Goal: Information Seeking & Learning: Learn about a topic

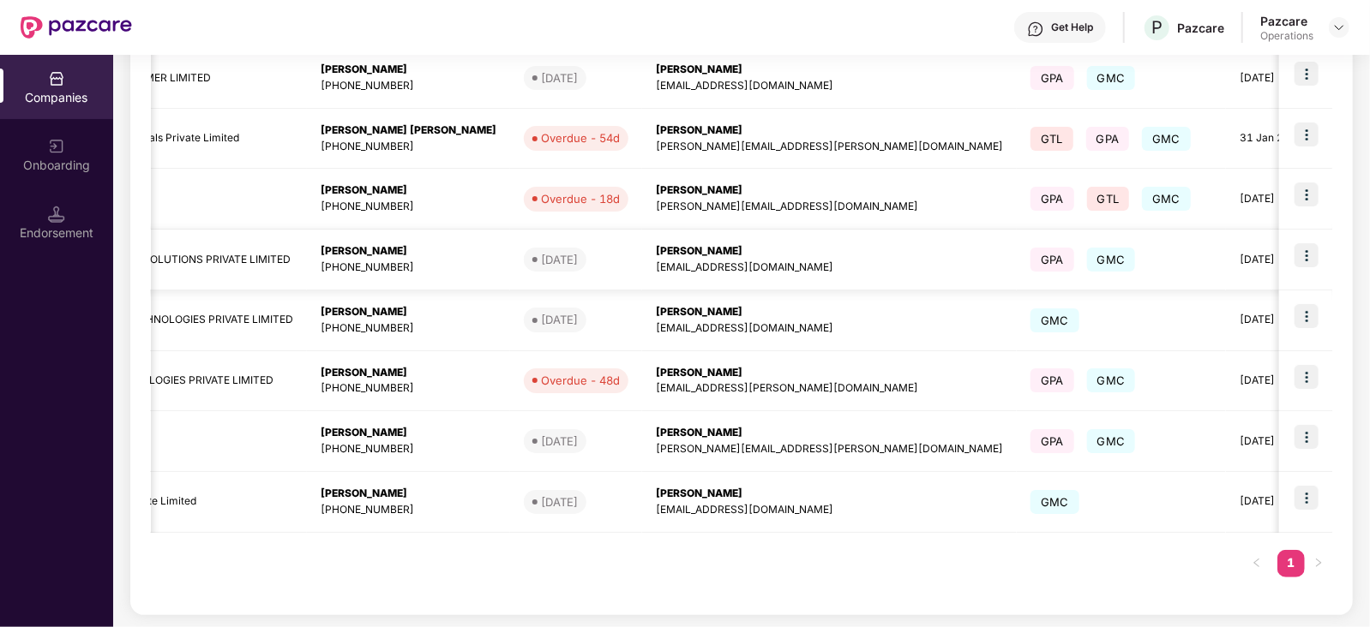
scroll to position [240, 0]
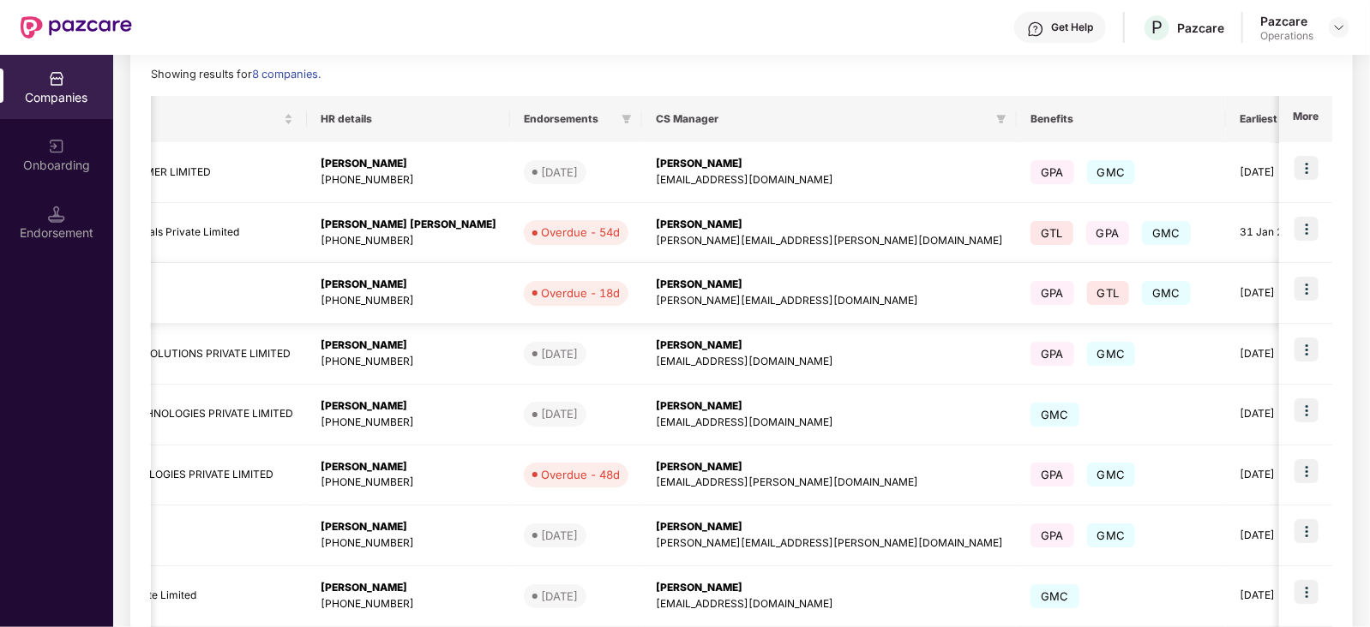
click at [1304, 285] on img at bounding box center [1306, 289] width 24 height 24
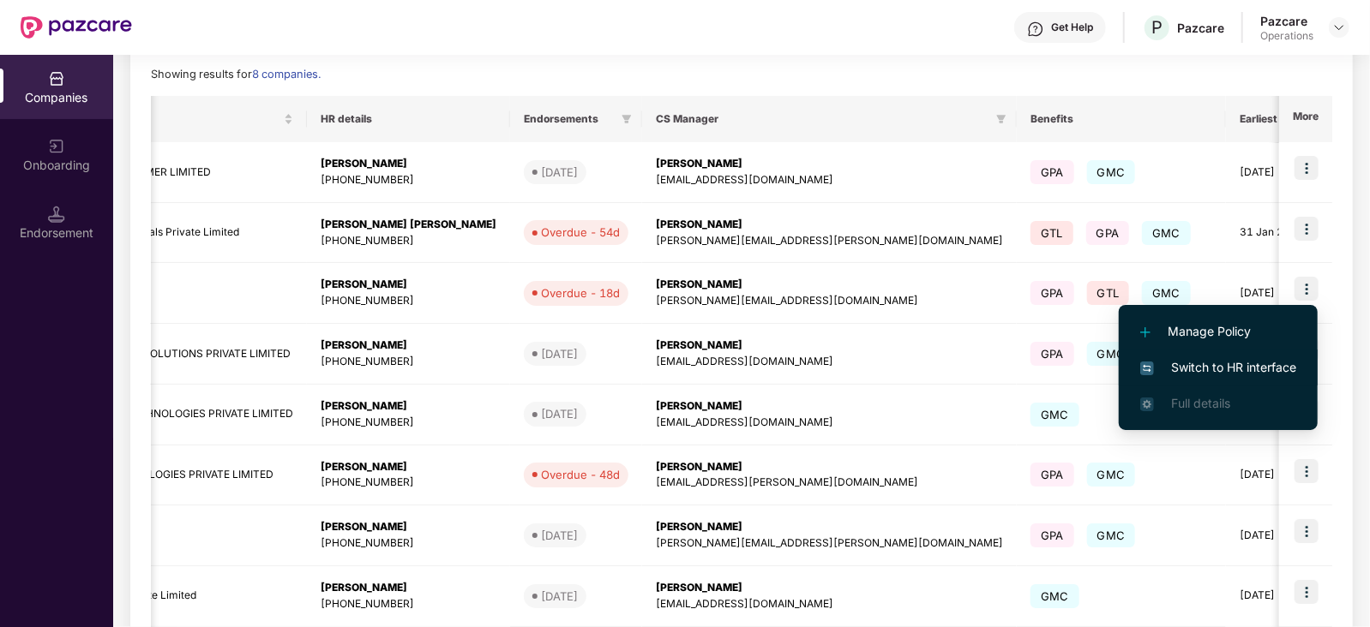
click at [1189, 376] on span "Switch to HR interface" at bounding box center [1218, 367] width 156 height 19
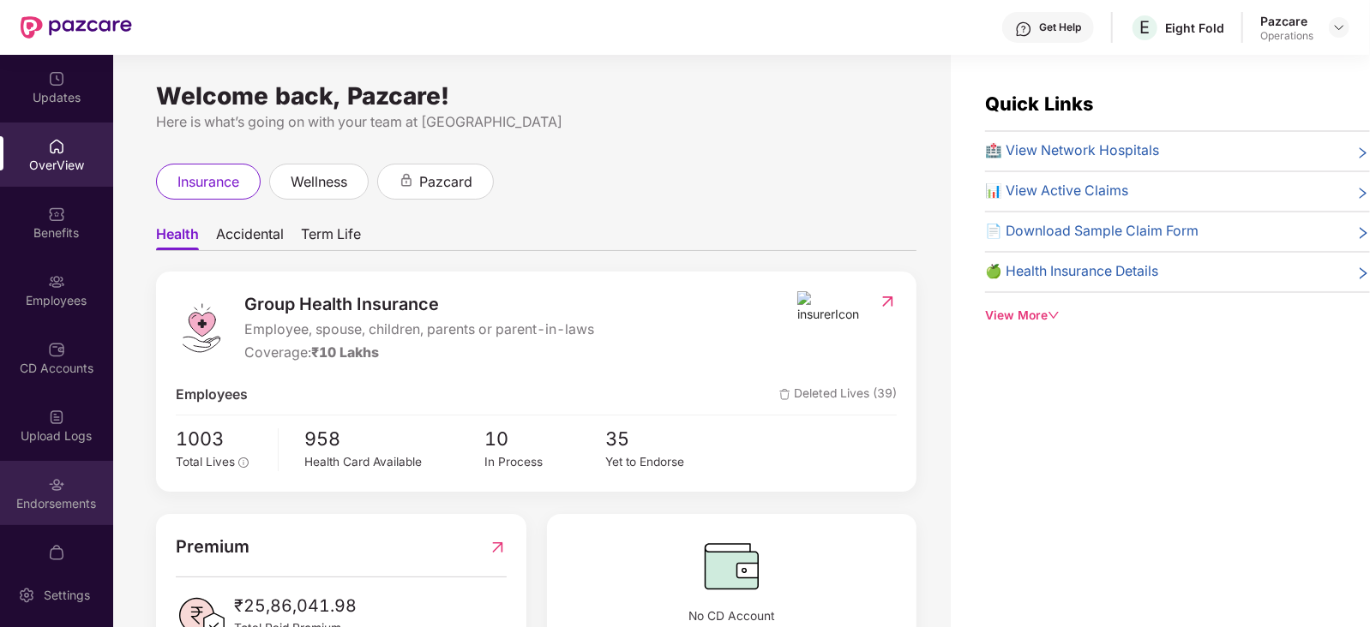
click at [45, 508] on div "Endorsements" at bounding box center [56, 503] width 113 height 17
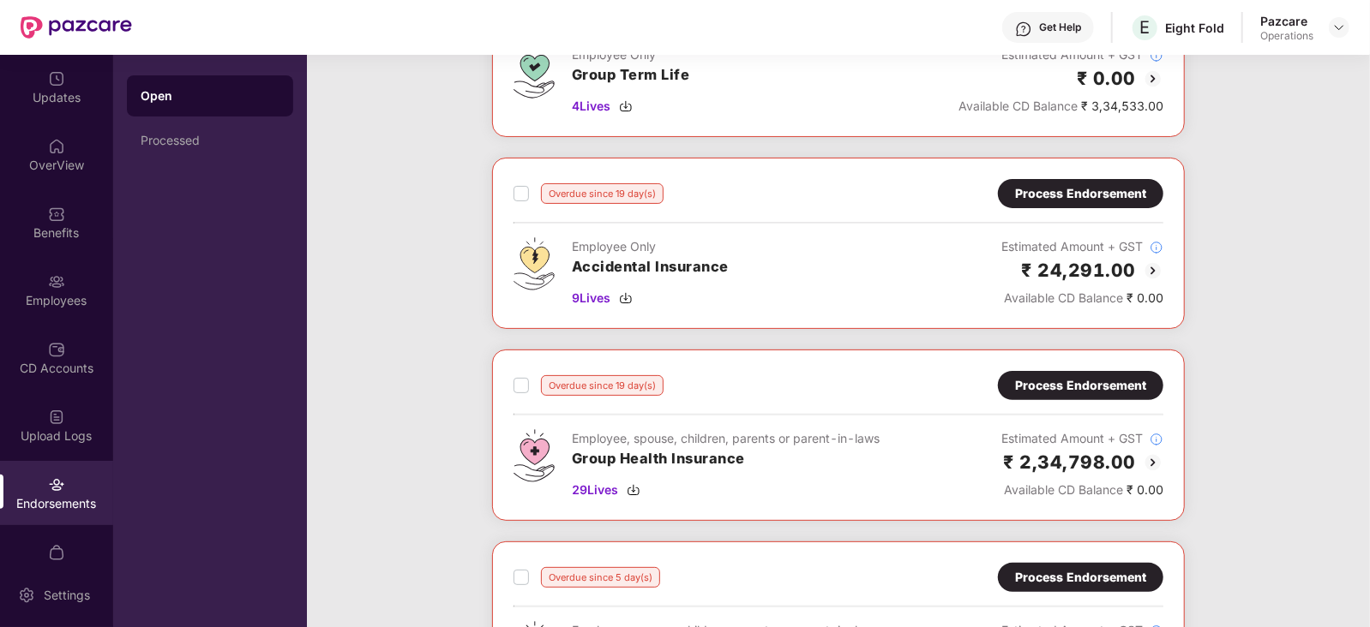
scroll to position [0, 0]
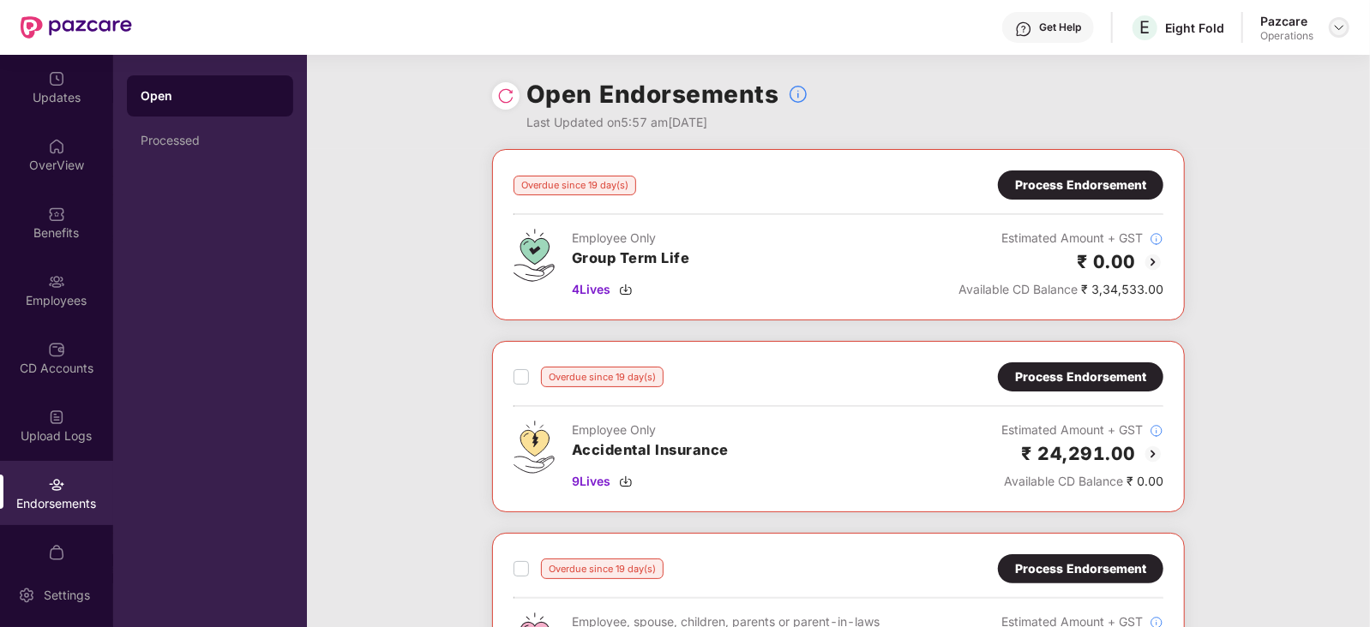
click at [1329, 28] on div at bounding box center [1339, 27] width 21 height 21
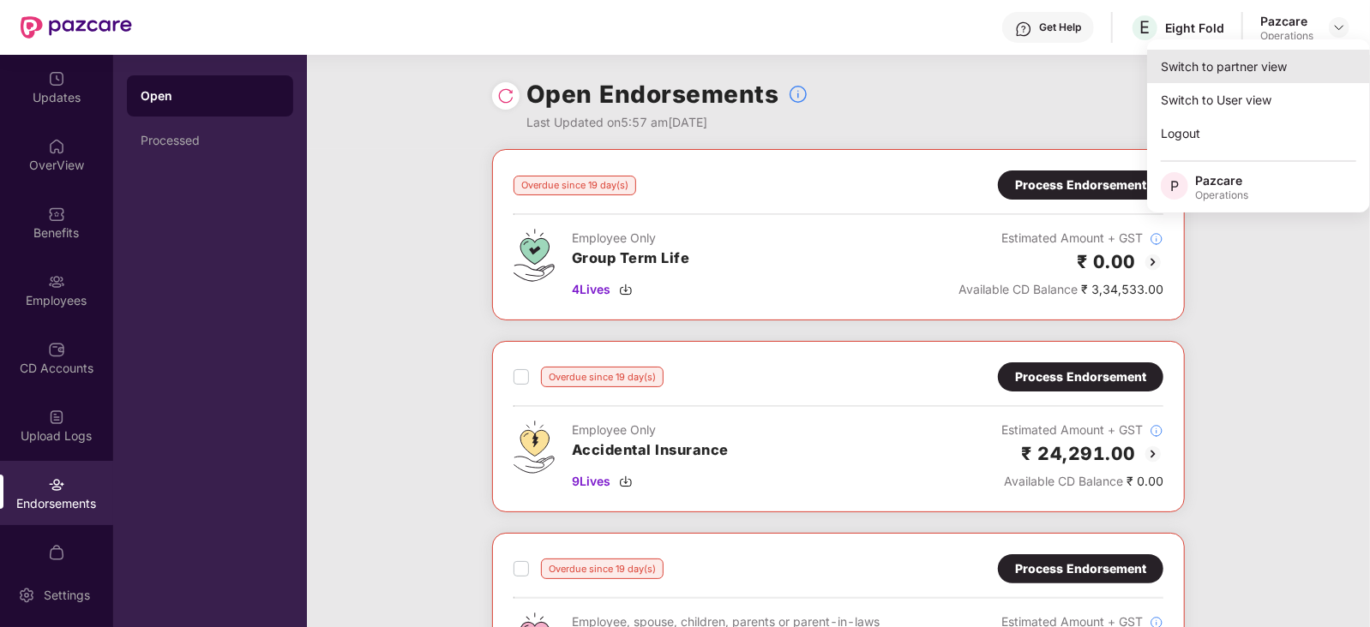
click at [1236, 58] on div "Switch to partner view" at bounding box center [1258, 66] width 223 height 33
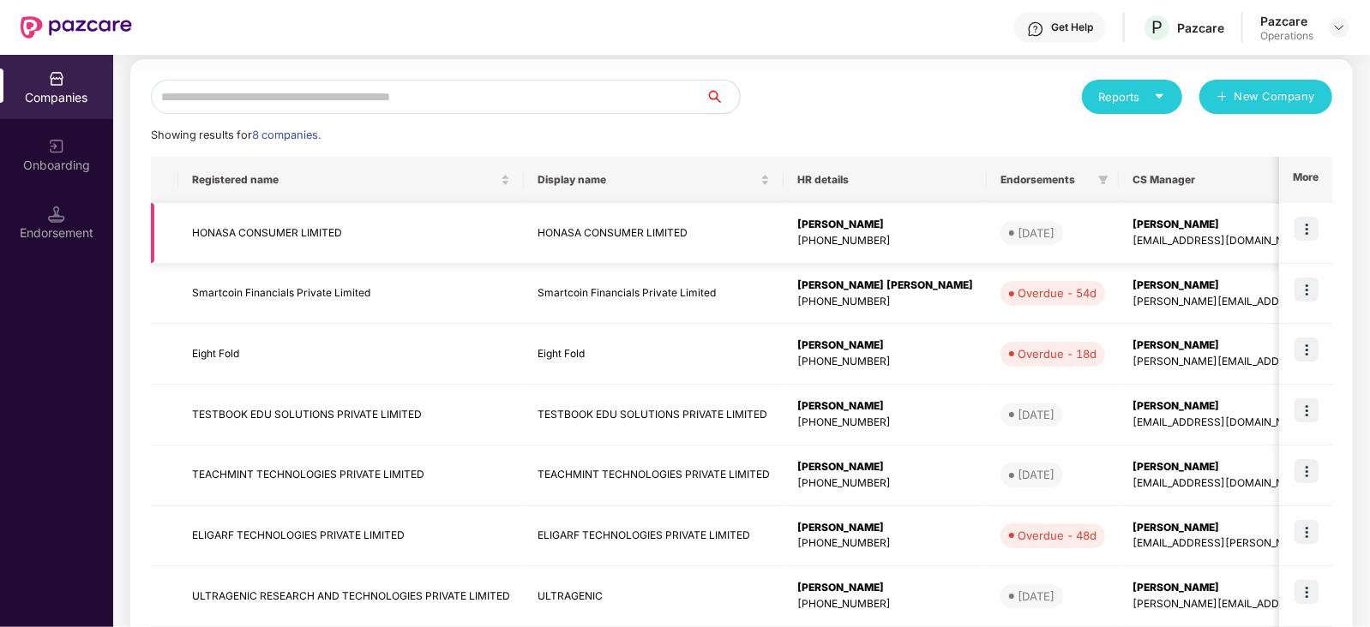
scroll to position [179, 0]
click at [1302, 285] on img at bounding box center [1306, 290] width 24 height 24
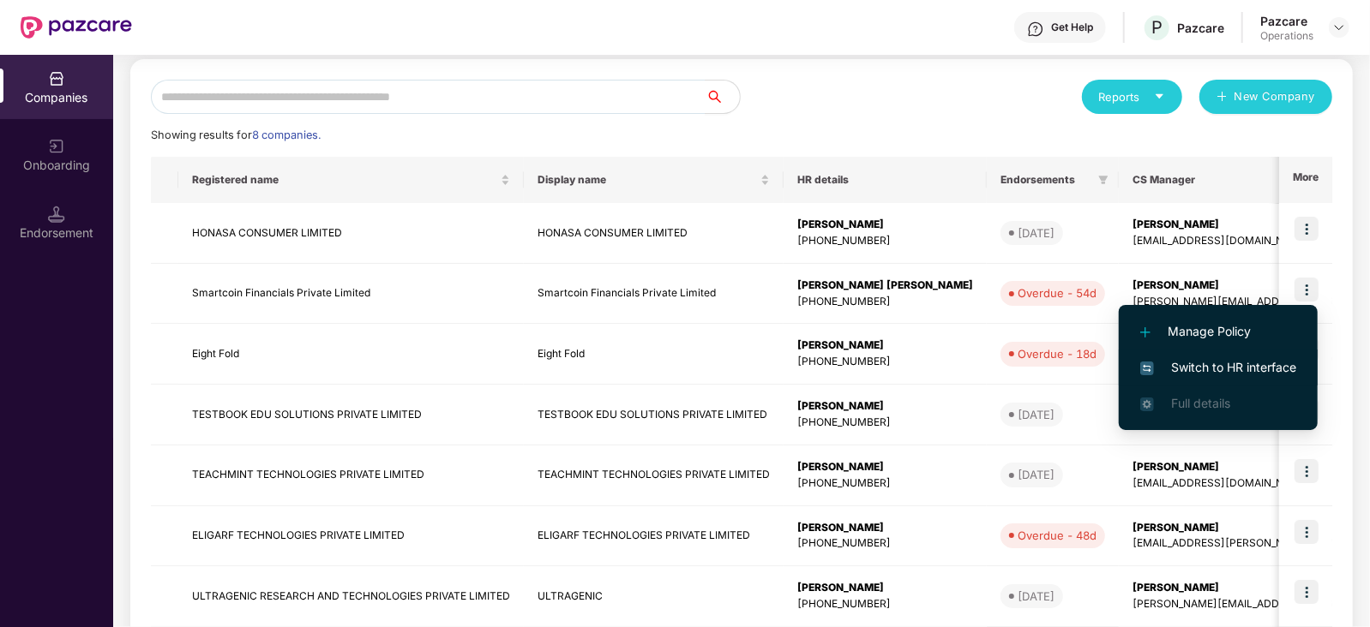
click at [1196, 370] on span "Switch to HR interface" at bounding box center [1218, 367] width 156 height 19
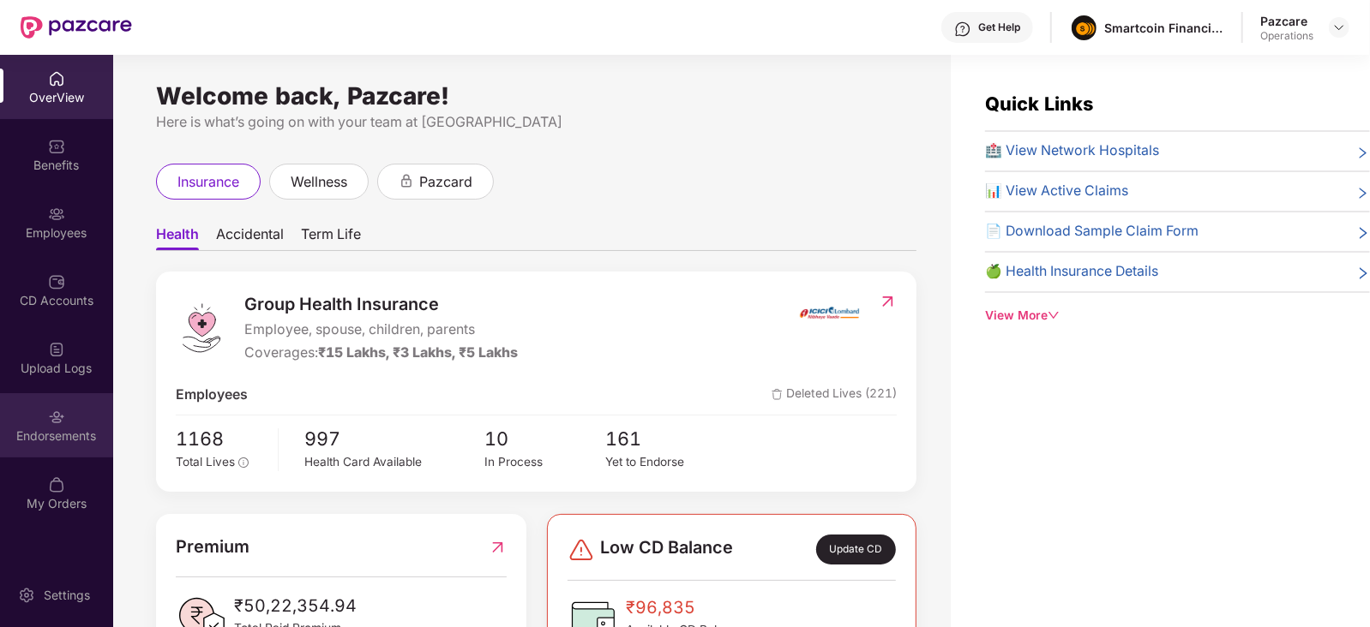
click at [60, 428] on div "Endorsements" at bounding box center [56, 436] width 113 height 17
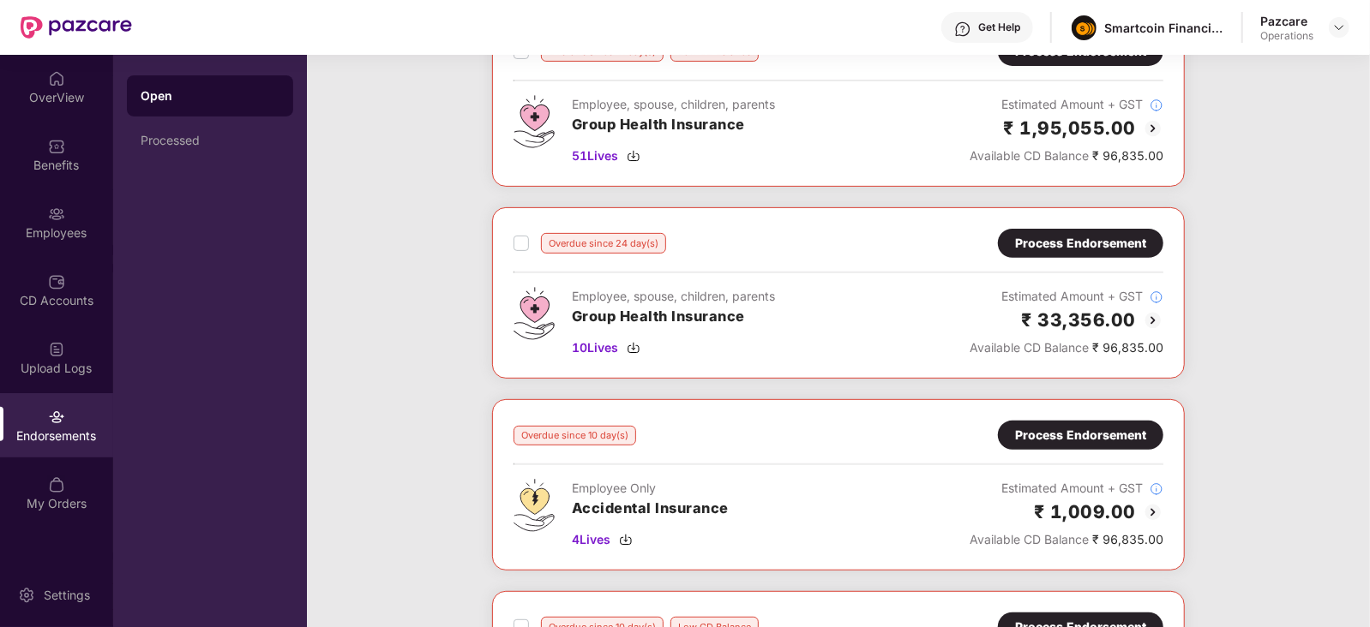
scroll to position [288, 0]
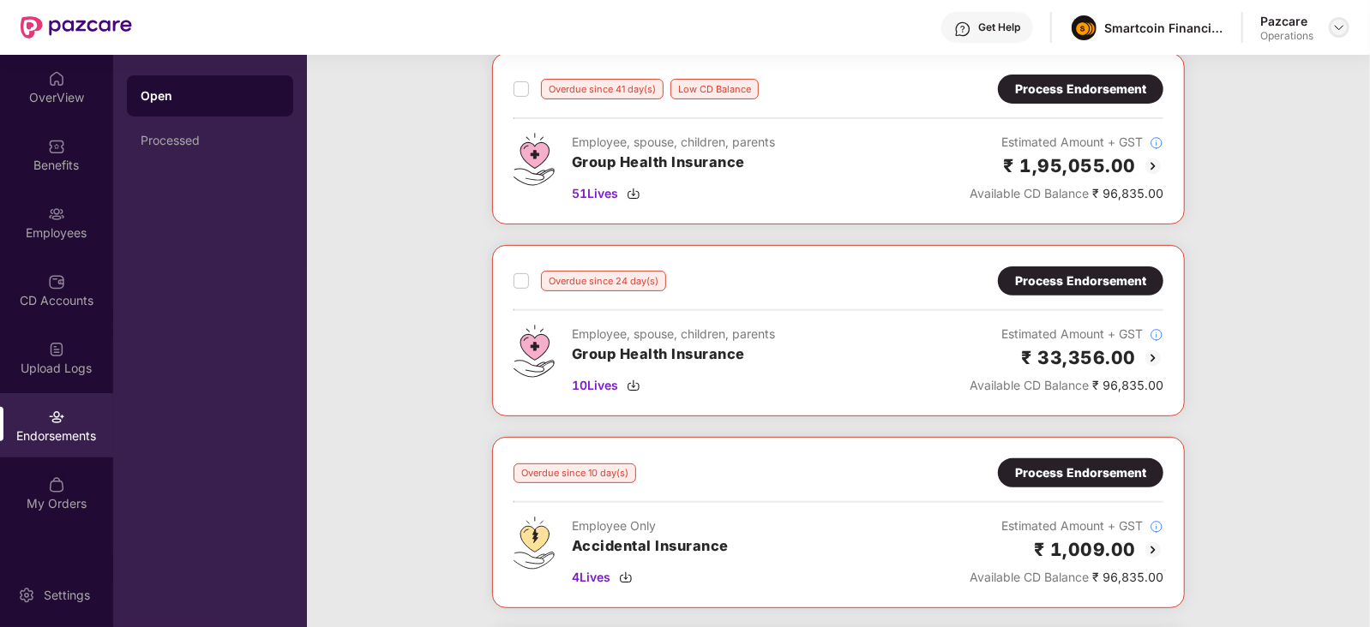
click at [1334, 30] on img at bounding box center [1339, 28] width 14 height 14
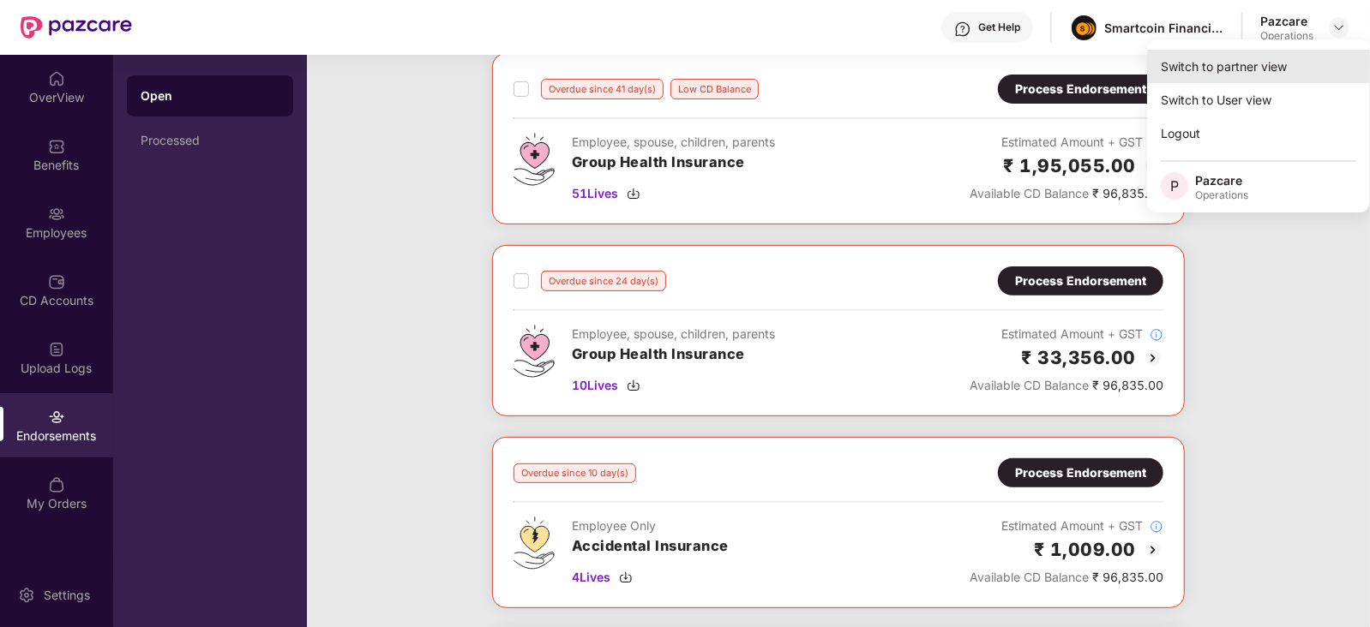
click at [1211, 62] on div "Switch to partner view" at bounding box center [1258, 66] width 223 height 33
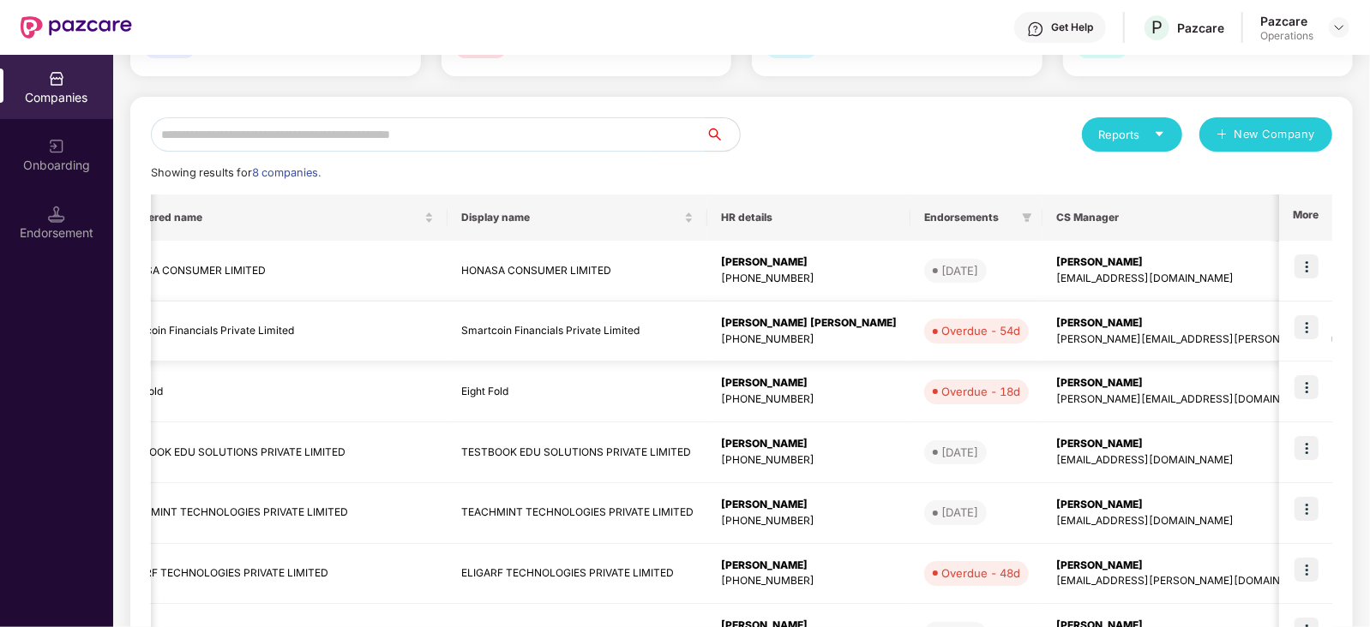
scroll to position [0, 21]
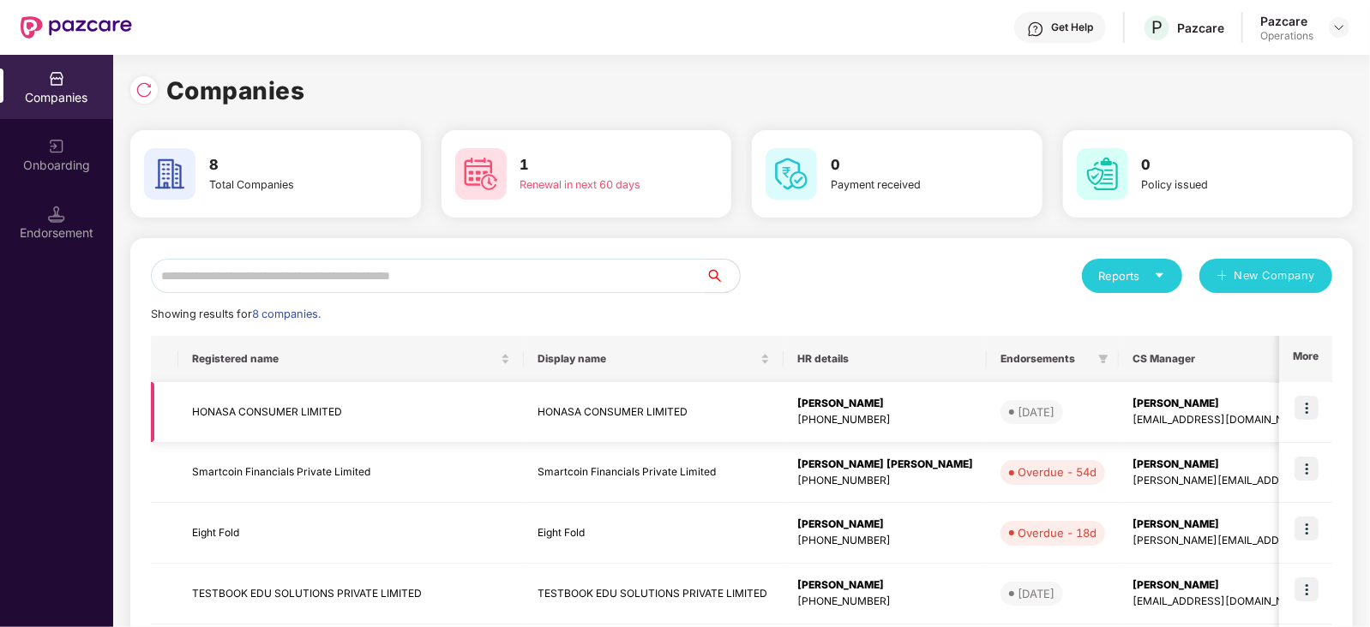
click at [1303, 413] on img at bounding box center [1306, 408] width 24 height 24
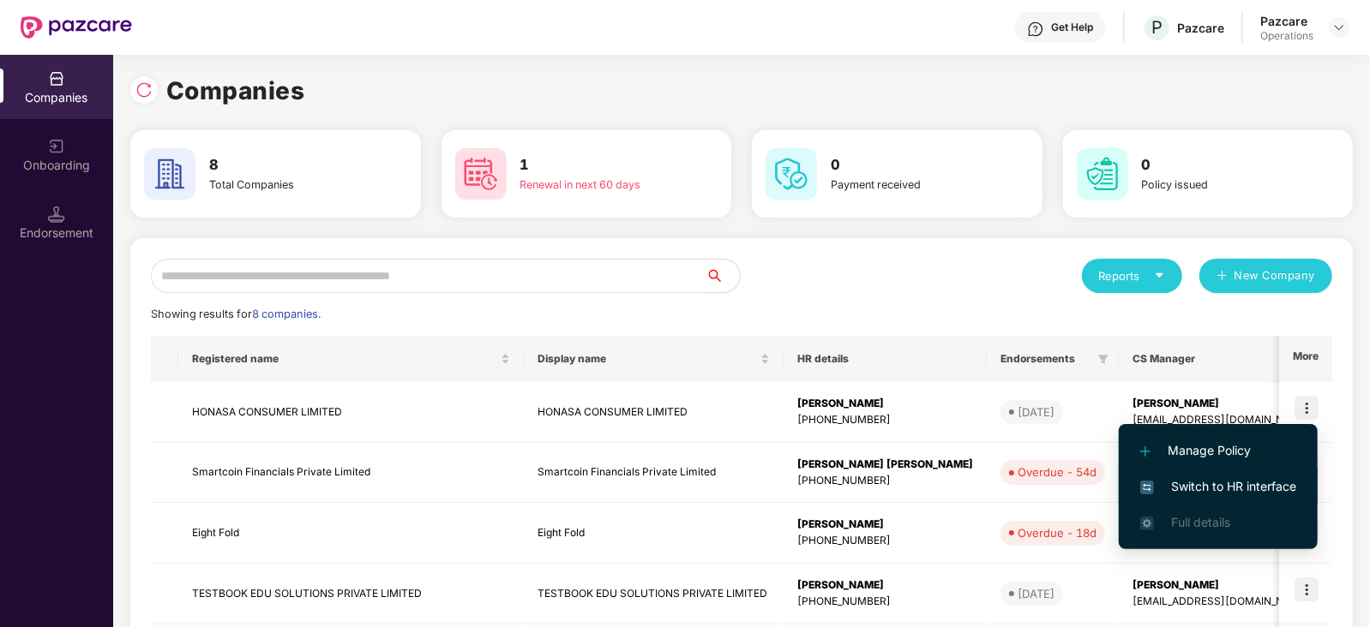
click at [1196, 476] on li "Switch to HR interface" at bounding box center [1218, 487] width 199 height 36
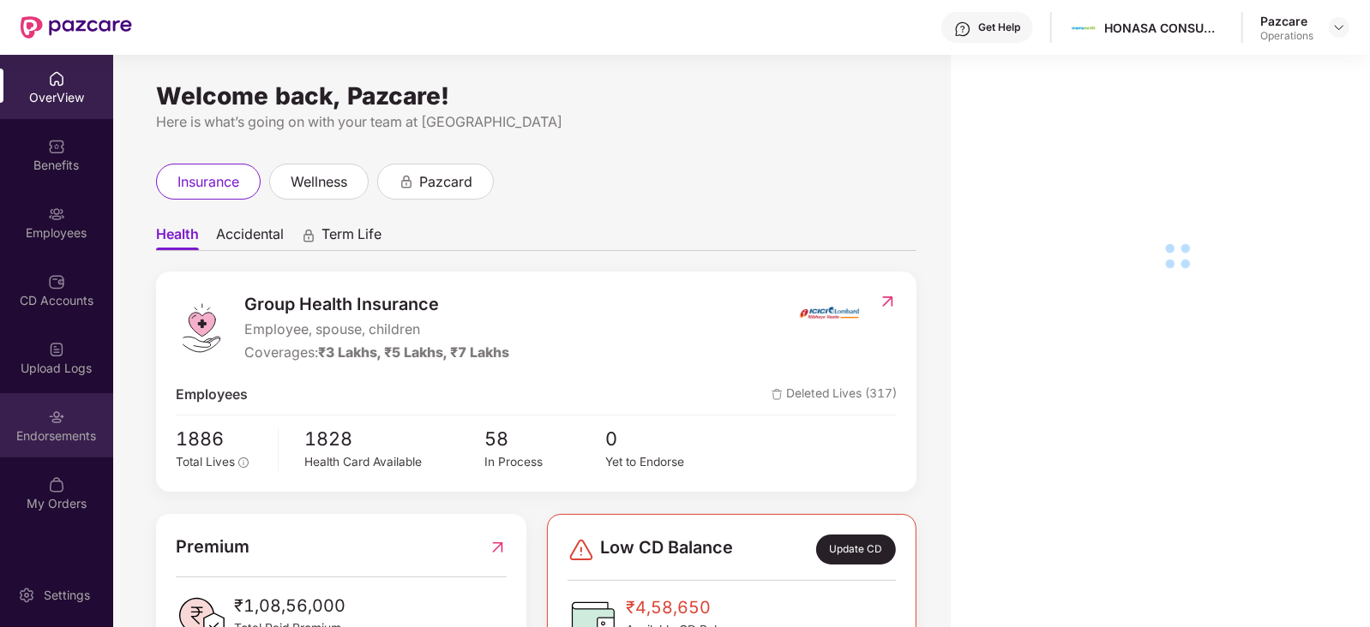
click at [41, 444] on div "Endorsements" at bounding box center [56, 425] width 113 height 64
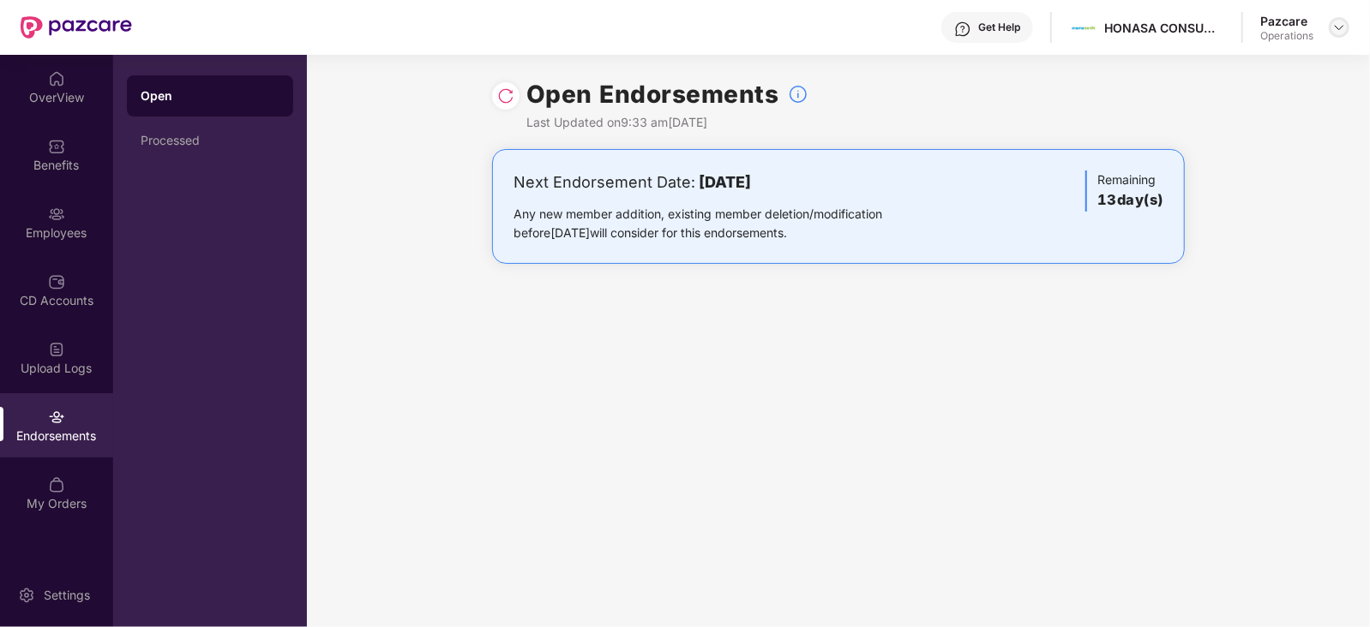
click at [1339, 35] on div at bounding box center [1339, 27] width 21 height 21
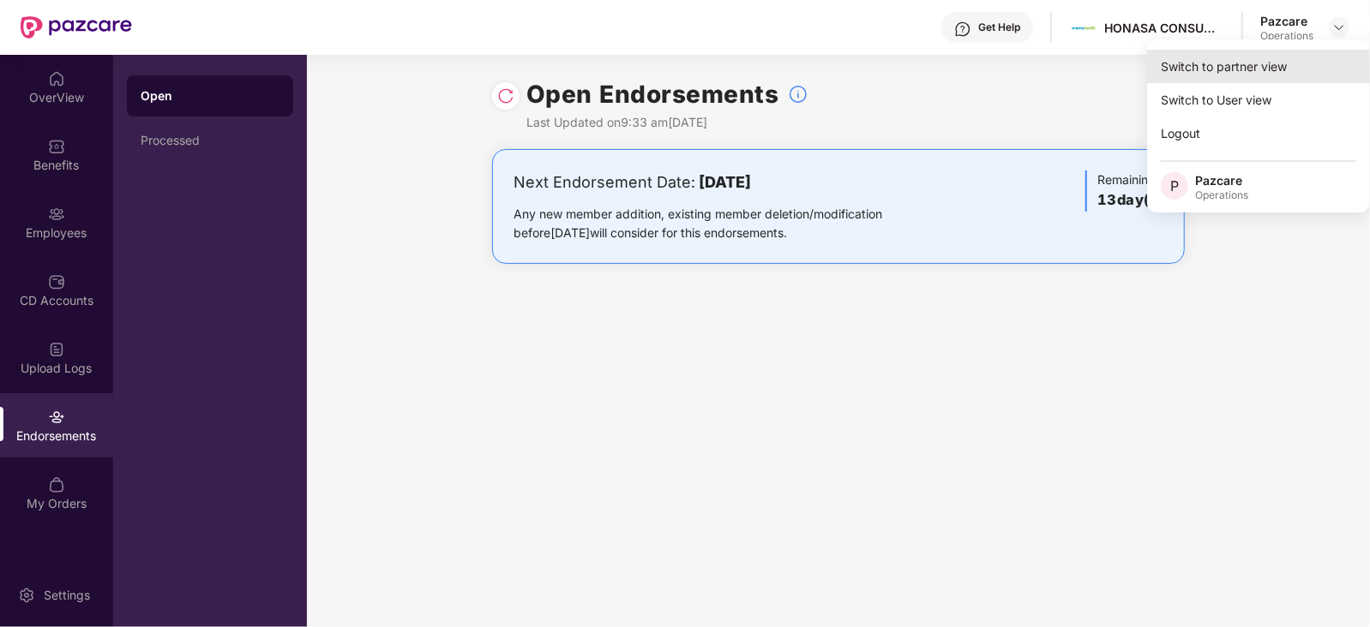
click at [1227, 79] on div "Switch to partner view" at bounding box center [1258, 66] width 223 height 33
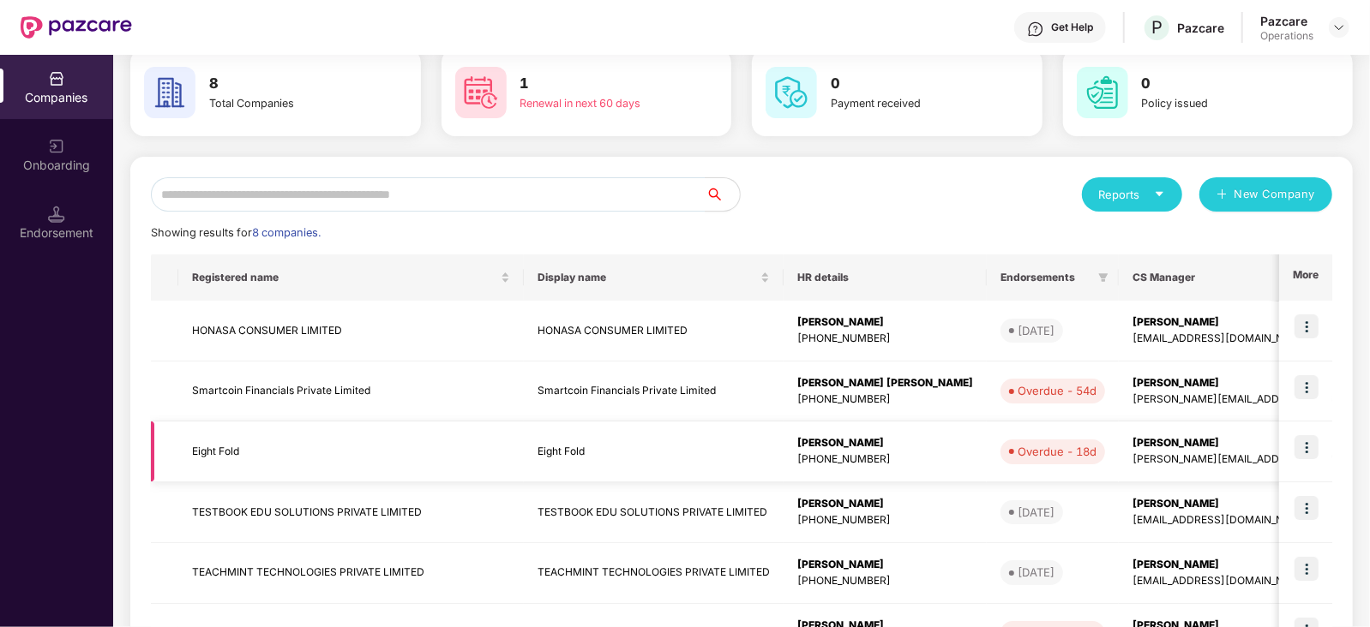
scroll to position [83, 0]
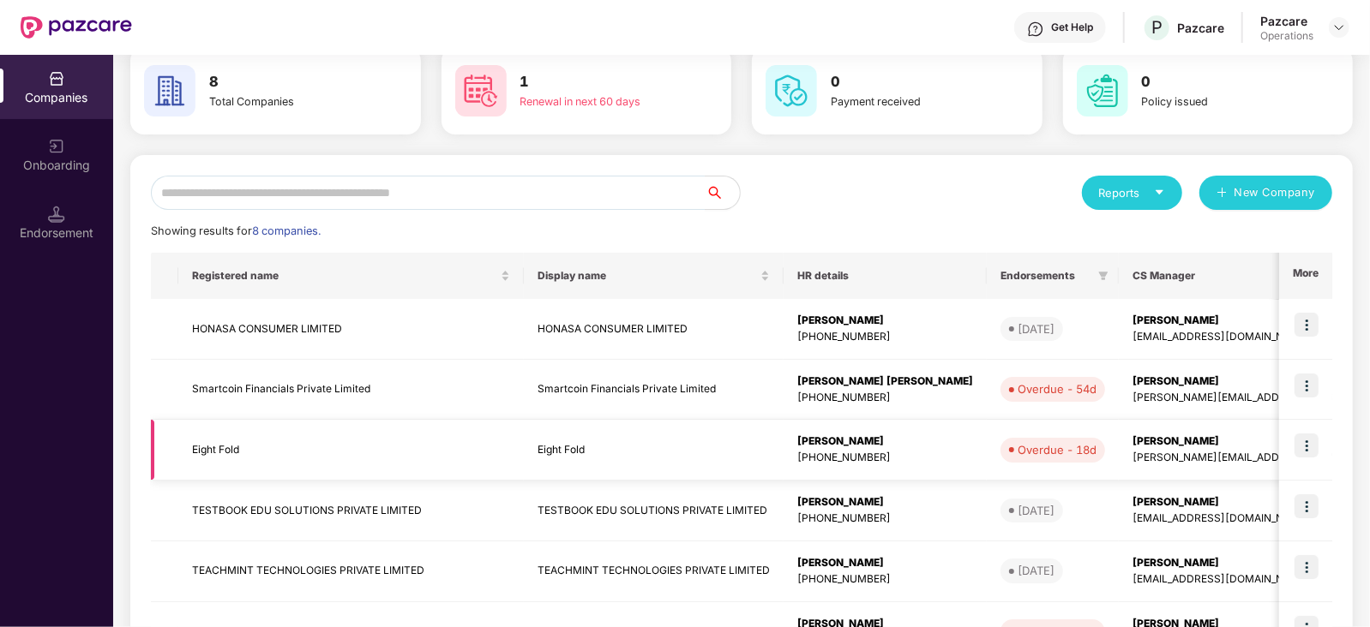
click at [1311, 439] on img at bounding box center [1306, 446] width 24 height 24
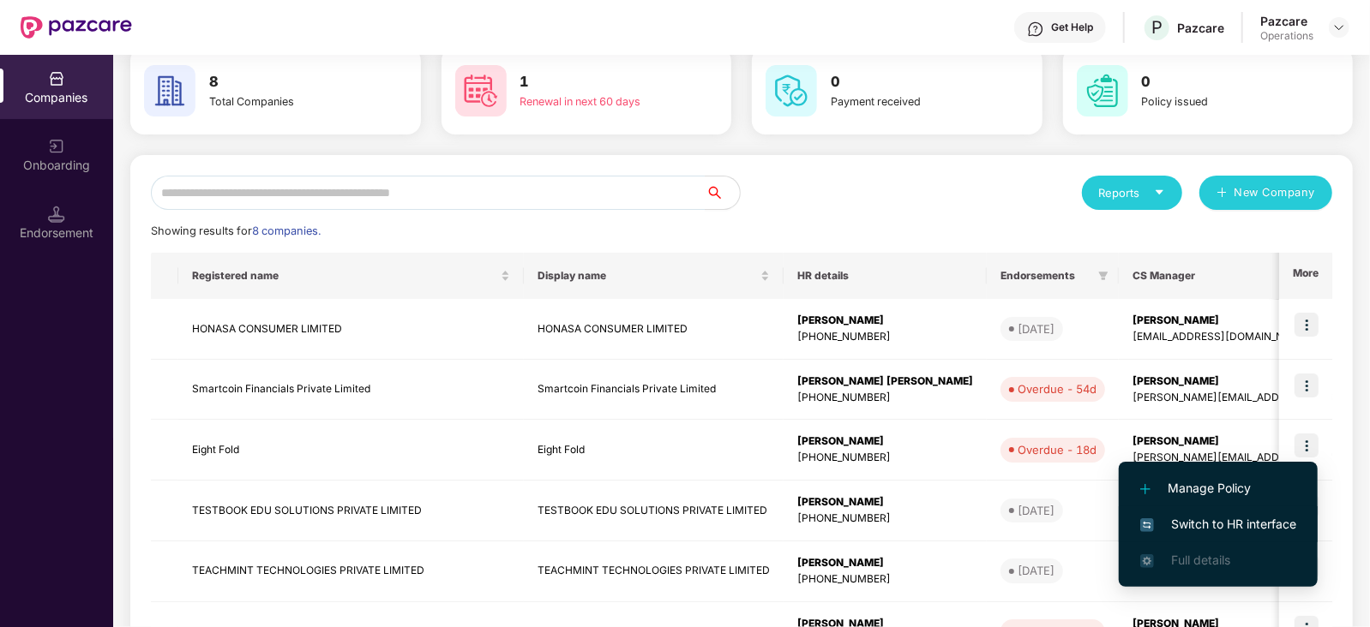
click at [1214, 516] on span "Switch to HR interface" at bounding box center [1218, 524] width 156 height 19
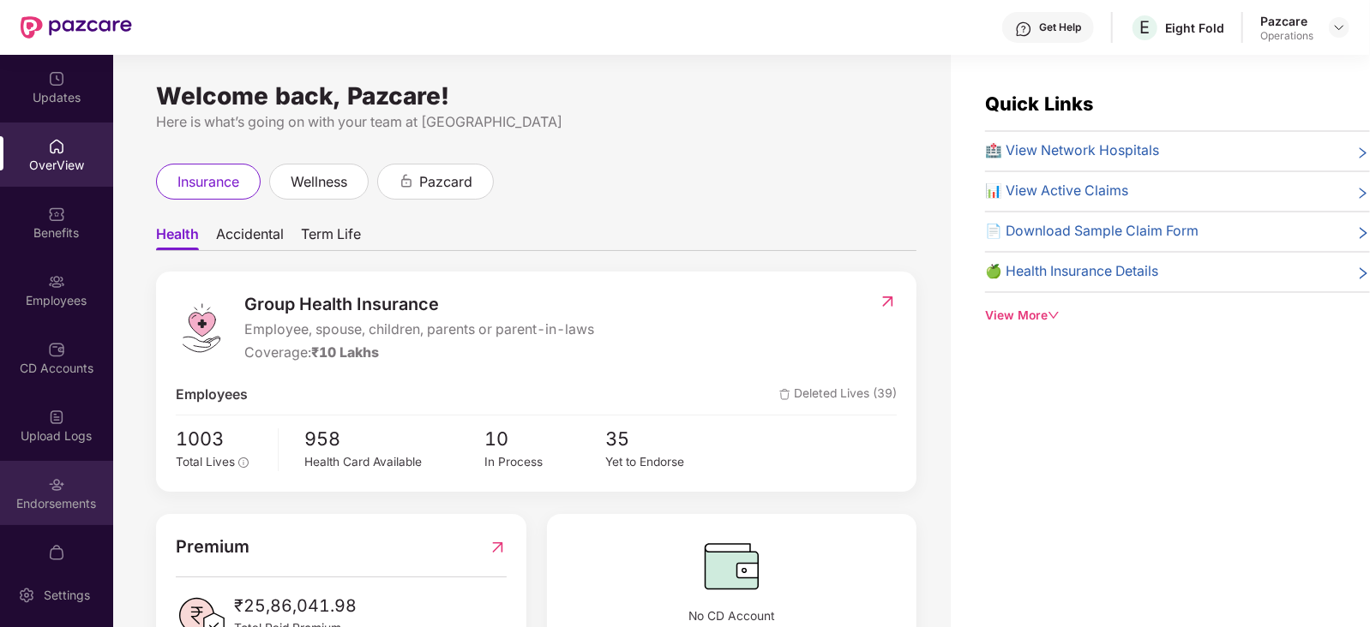
click at [41, 503] on div "Endorsements" at bounding box center [56, 503] width 113 height 17
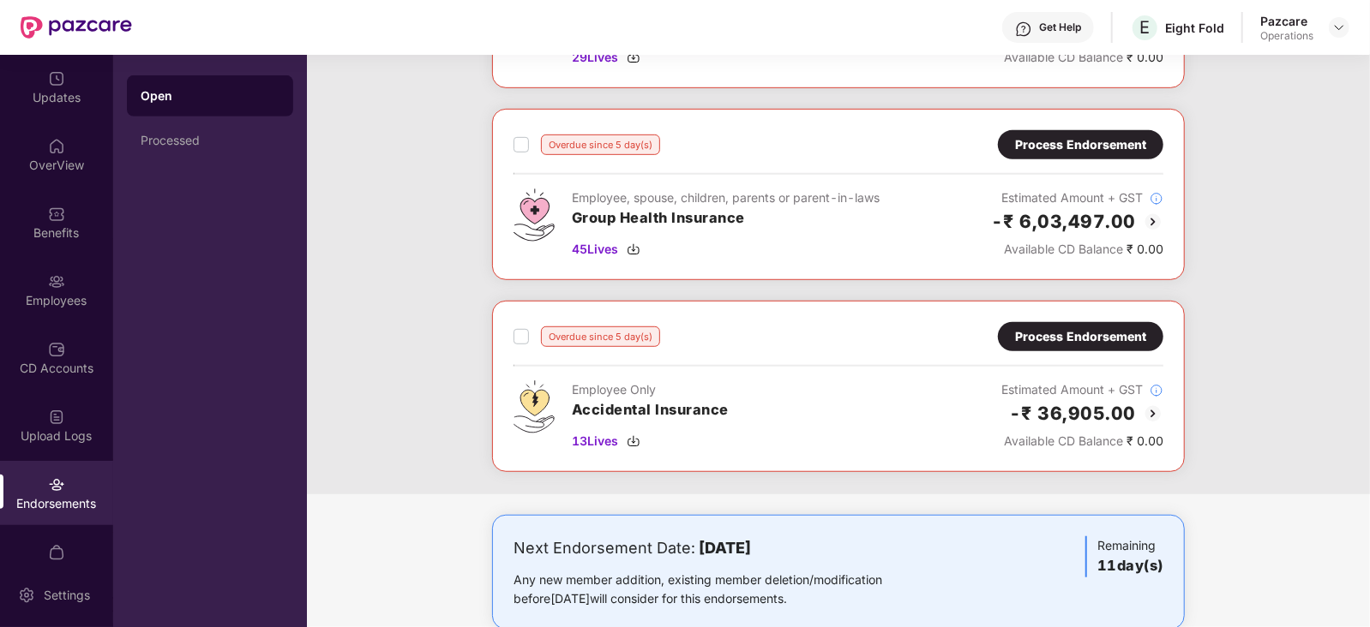
scroll to position [608, 0]
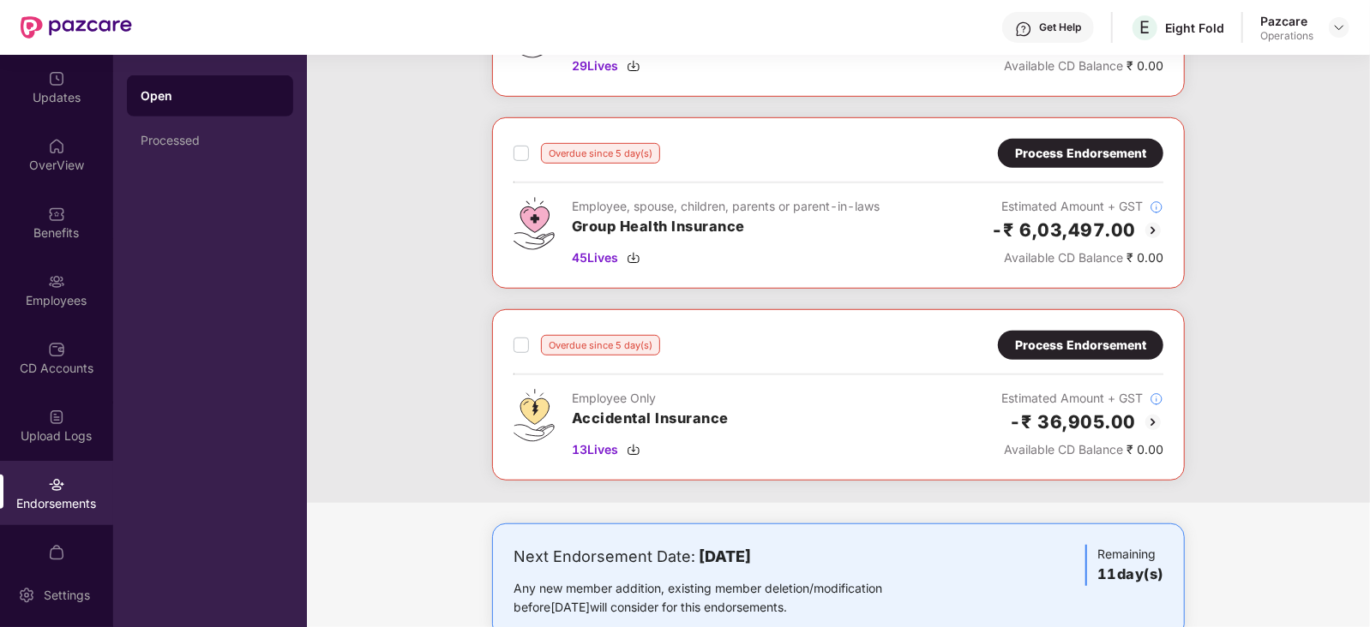
click at [1152, 224] on img at bounding box center [1153, 230] width 21 height 21
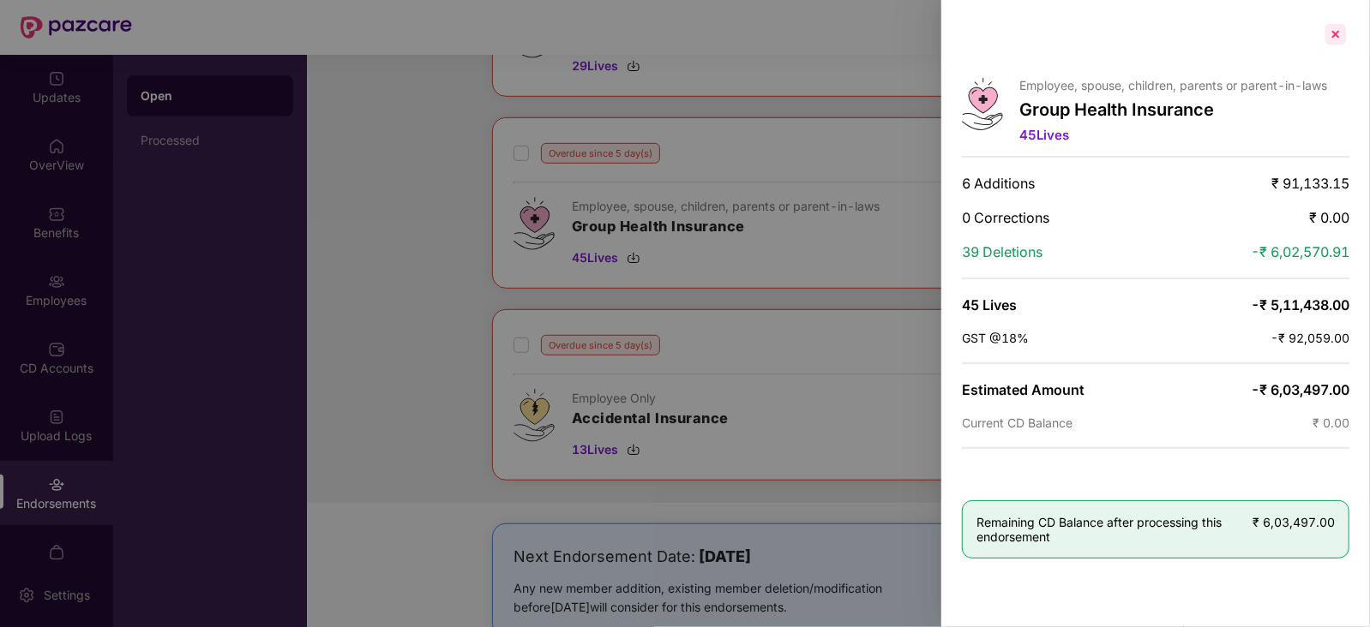
click at [1328, 27] on div at bounding box center [1335, 34] width 27 height 27
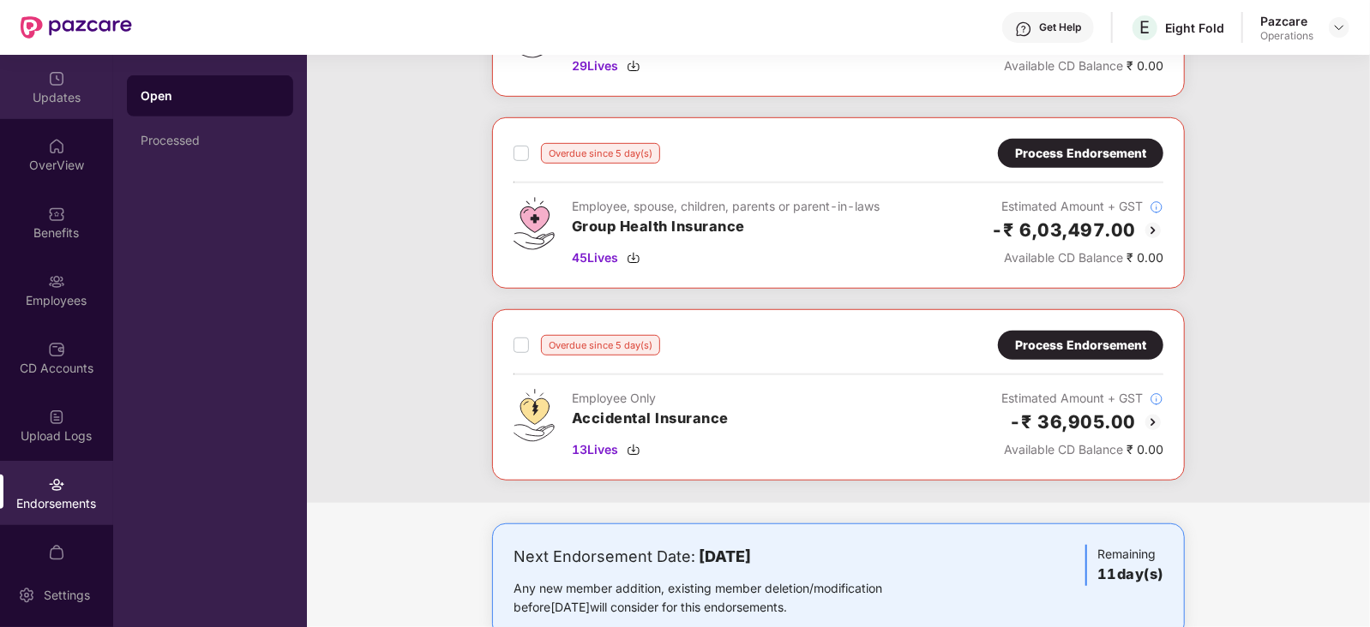
drag, startPoint x: 68, startPoint y: 93, endPoint x: 39, endPoint y: 176, distance: 87.3
drag, startPoint x: 39, startPoint y: 176, endPoint x: 341, endPoint y: 122, distance: 307.3
click at [341, 122] on div "Overdue since 19 day(s) Process Endorsement Employee Only Group Term Life 4 Liv…" at bounding box center [838, 22] width 1063 height 962
drag, startPoint x: 223, startPoint y: 140, endPoint x: 425, endPoint y: 81, distance: 210.7
click at [425, 81] on div "Overdue since 19 day(s) Process Endorsement Employee Only Group Term Life 4 Liv…" at bounding box center [838, 22] width 1063 height 962
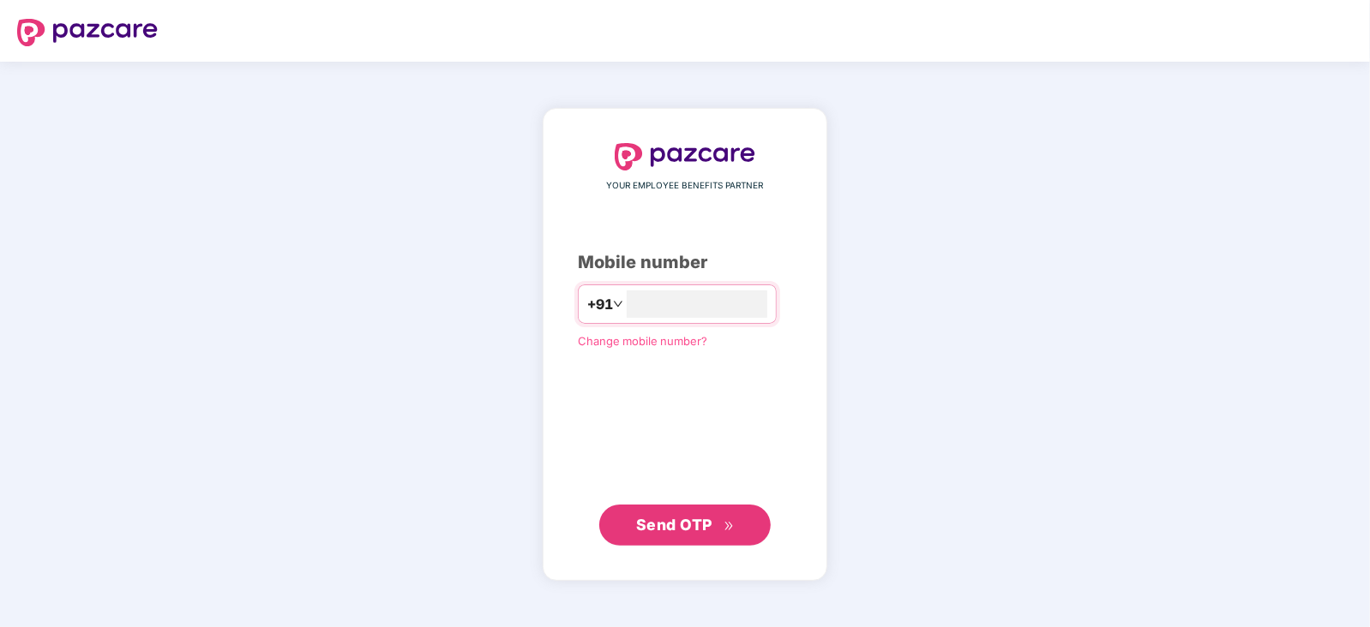
type input "**********"
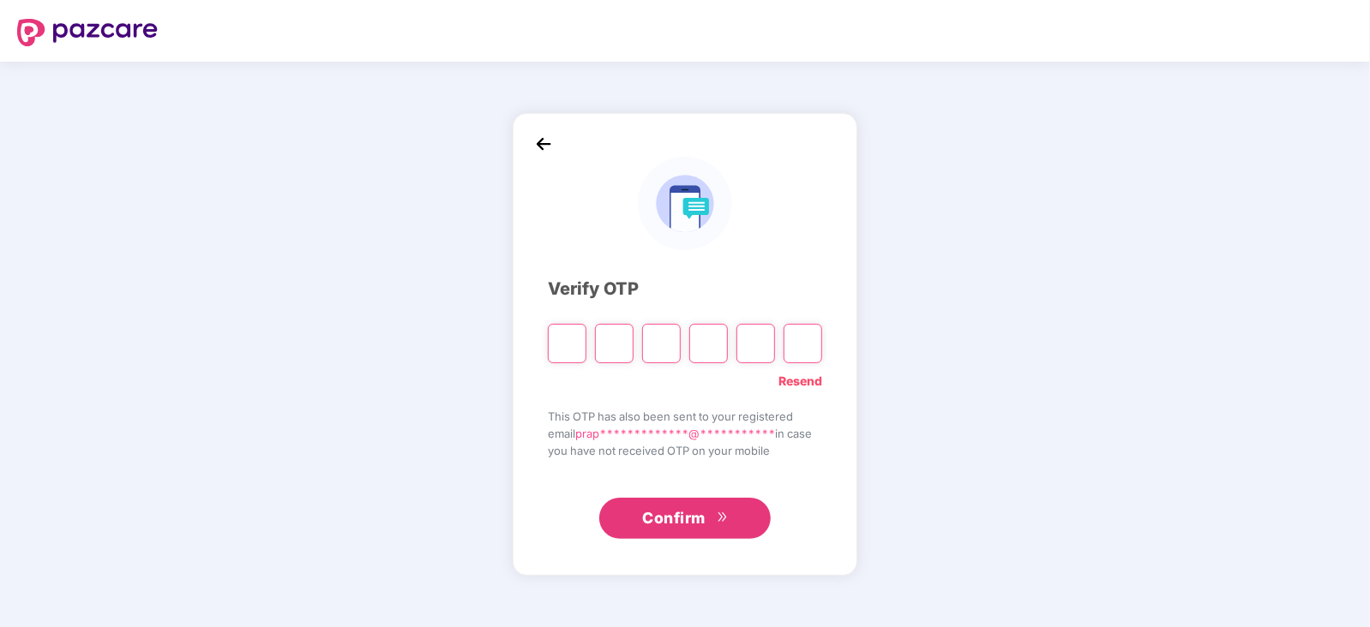
type input "*"
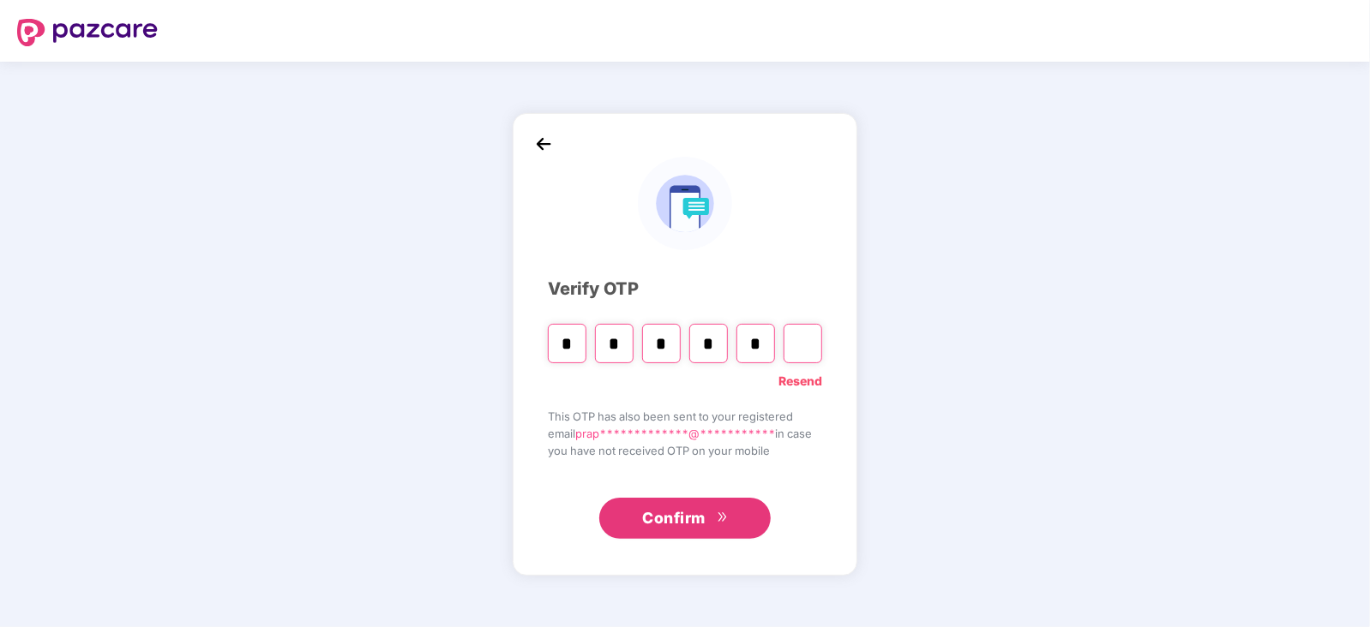
type input "*"
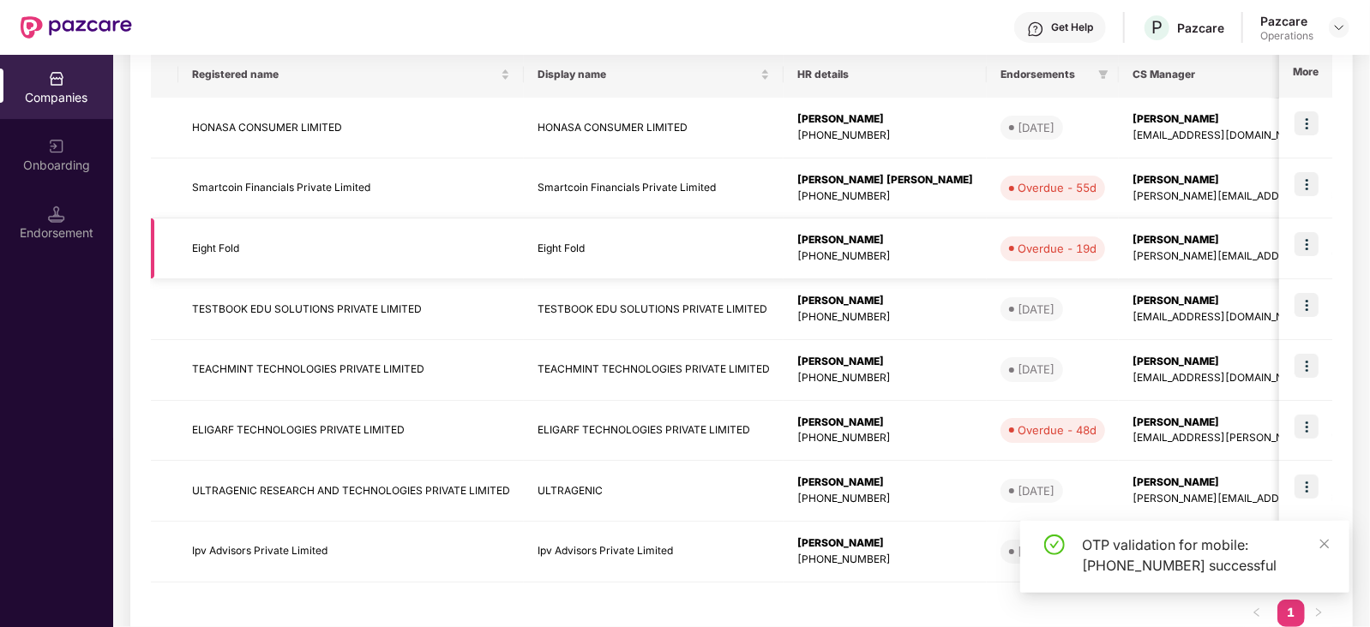
scroll to position [334, 0]
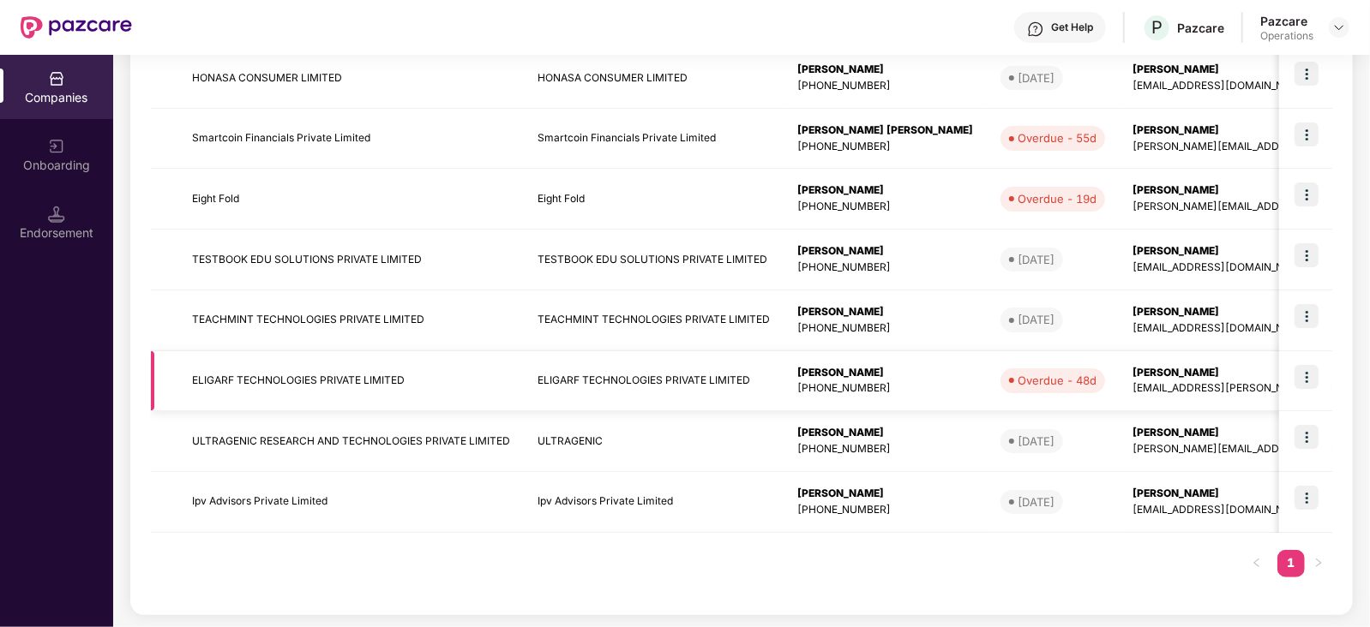
click at [1299, 372] on img at bounding box center [1306, 377] width 24 height 24
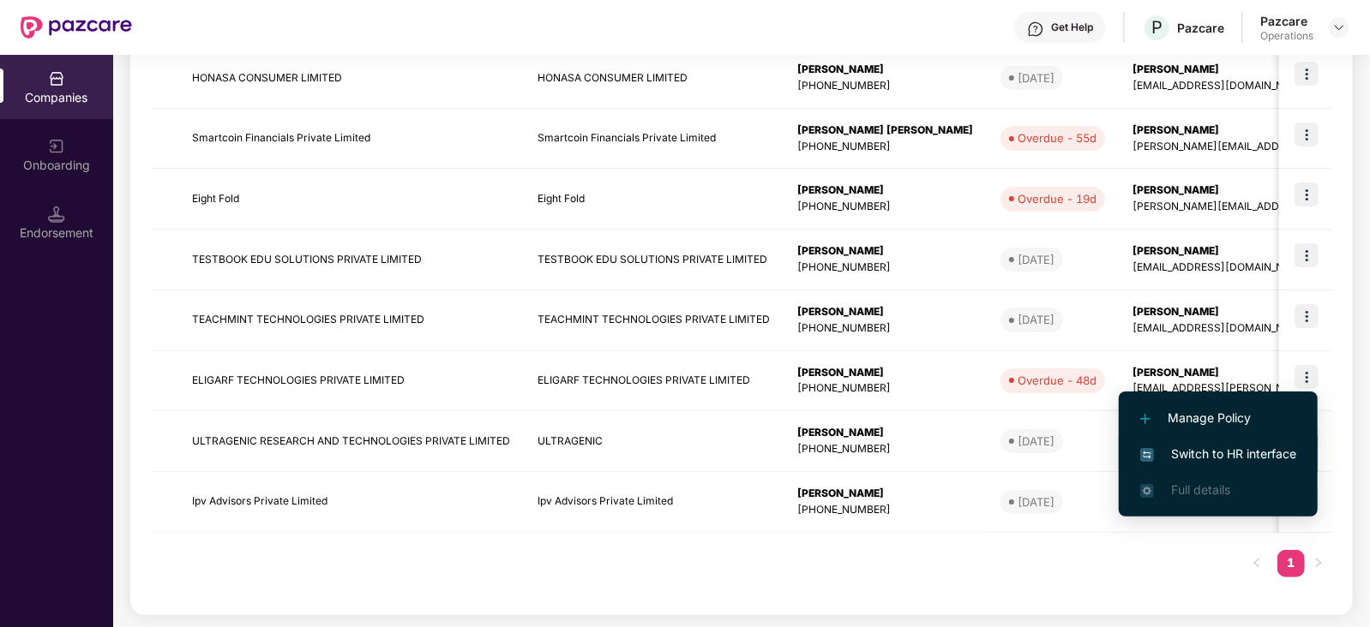
click at [1199, 448] on span "Switch to HR interface" at bounding box center [1218, 454] width 156 height 19
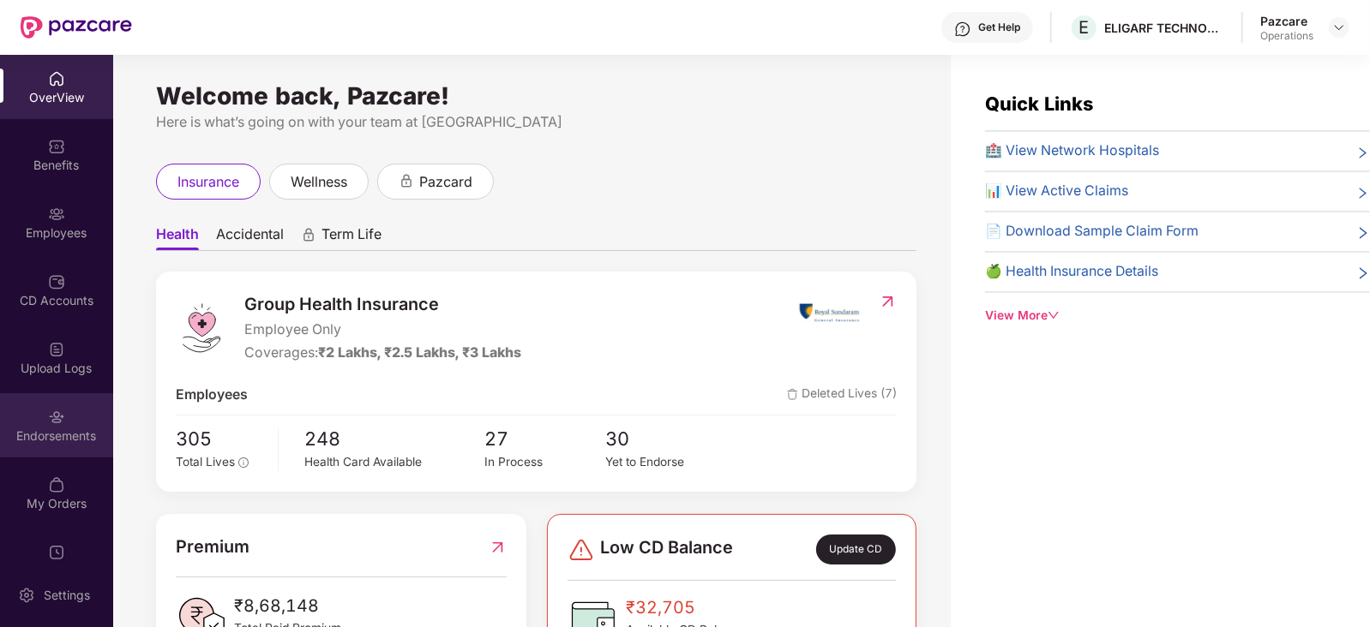
click at [51, 422] on img at bounding box center [56, 417] width 17 height 17
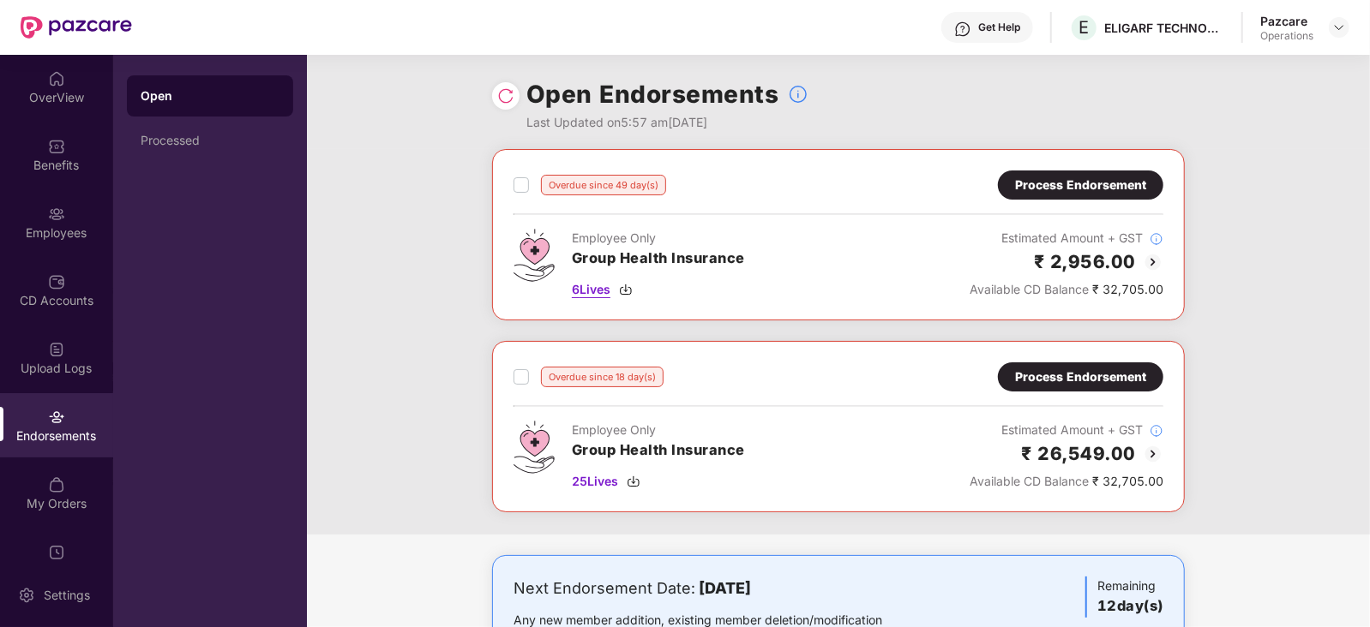
click at [623, 285] on img at bounding box center [626, 290] width 14 height 14
click at [638, 483] on img at bounding box center [634, 482] width 14 height 14
drag, startPoint x: 1329, startPoint y: 170, endPoint x: 1262, endPoint y: 91, distance: 103.9
click at [1329, 171] on div "Overdue since 49 day(s) Process Endorsement Employee Only Group Health Insuranc…" at bounding box center [838, 342] width 1063 height 386
click at [1332, 23] on img at bounding box center [1339, 28] width 14 height 14
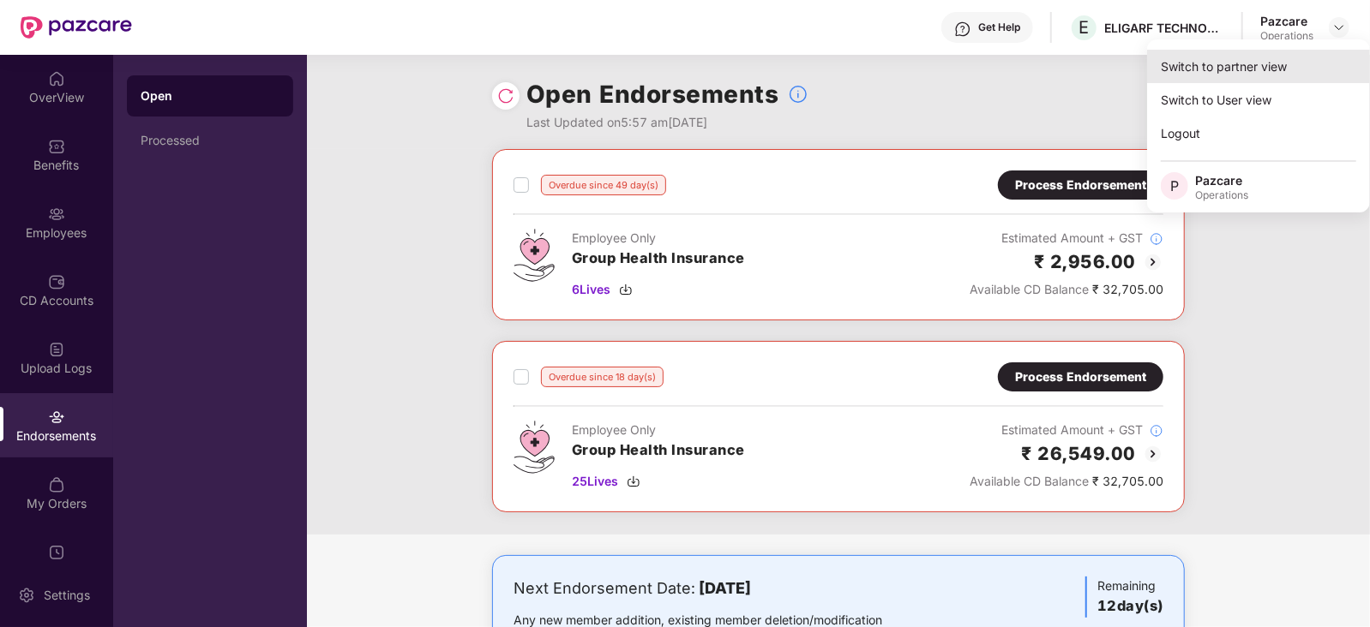
click at [1211, 63] on div "Switch to partner view" at bounding box center [1258, 66] width 223 height 33
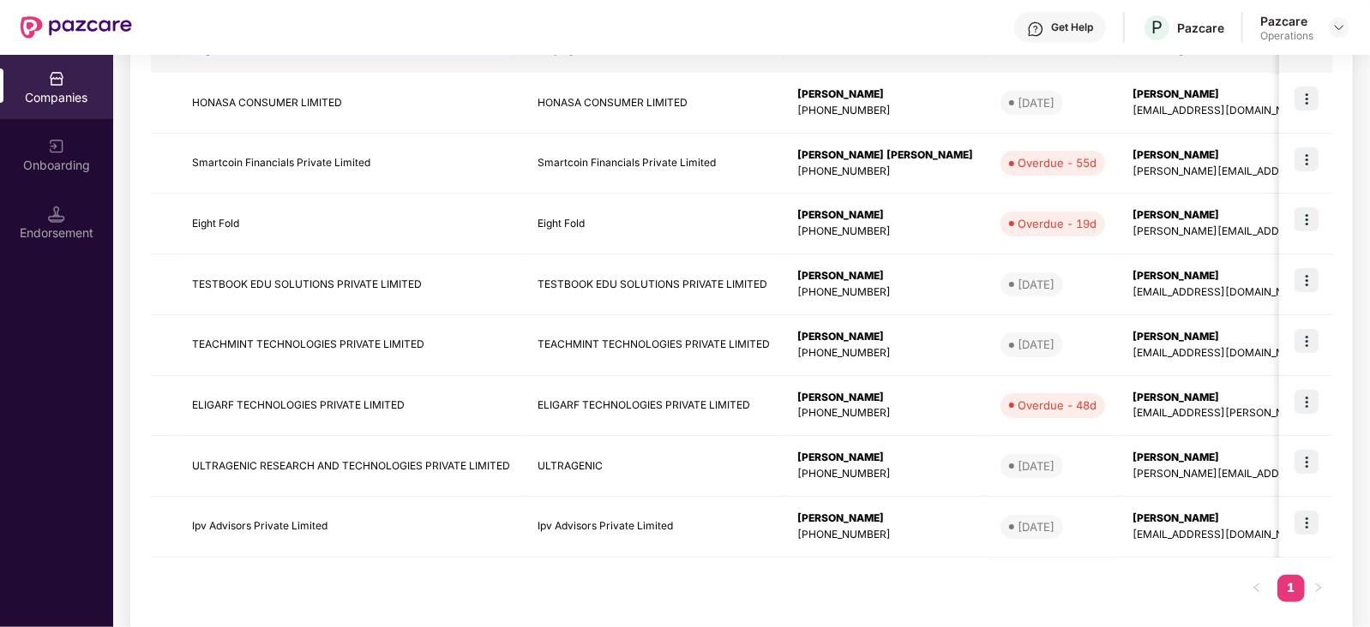
scroll to position [315, 0]
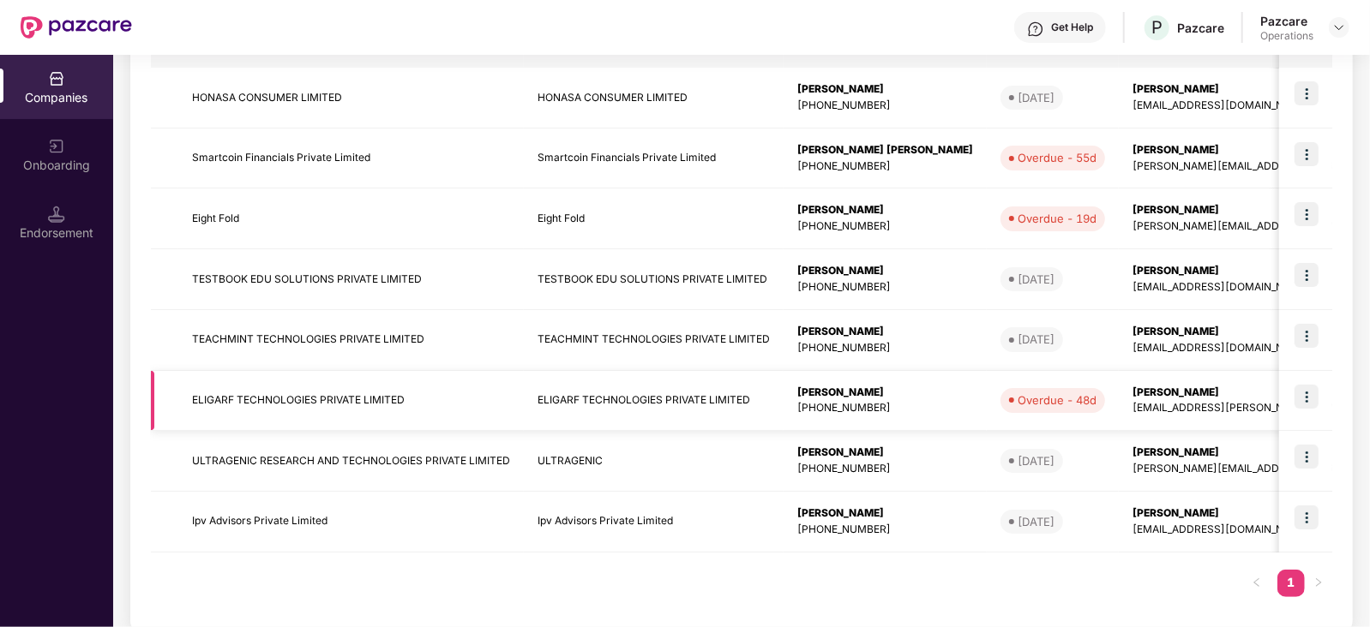
click at [301, 410] on td "ELIGARF TECHNOLOGIES PRIVATE LIMITED" at bounding box center [350, 401] width 345 height 61
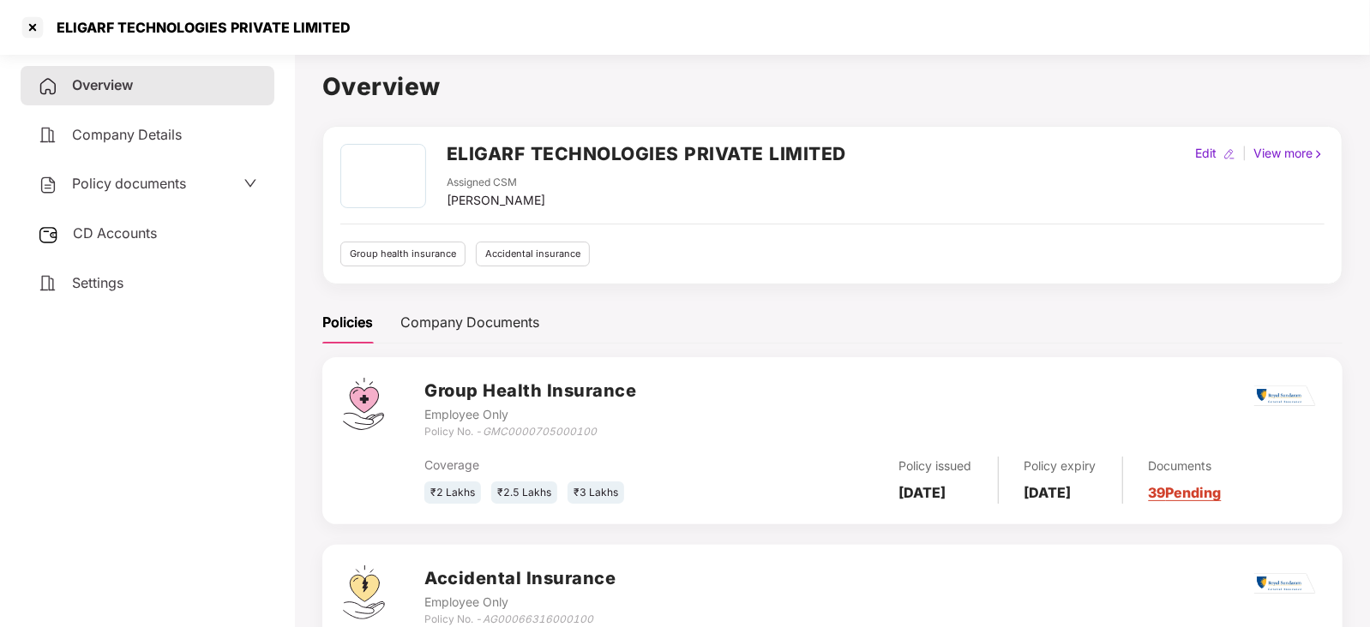
click at [93, 195] on div "Policy documents" at bounding box center [112, 184] width 148 height 22
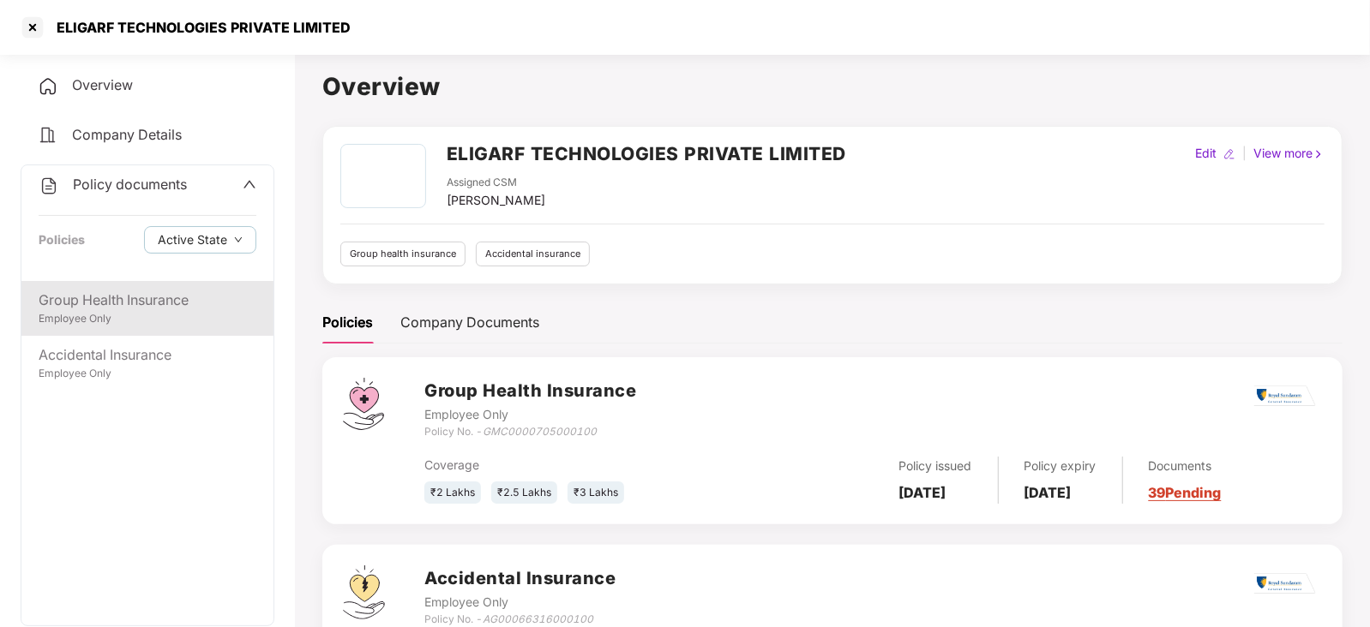
click at [137, 309] on div "Group Health Insurance" at bounding box center [148, 300] width 218 height 21
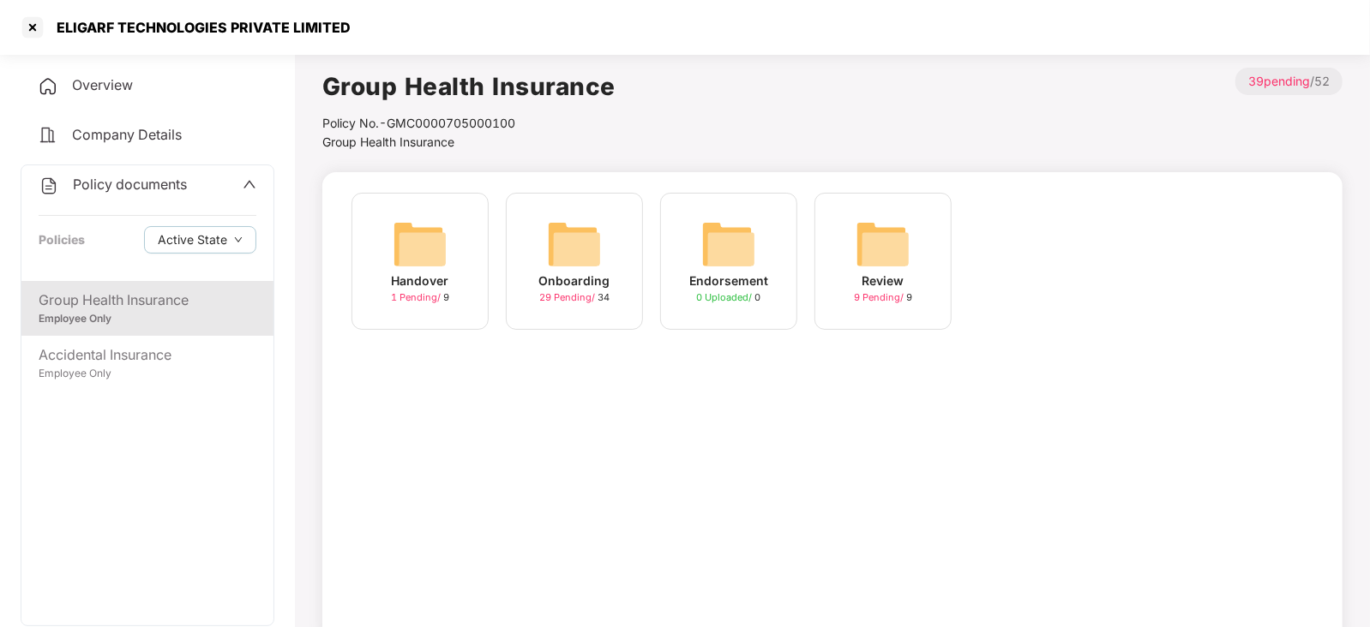
click at [420, 307] on div "Handover 1 Pending / 9" at bounding box center [419, 261] width 137 height 137
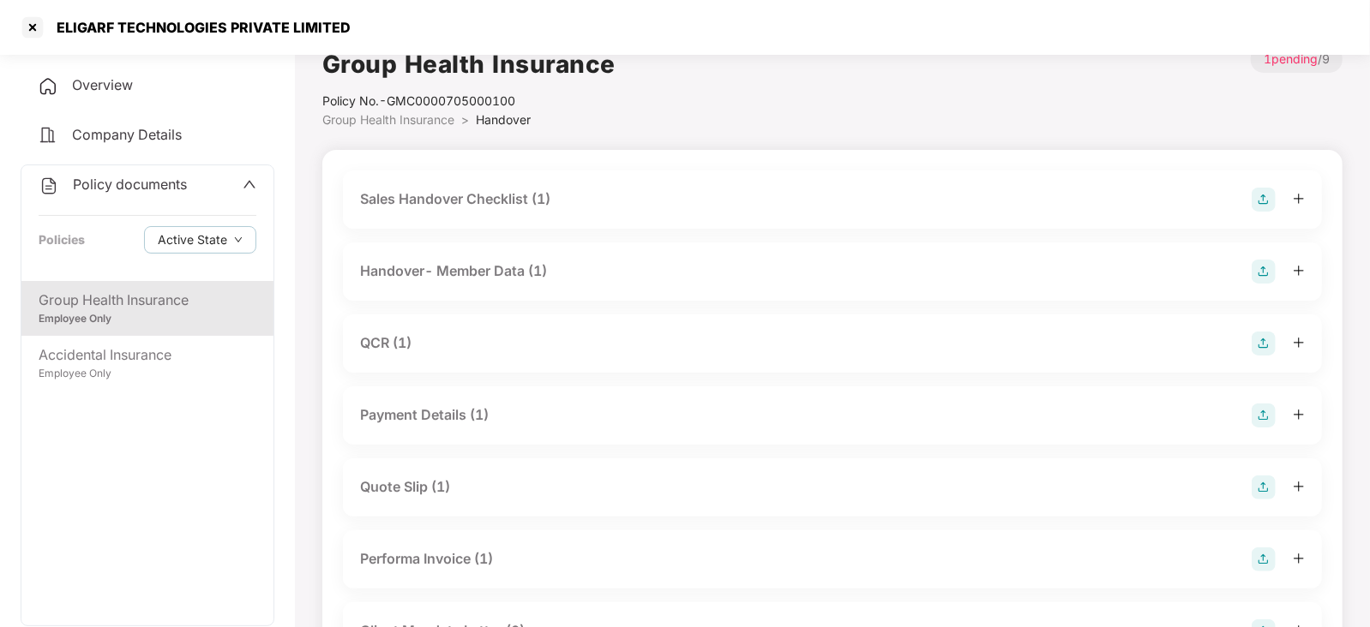
scroll to position [23, 0]
click at [593, 270] on div "Handover- Member Data (1)" at bounding box center [832, 271] width 945 height 24
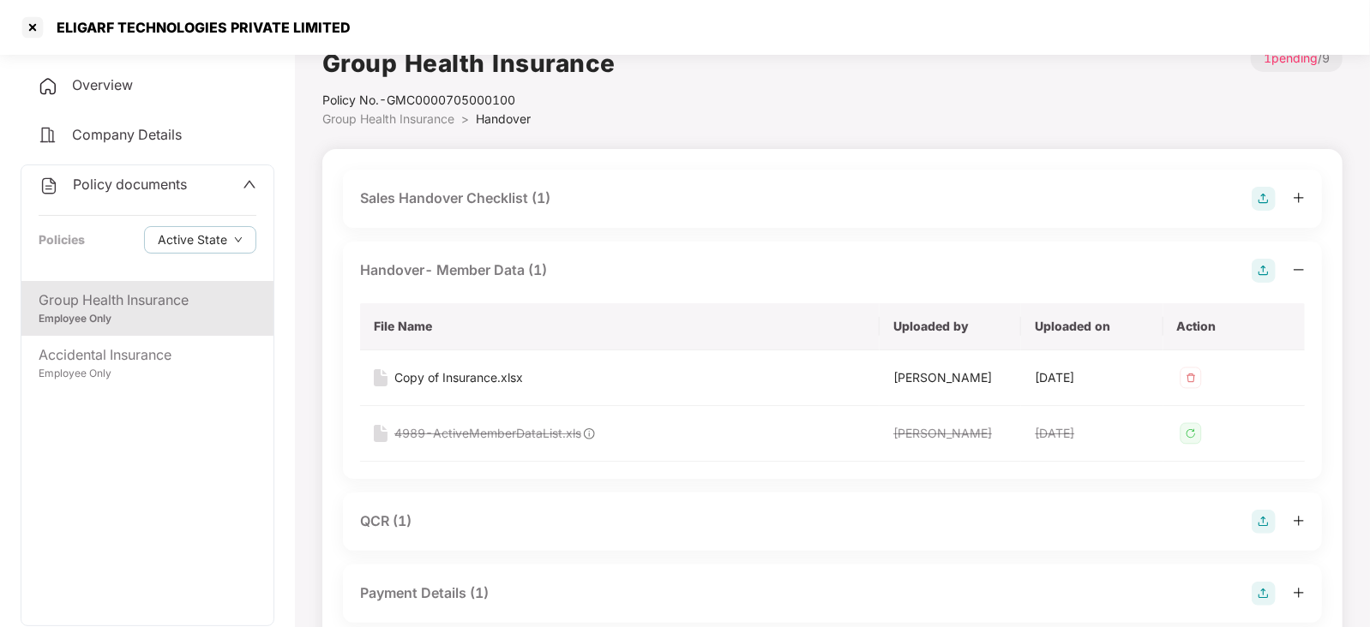
click at [591, 270] on div "Handover- Member Data (1)" at bounding box center [832, 271] width 945 height 24
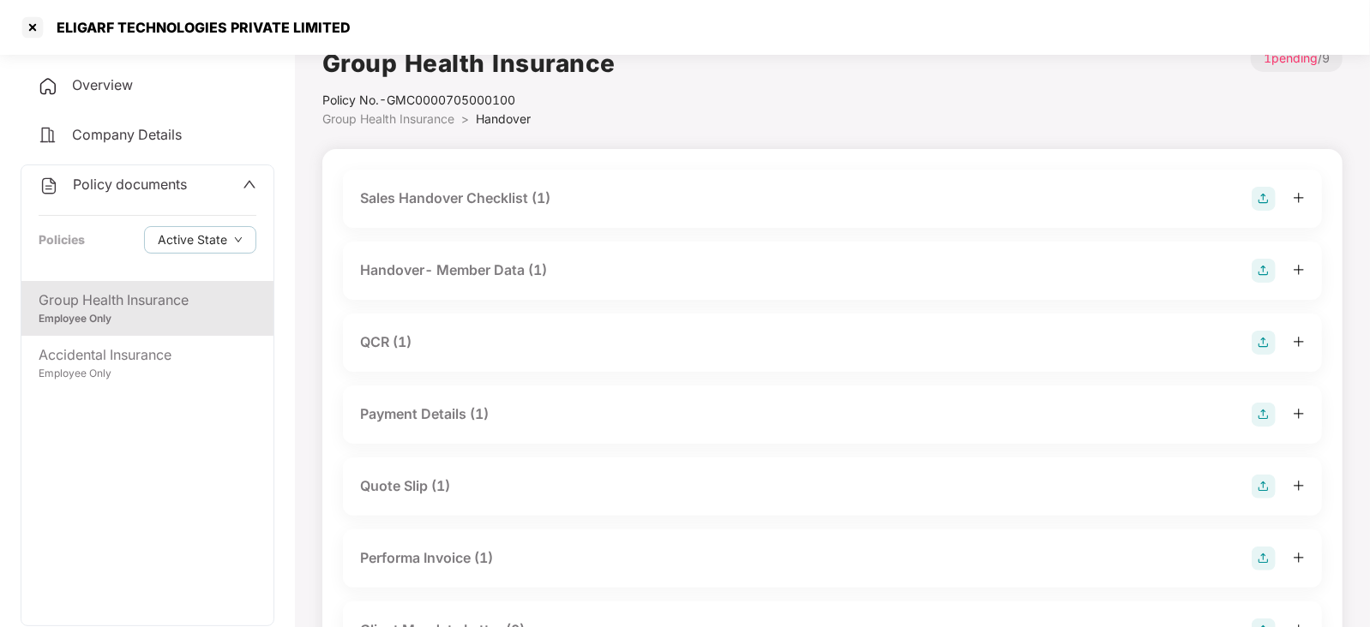
click at [424, 117] on span "Group Health Insurance" at bounding box center [388, 118] width 132 height 15
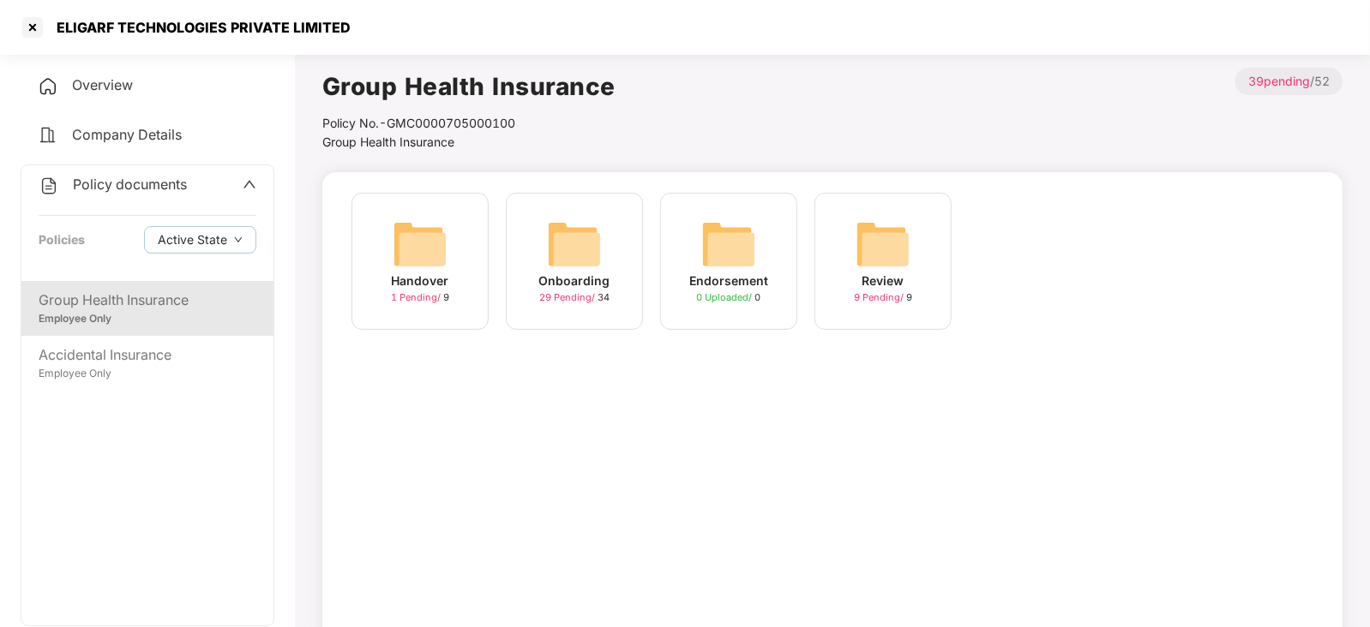
click at [558, 261] on img at bounding box center [574, 244] width 55 height 55
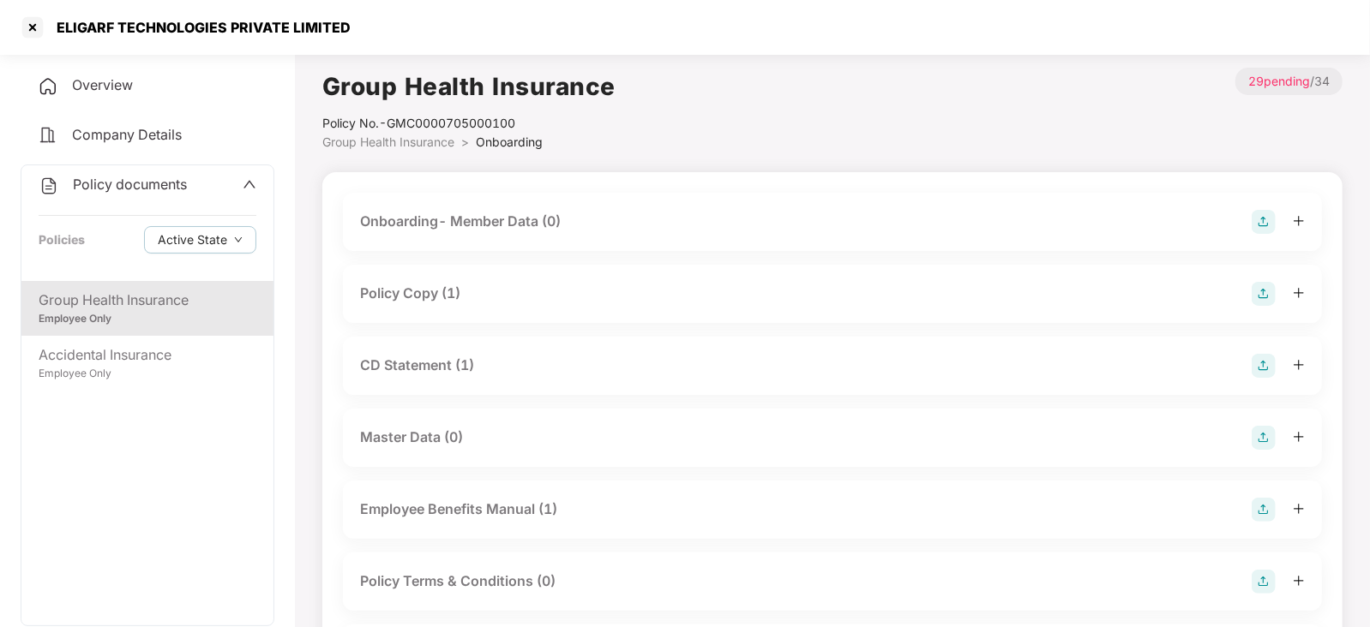
click at [1263, 297] on img at bounding box center [1263, 294] width 24 height 24
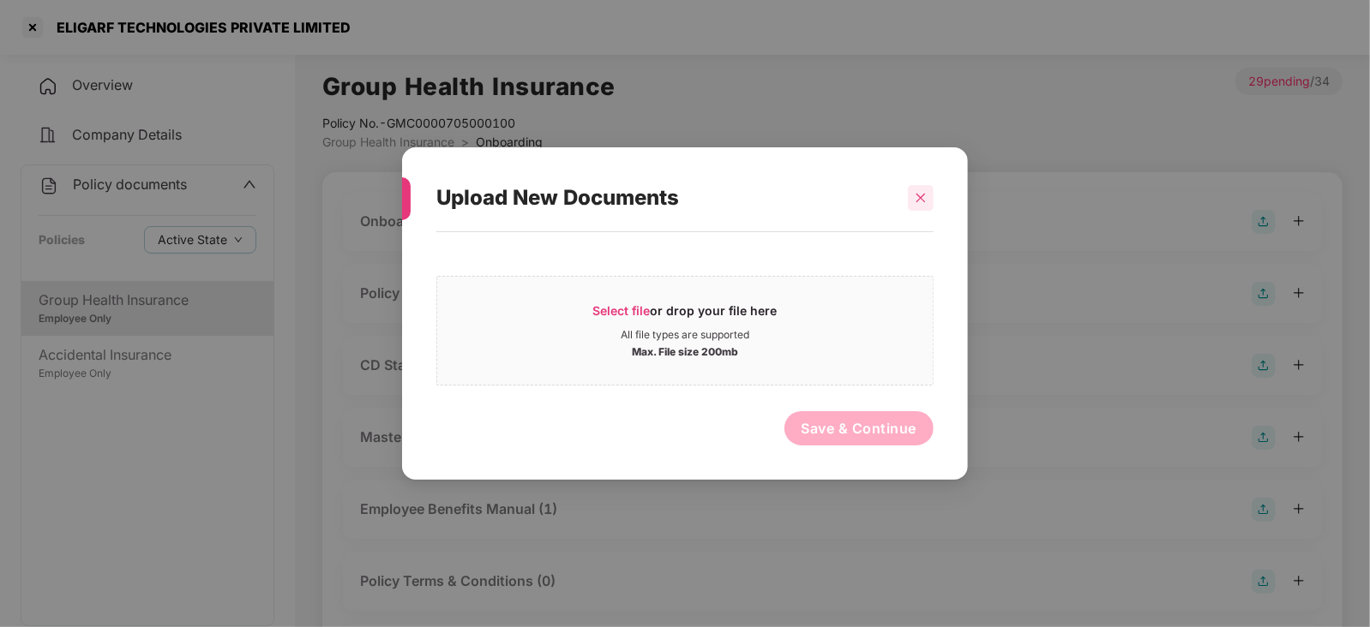
click at [920, 194] on icon "close" at bounding box center [921, 198] width 12 height 12
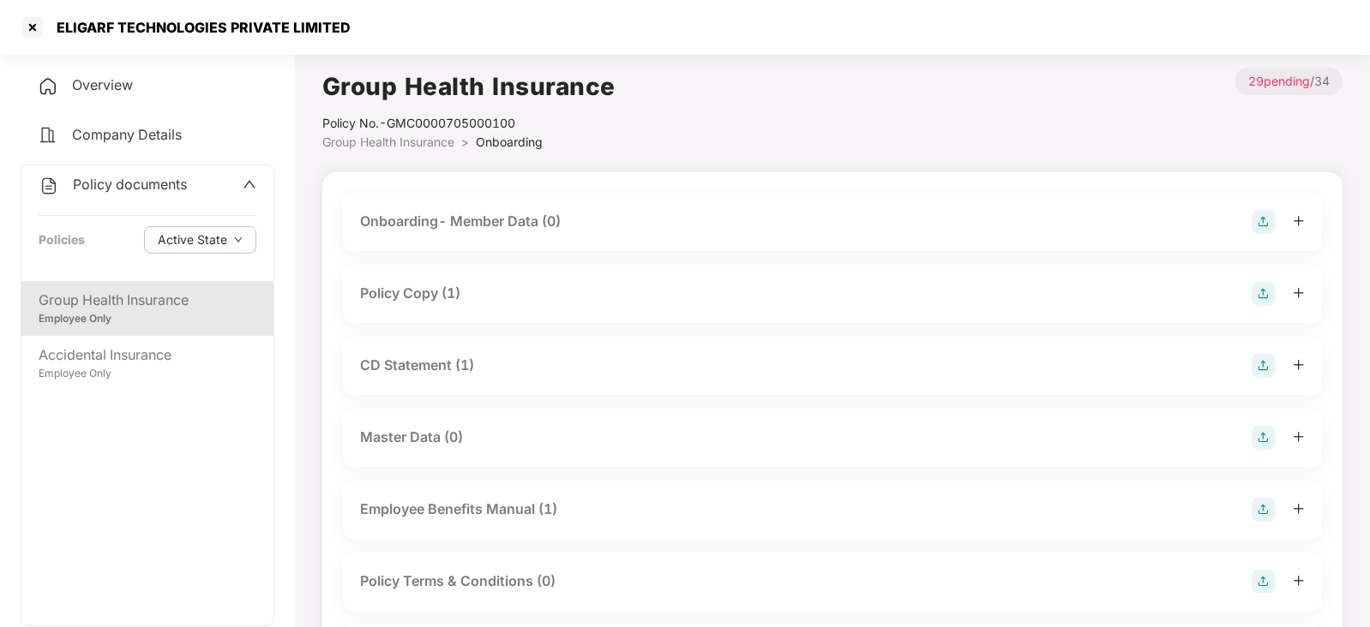
click at [436, 298] on div "Policy Copy (1)" at bounding box center [410, 293] width 100 height 21
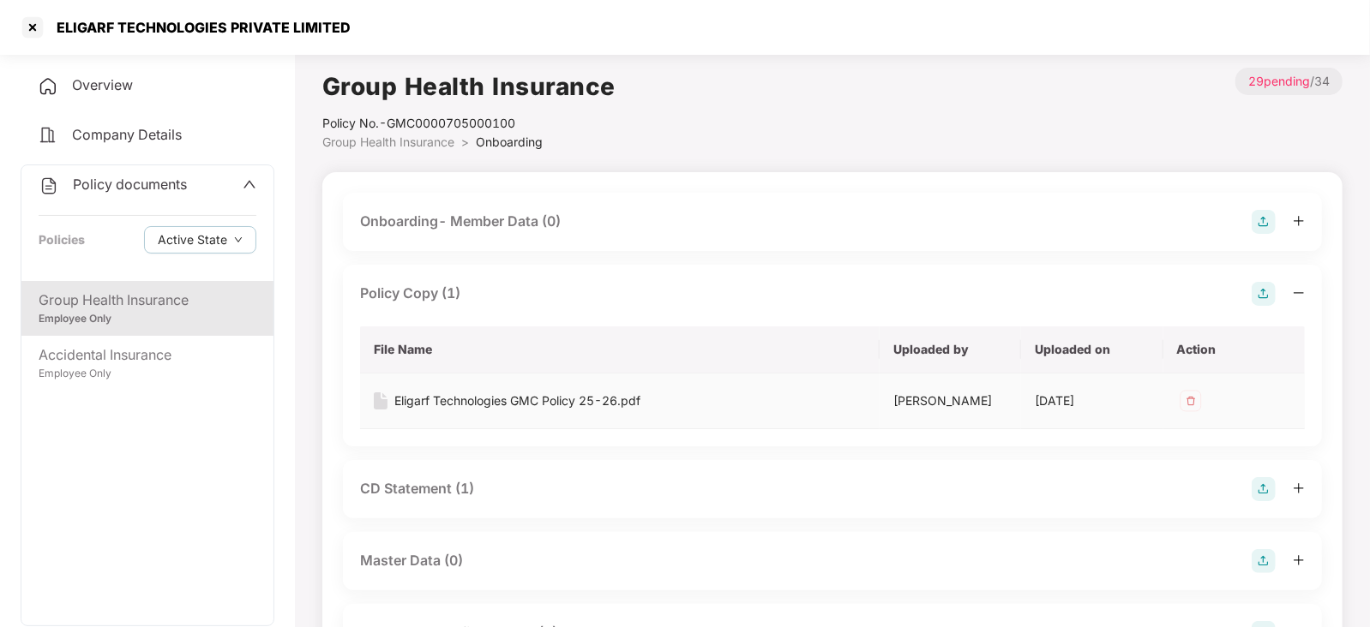
click at [516, 401] on div "Eligarf Technologies GMC Policy 25-26.pdf" at bounding box center [517, 401] width 246 height 19
click at [454, 490] on div "CD Statement (1)" at bounding box center [417, 488] width 114 height 21
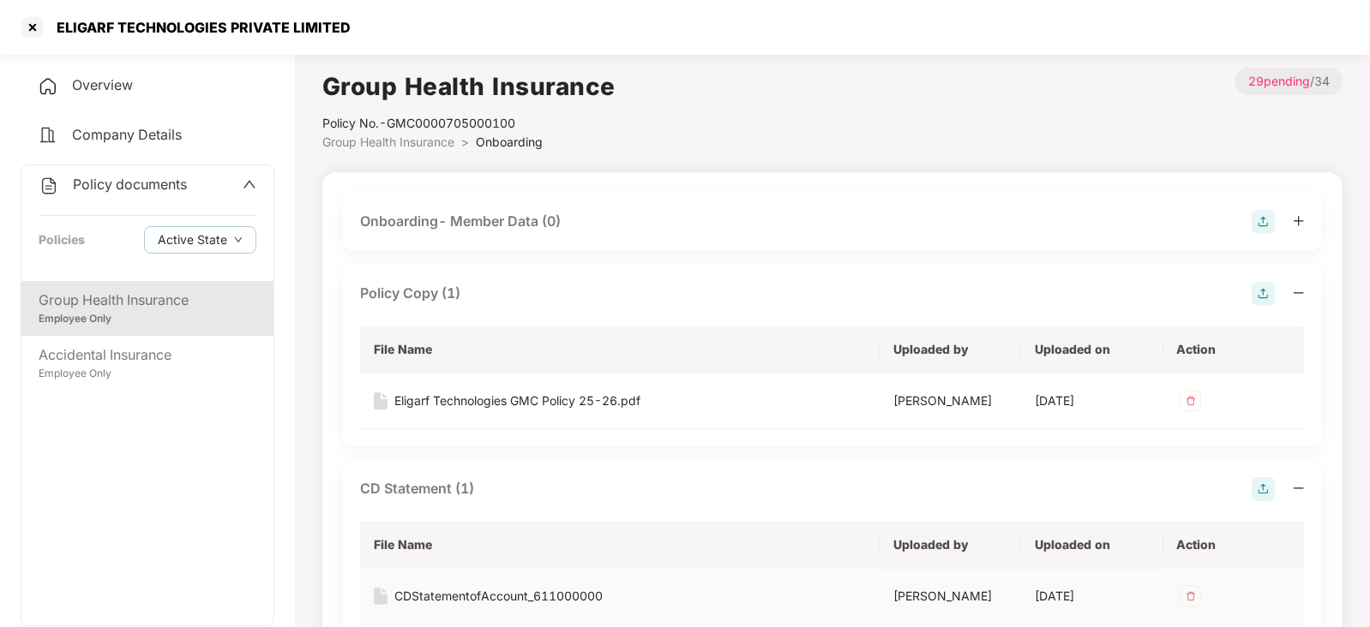
click at [423, 598] on div "CDStatementofAccount_611000000" at bounding box center [498, 596] width 208 height 19
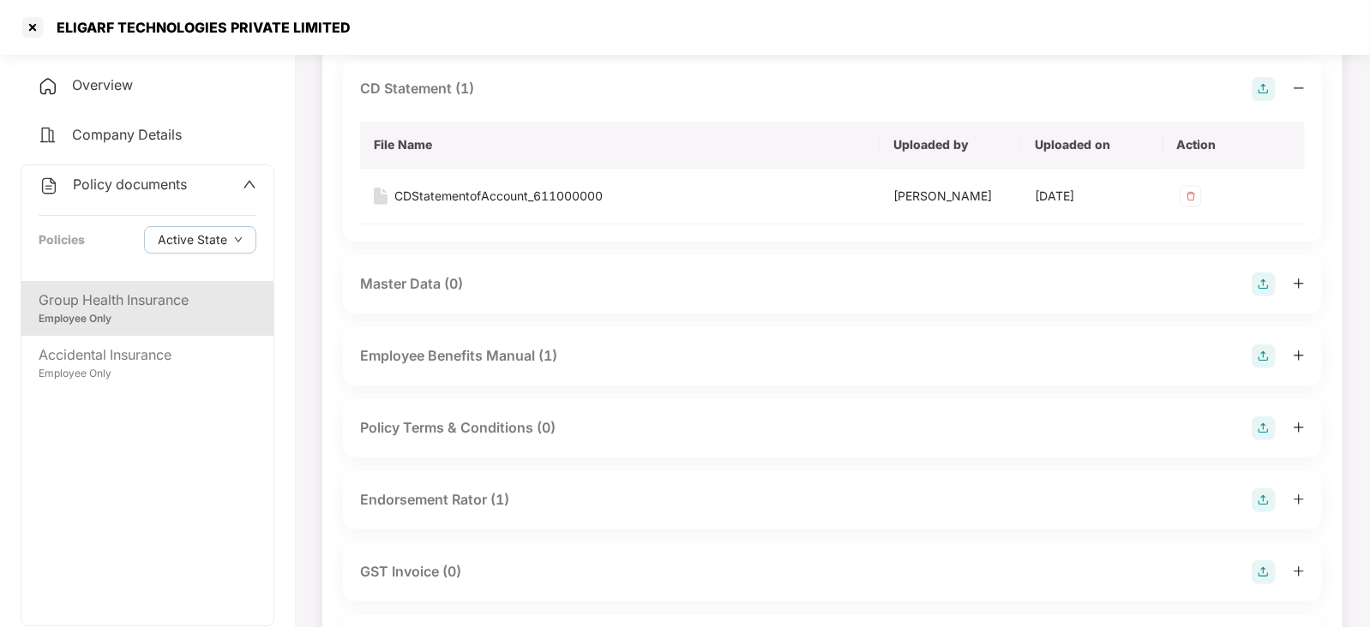
scroll to position [406, 0]
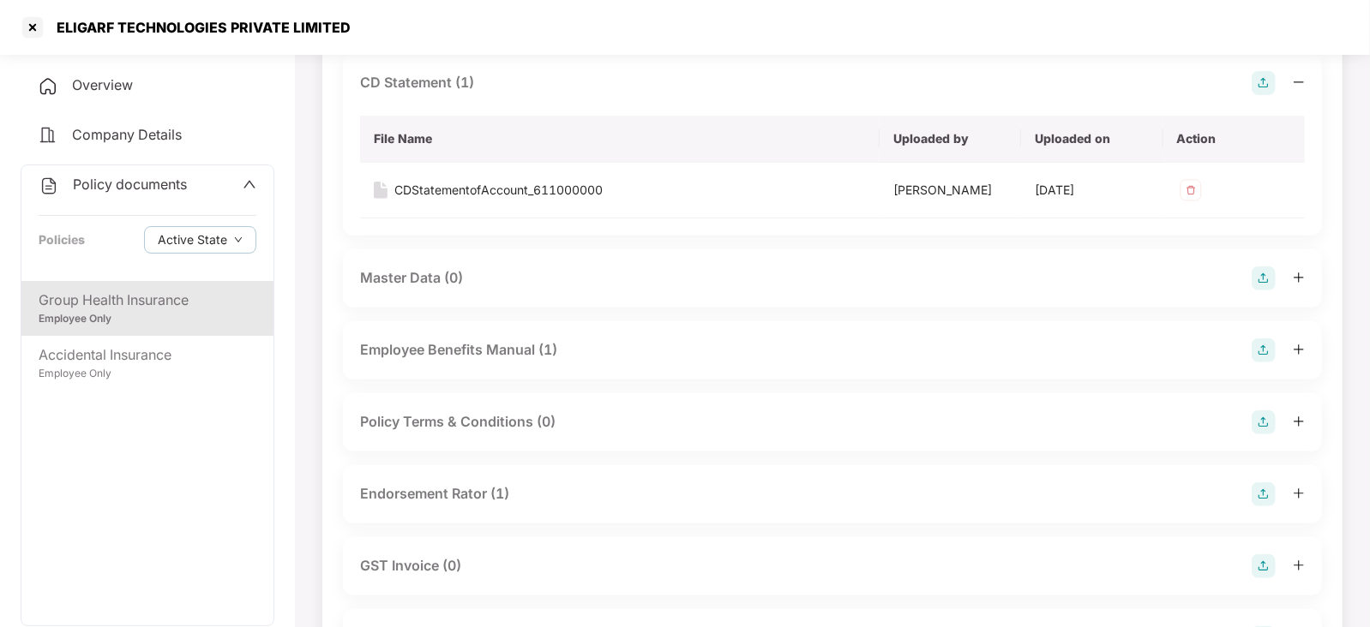
click at [512, 354] on div "Employee Benefits Manual (1)" at bounding box center [458, 349] width 197 height 21
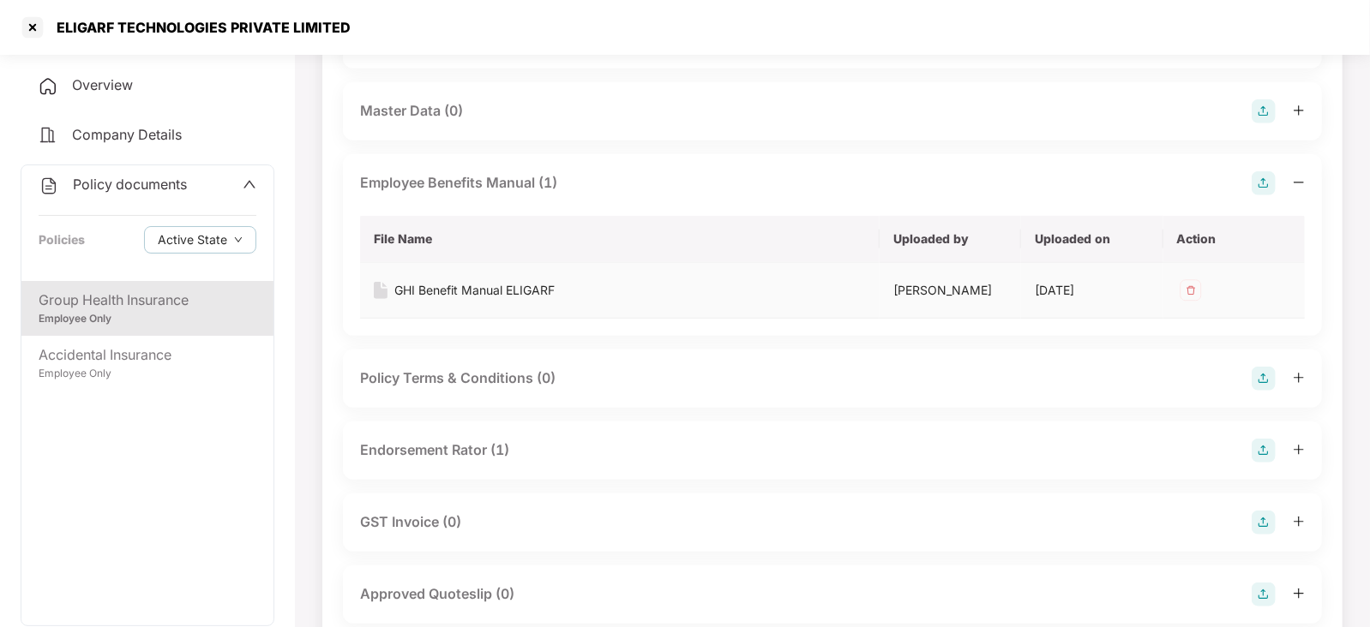
scroll to position [576, 0]
click at [480, 454] on div "Endorsement Rator (1)" at bounding box center [434, 447] width 149 height 21
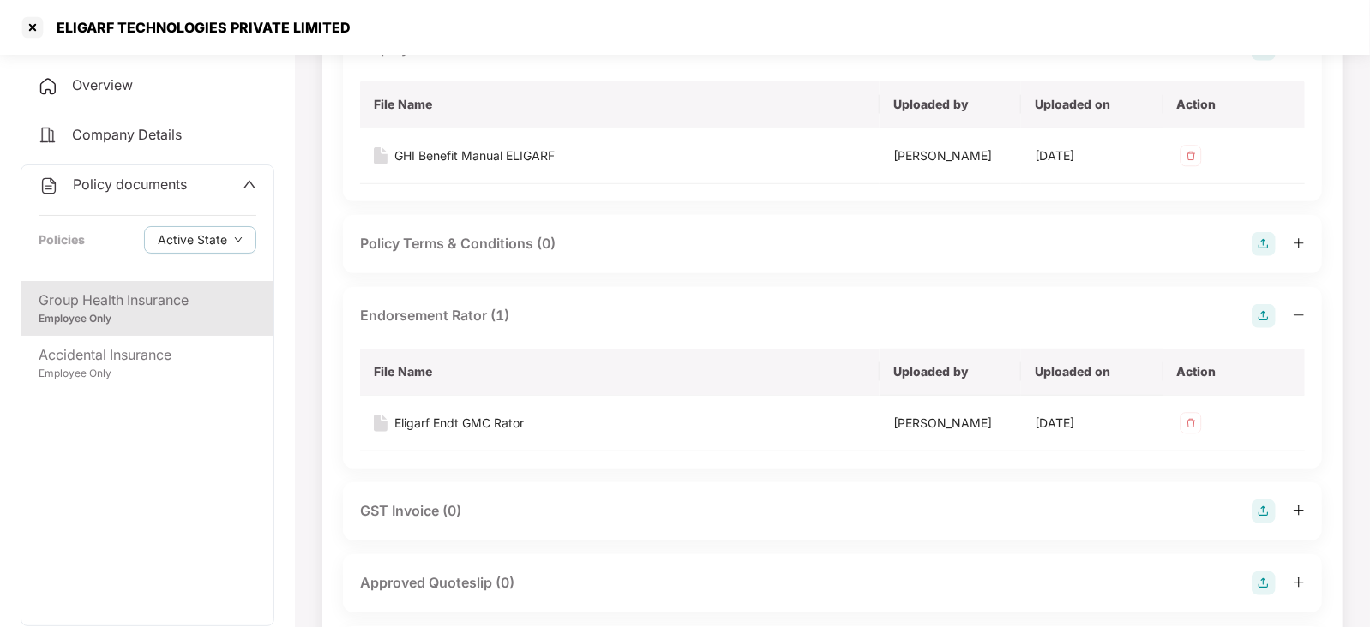
scroll to position [713, 0]
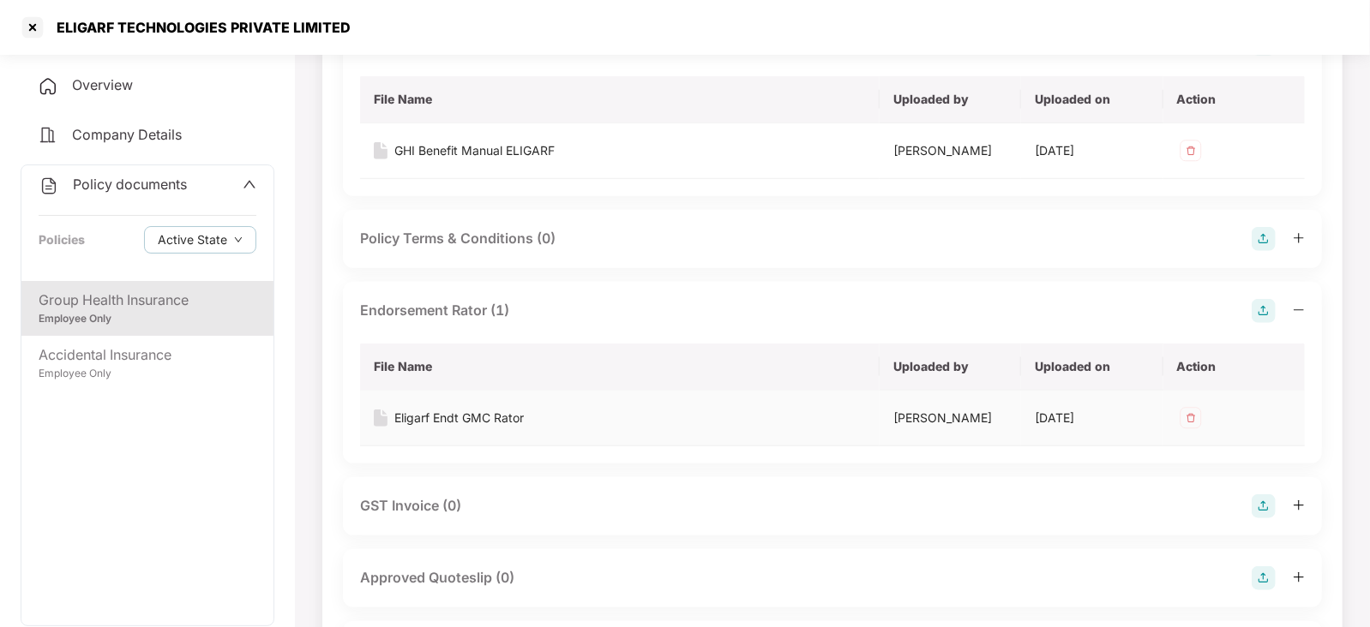
click at [489, 411] on div "Eligarf Endt GMC Rator" at bounding box center [458, 418] width 129 height 19
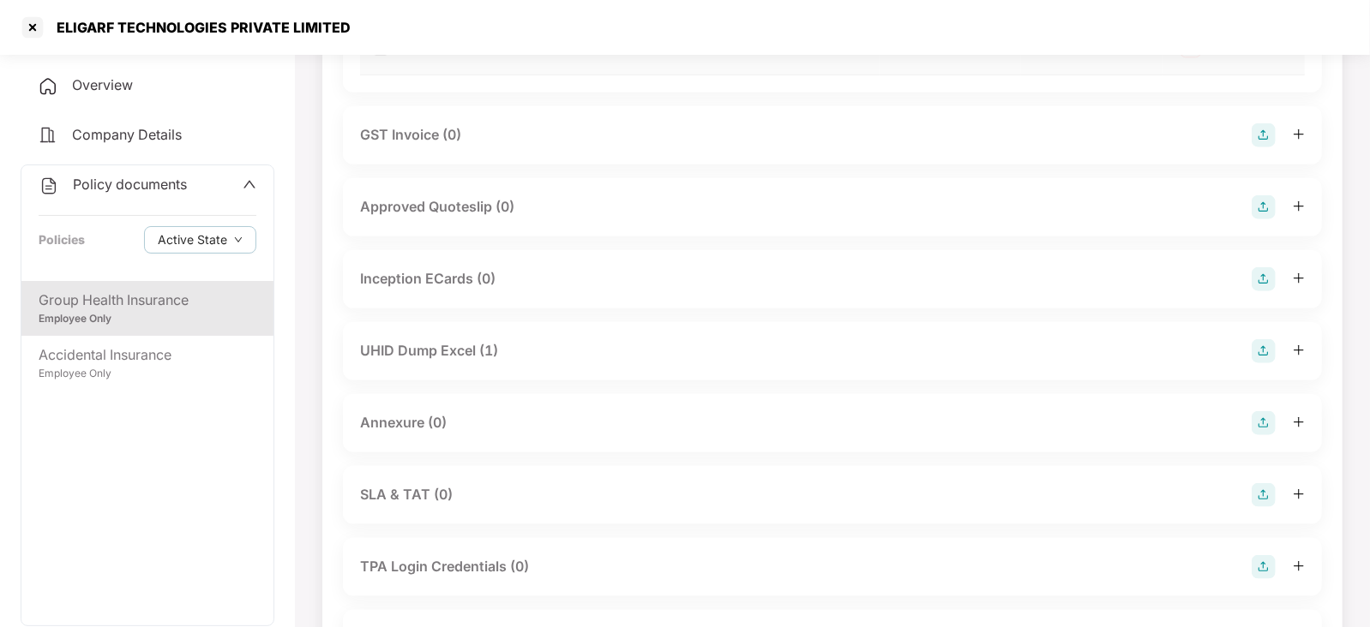
scroll to position [1094, 0]
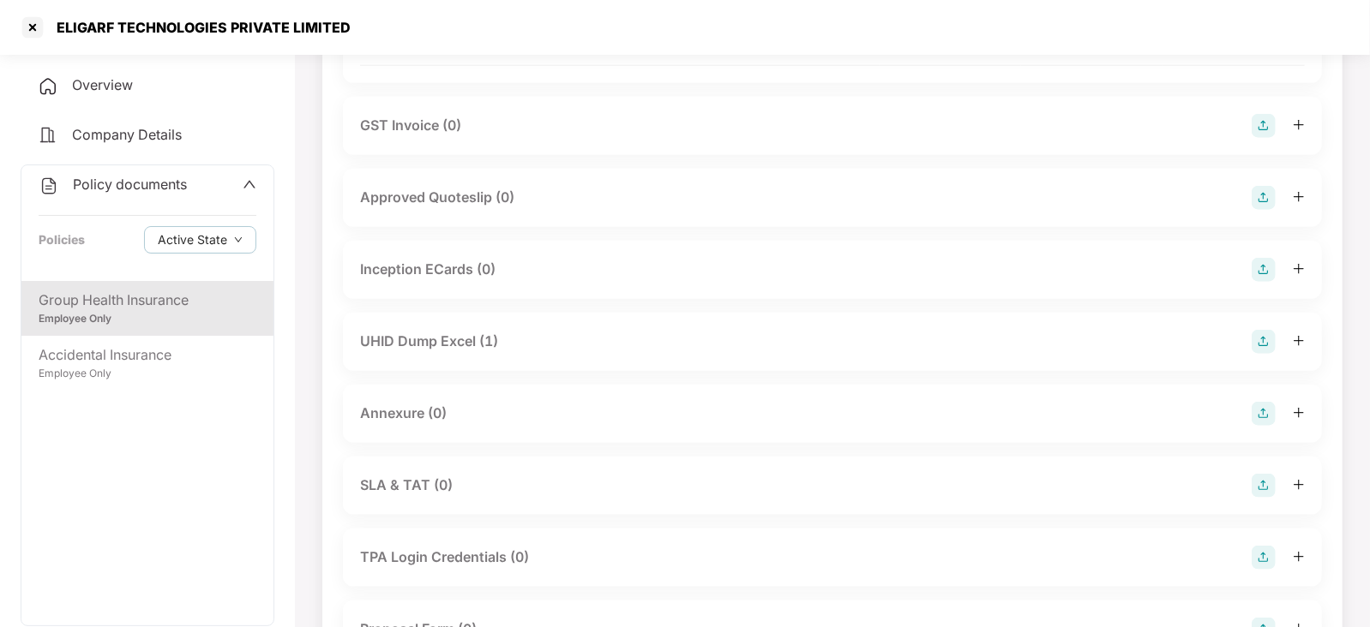
click at [468, 340] on div "UHID Dump Excel (1)" at bounding box center [429, 341] width 138 height 21
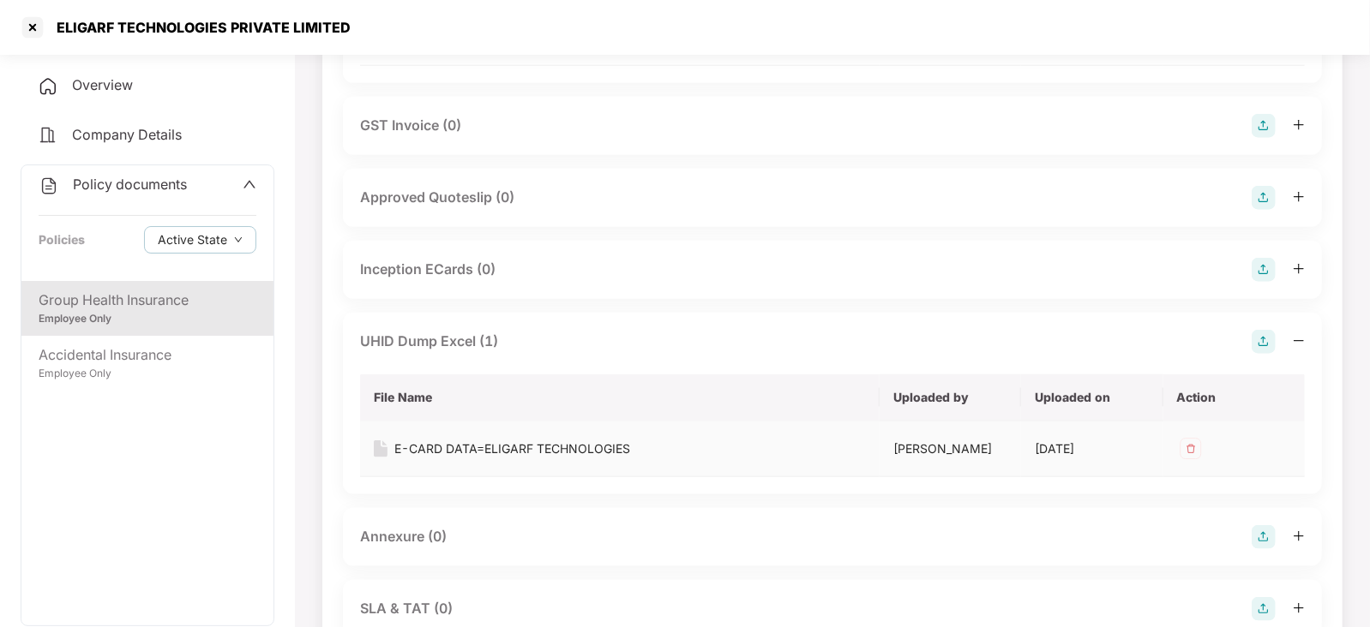
click at [476, 443] on div "E-CARD DATA=ELIGARF TECHNOLOGIES" at bounding box center [512, 449] width 236 height 19
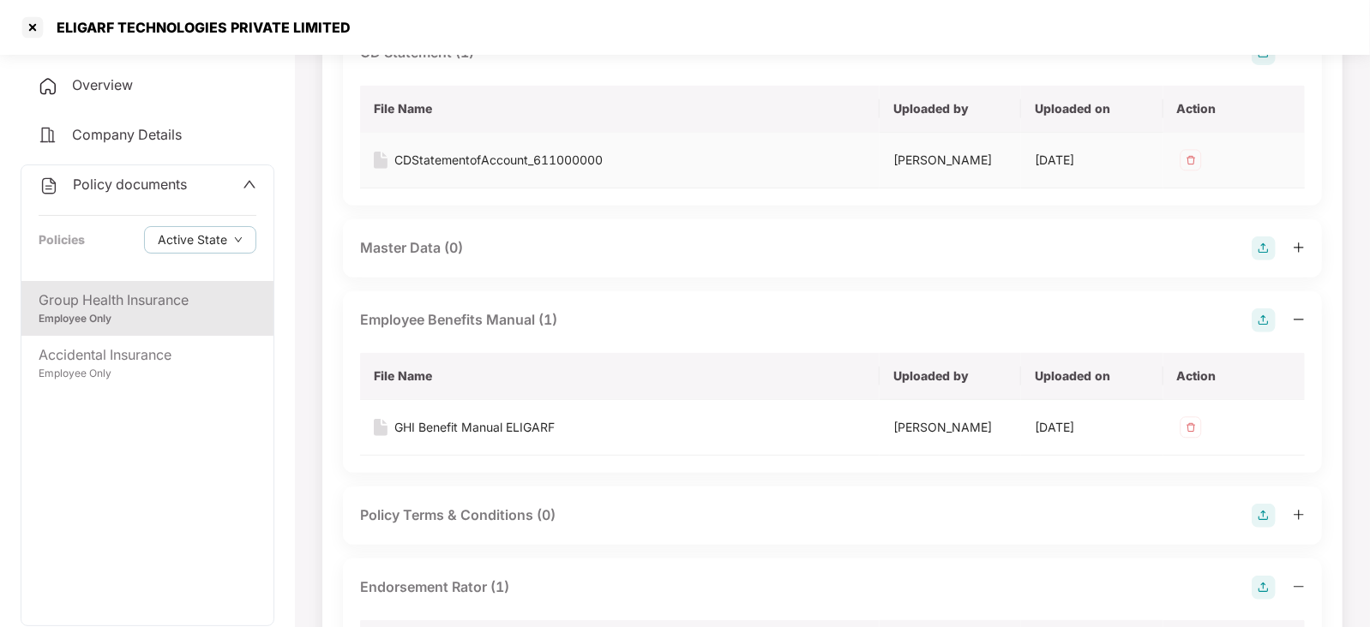
scroll to position [443, 0]
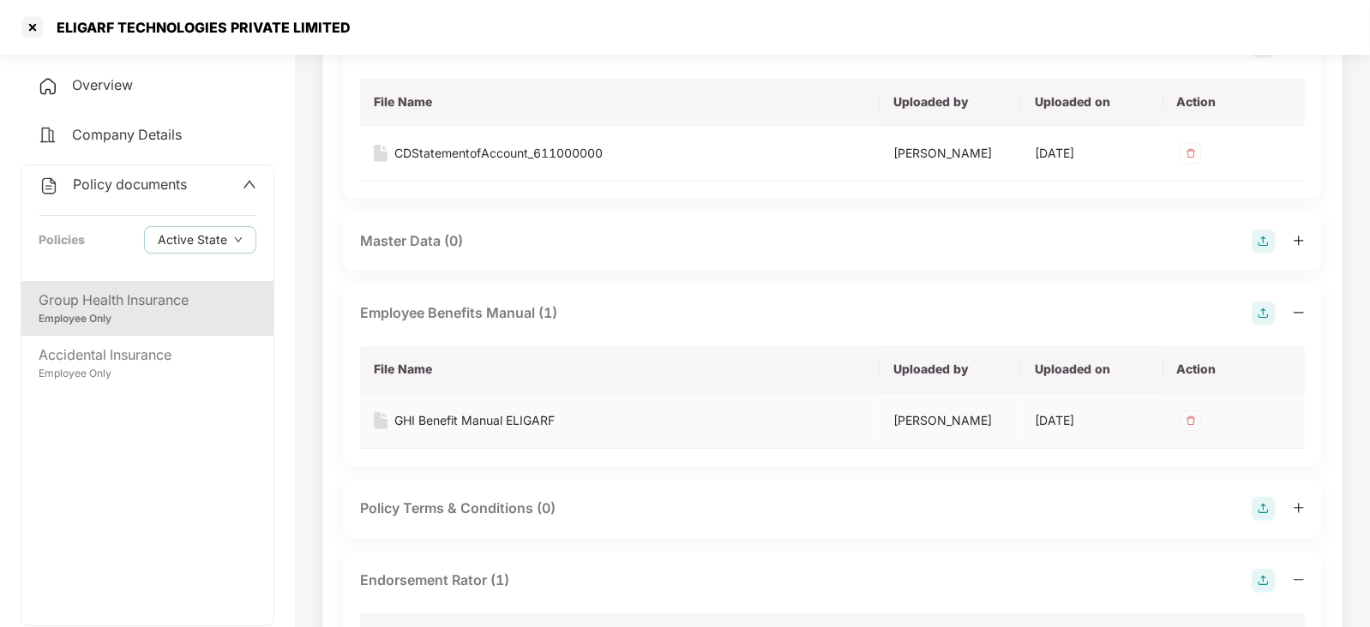
click at [479, 420] on div "GHI Benefit Manual ELIGARF" at bounding box center [474, 420] width 160 height 19
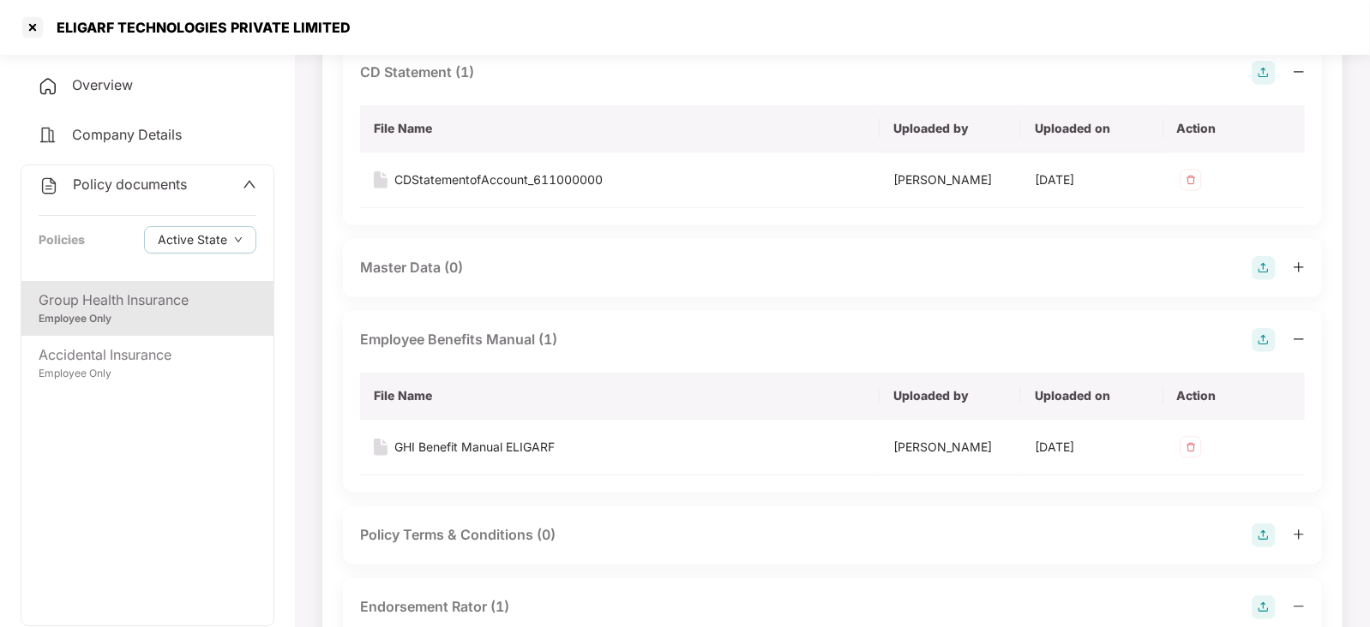
scroll to position [0, 0]
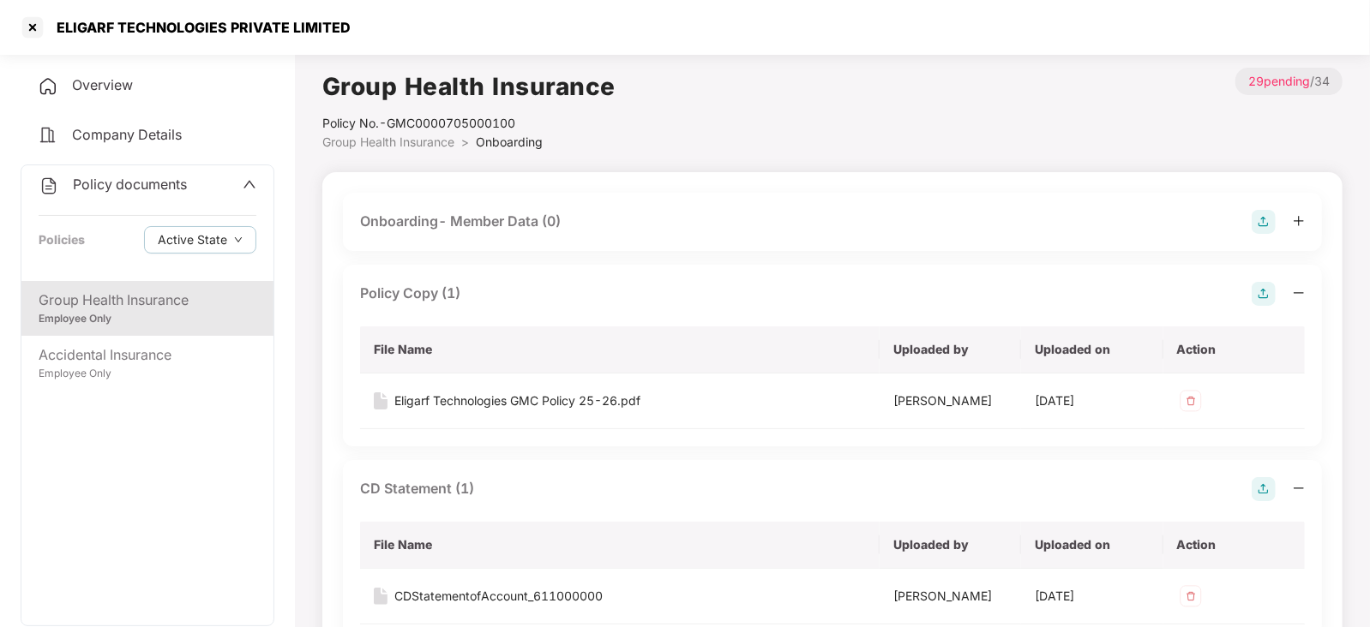
click at [86, 32] on div "ELIGARF TECHNOLOGIES PRIVATE LIMITED" at bounding box center [198, 27] width 304 height 17
copy div "ELIGARF"
click at [21, 22] on div at bounding box center [32, 27] width 27 height 27
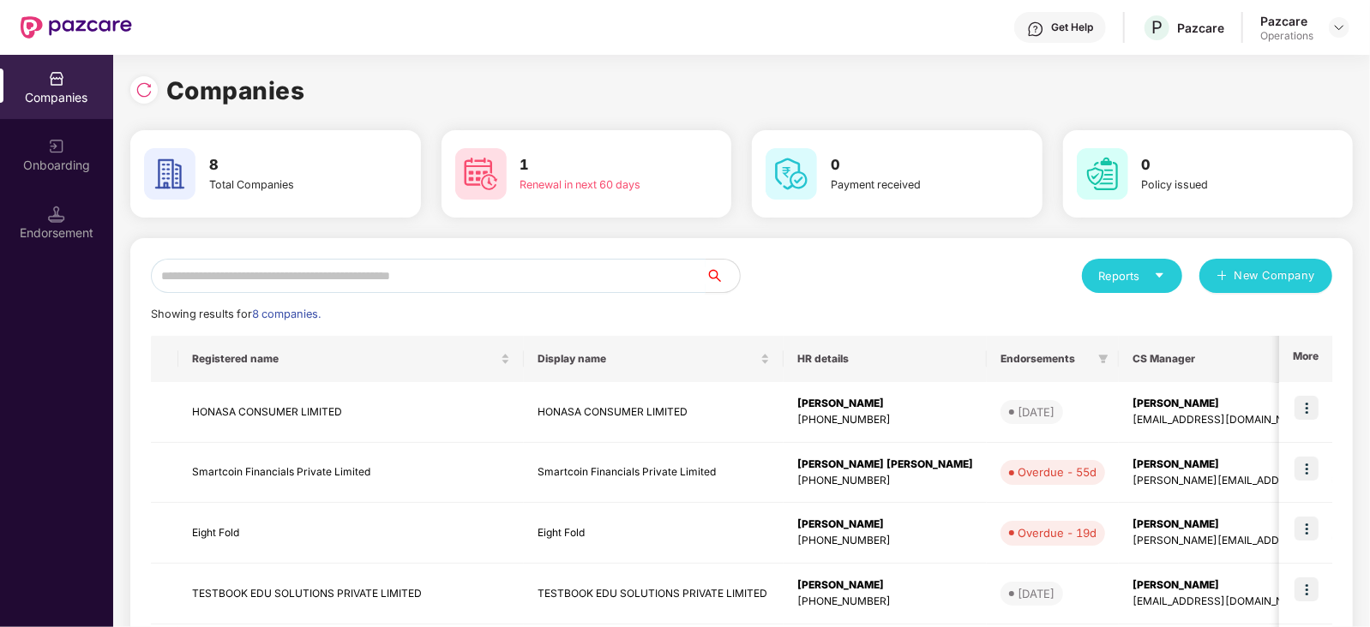
click at [212, 279] on input "text" at bounding box center [428, 276] width 555 height 34
paste input "*******"
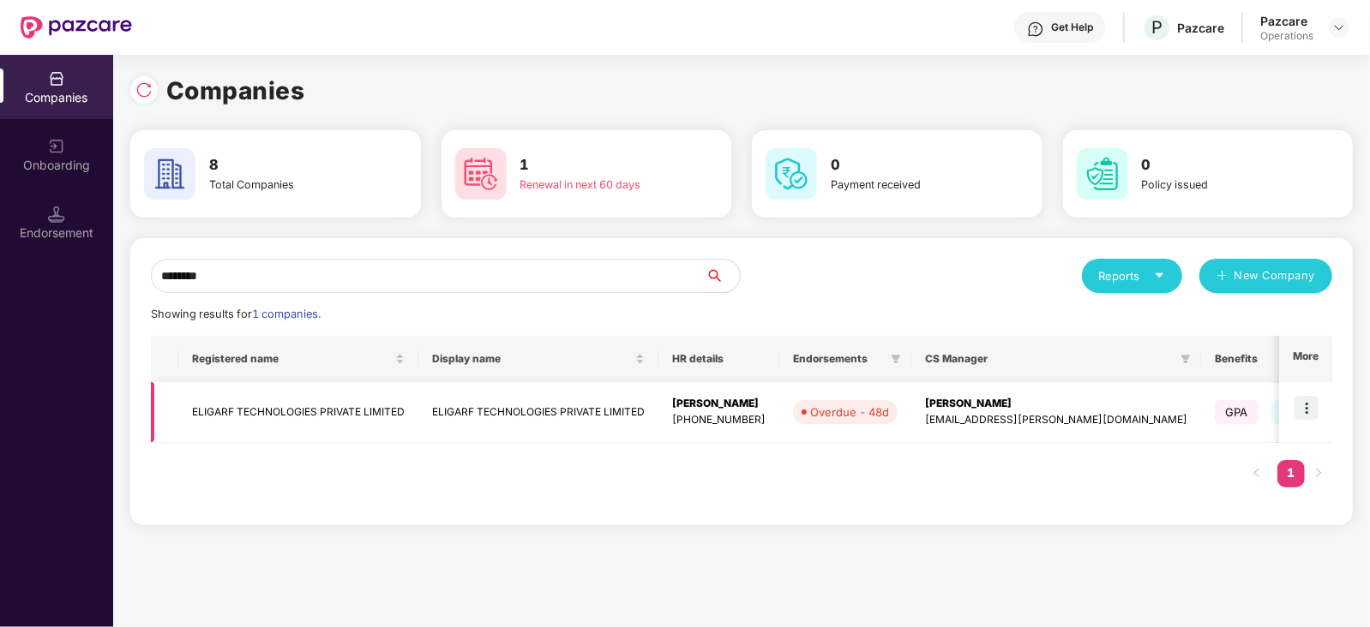
type input "*******"
click at [1305, 405] on img at bounding box center [1306, 408] width 24 height 24
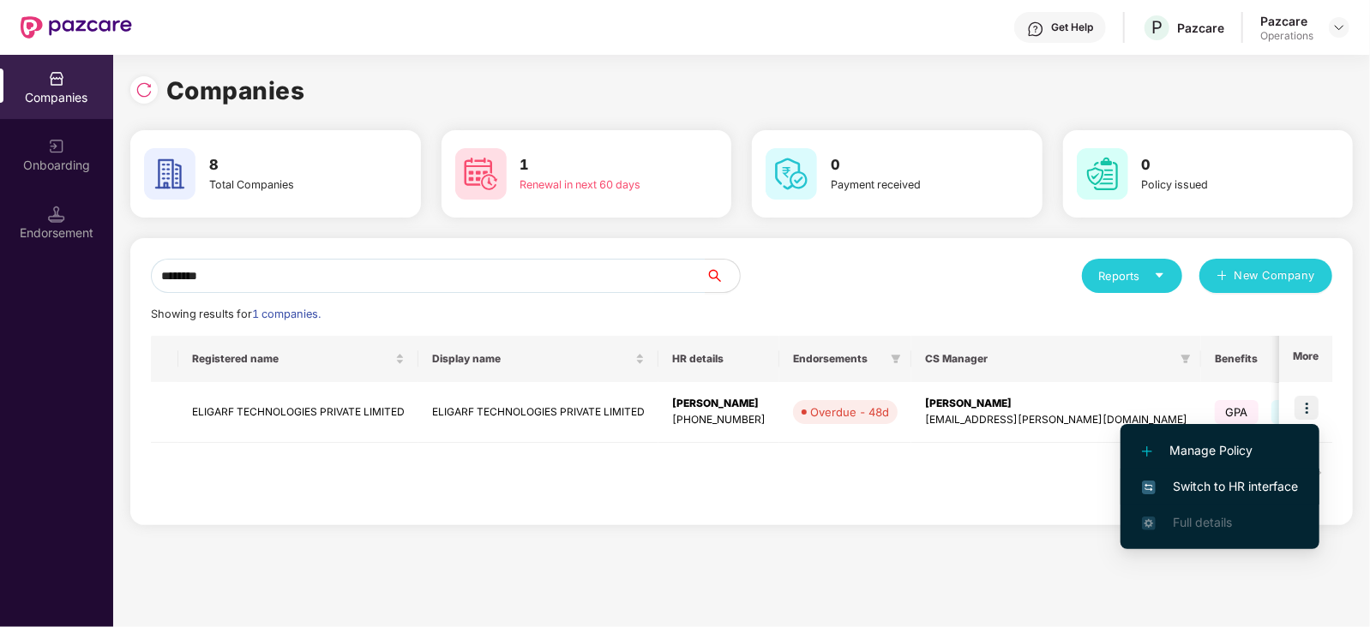
click at [1213, 482] on span "Switch to HR interface" at bounding box center [1220, 486] width 156 height 19
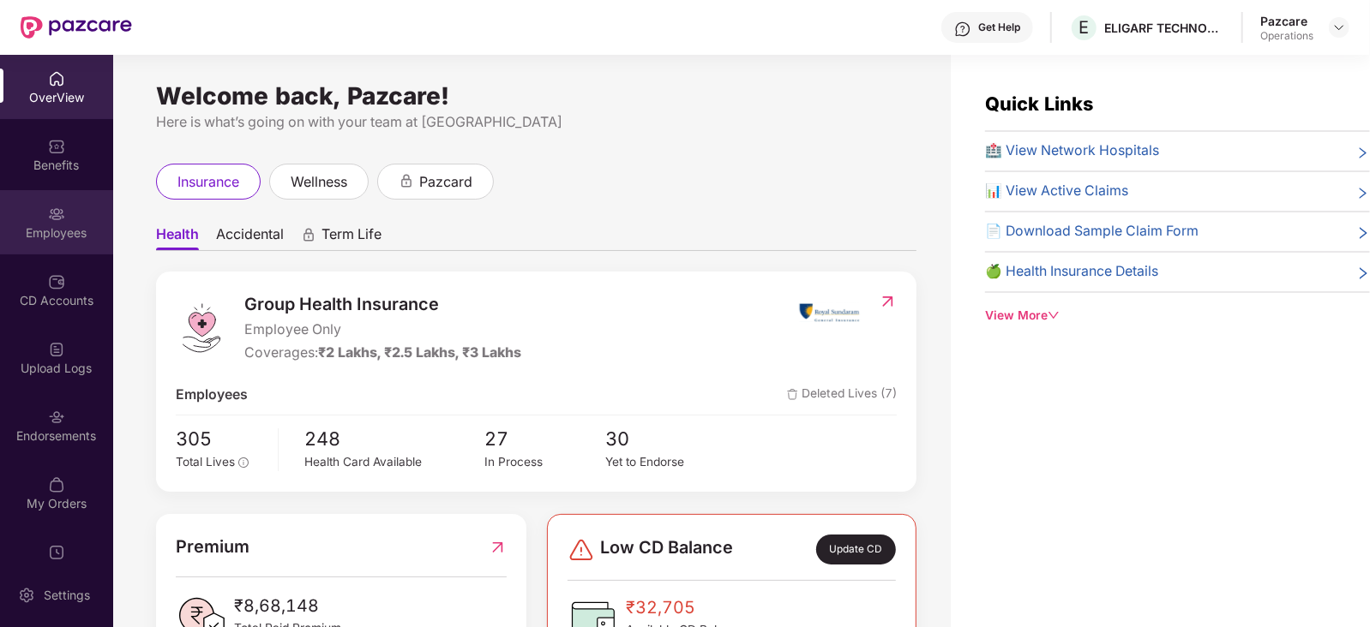
click at [51, 237] on div "Employees" at bounding box center [56, 233] width 113 height 17
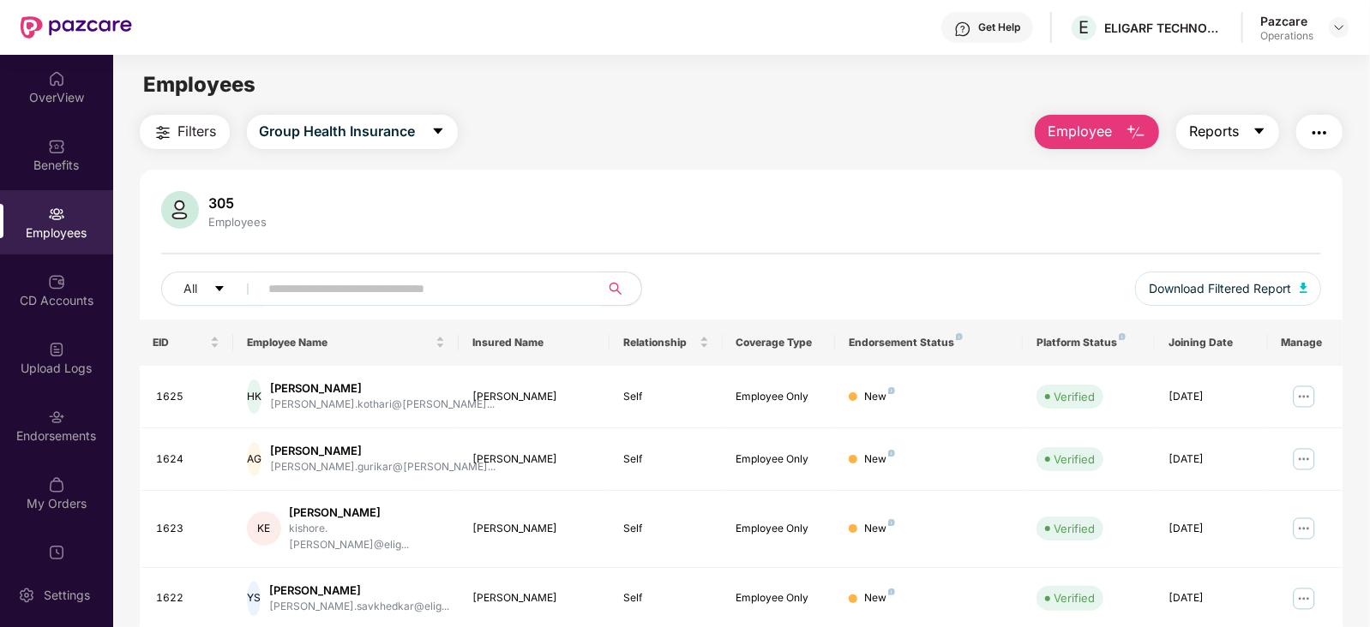
click at [1260, 130] on icon "caret-down" at bounding box center [1259, 132] width 9 height 6
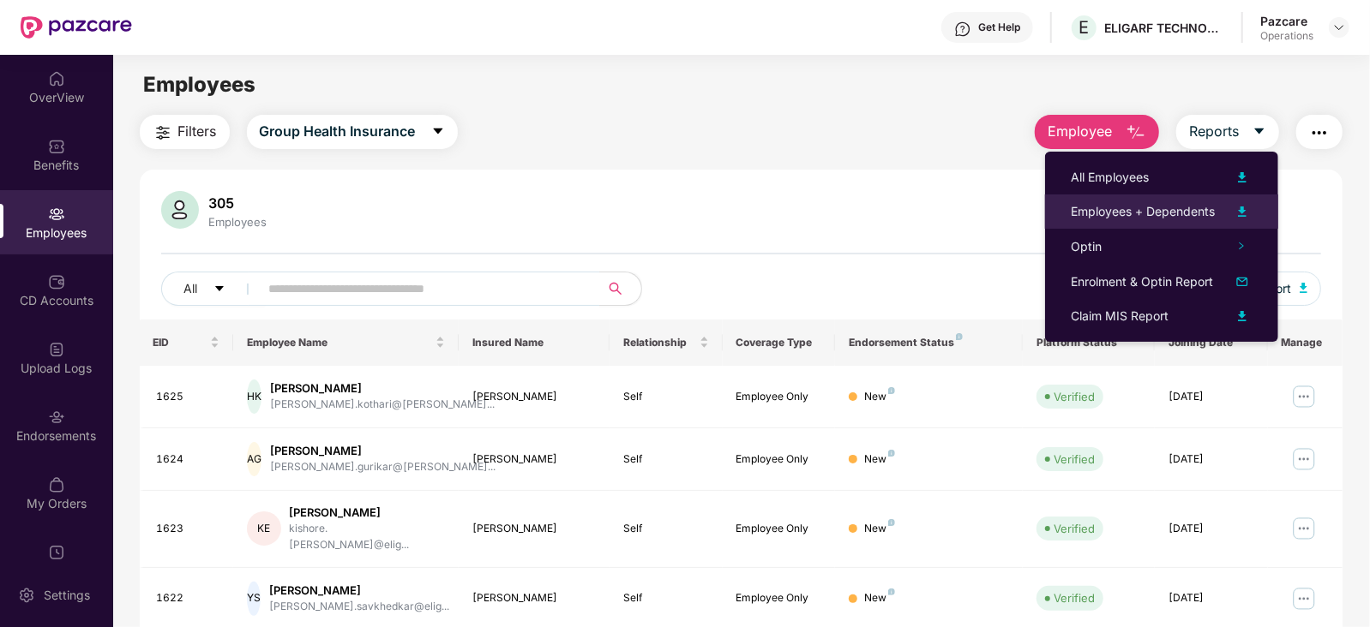
click at [1147, 217] on div "Employees + Dependents" at bounding box center [1143, 211] width 144 height 19
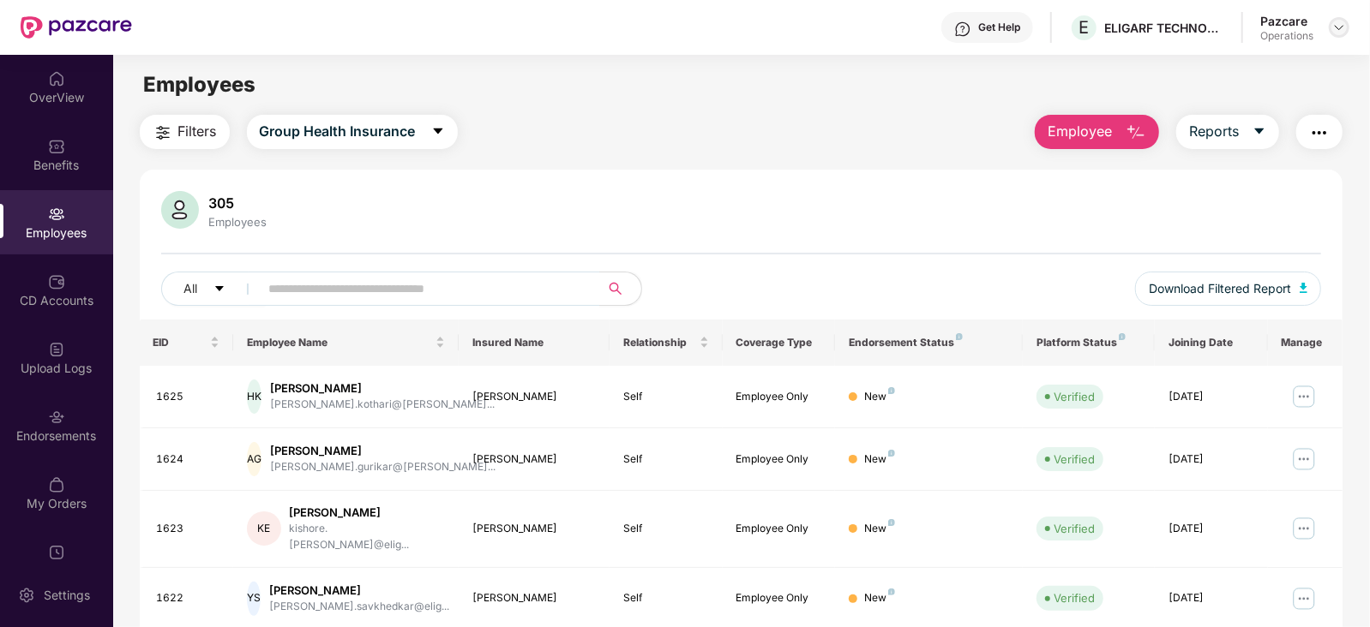
click at [1329, 32] on div at bounding box center [1339, 27] width 21 height 21
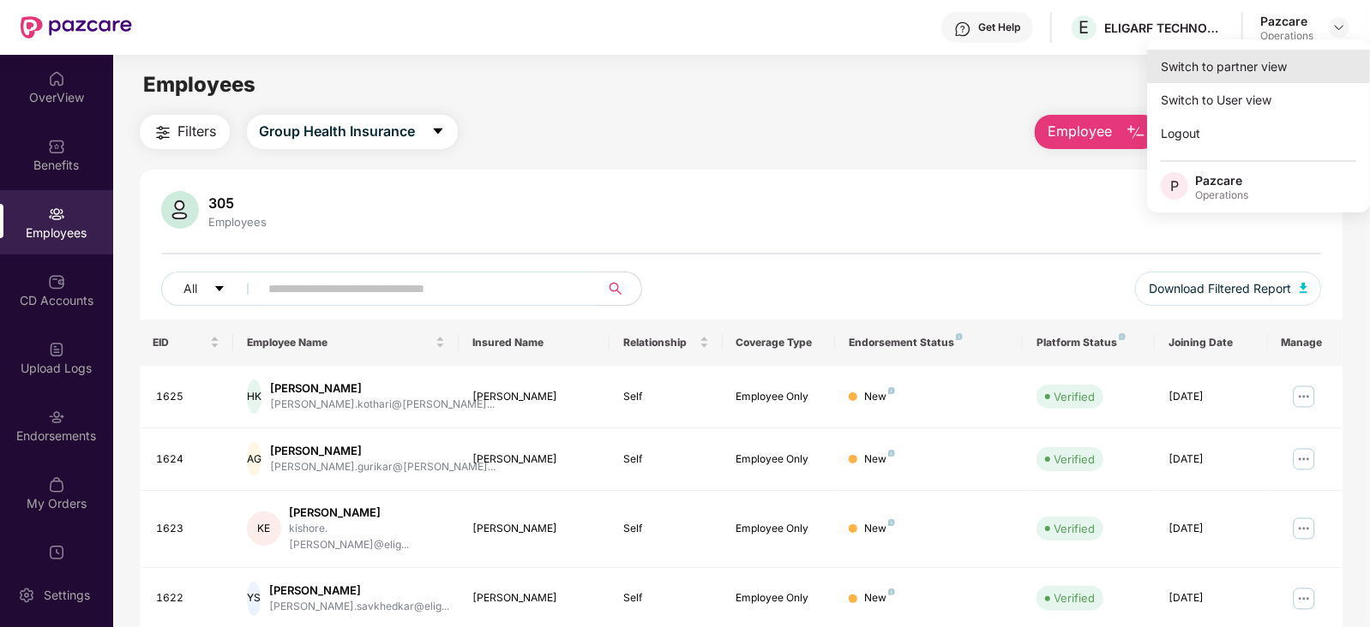
click at [1246, 77] on div "Switch to partner view" at bounding box center [1258, 66] width 223 height 33
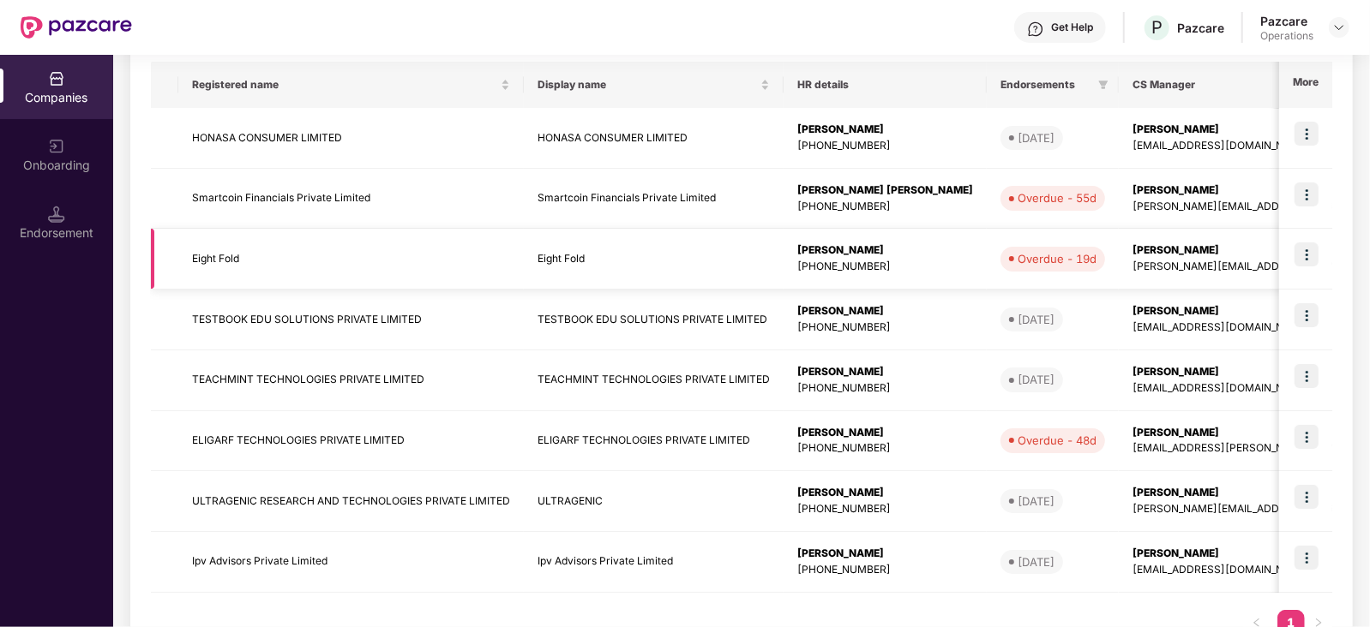
scroll to position [334, 0]
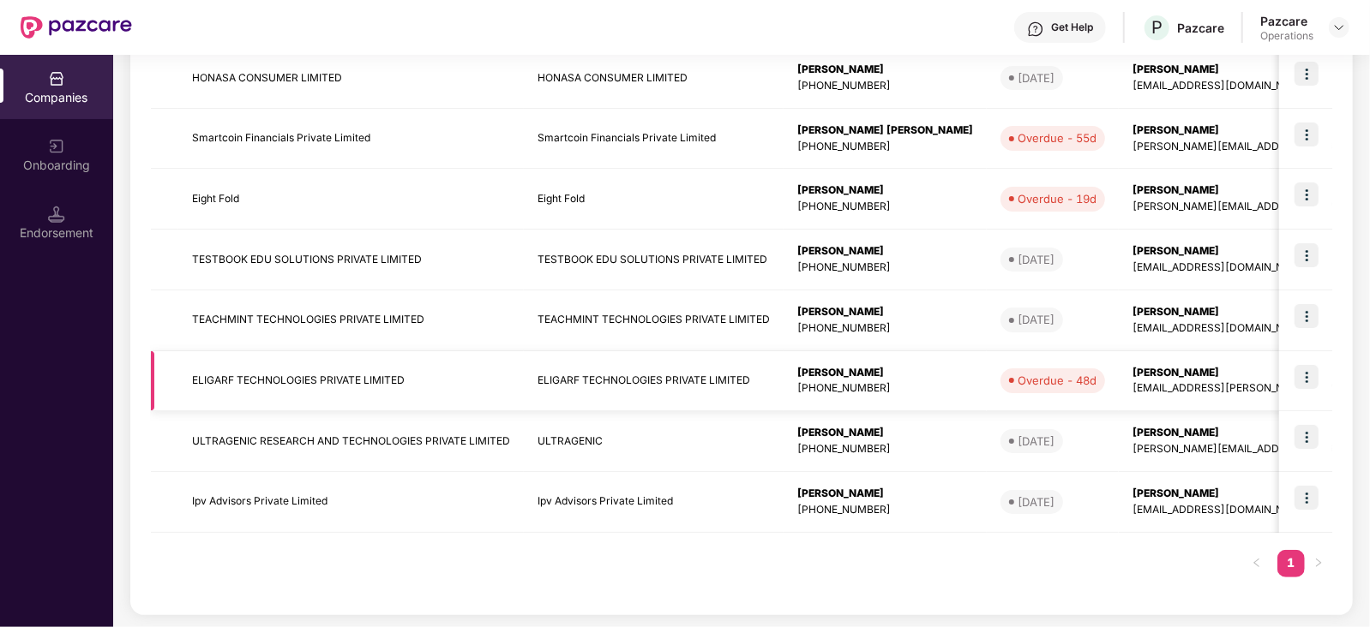
click at [351, 387] on td "ELIGARF TECHNOLOGIES PRIVATE LIMITED" at bounding box center [350, 381] width 345 height 61
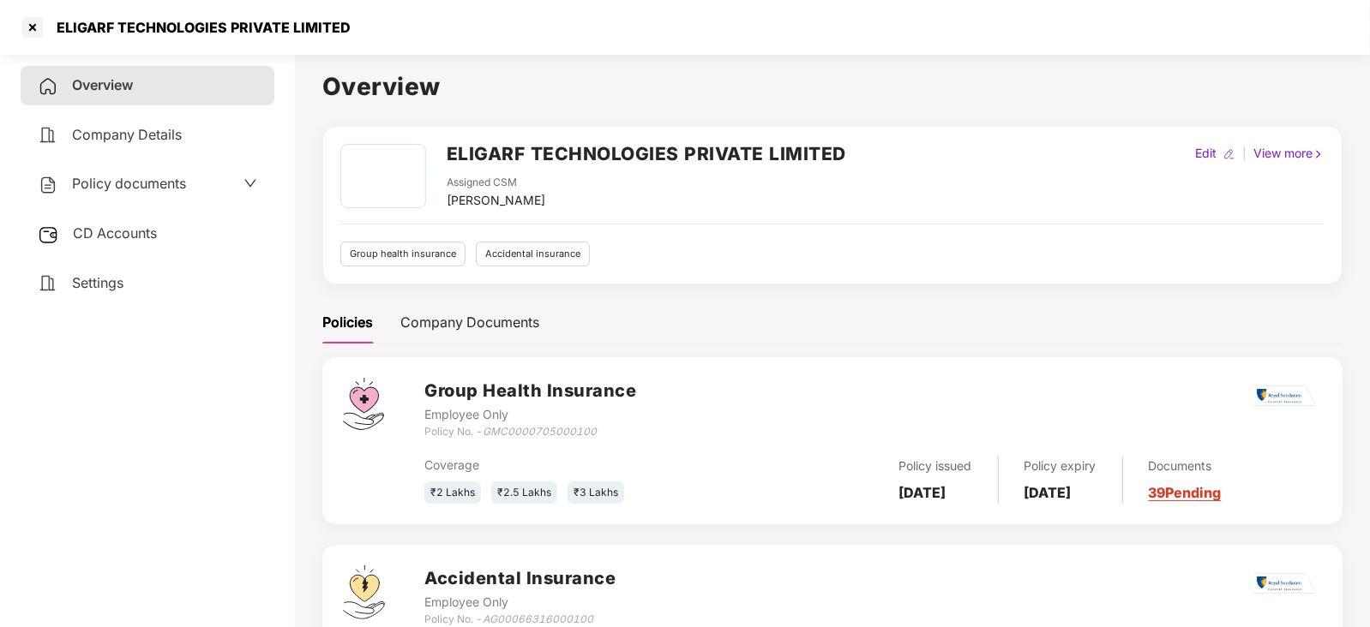
click at [146, 175] on span "Policy documents" at bounding box center [129, 183] width 114 height 17
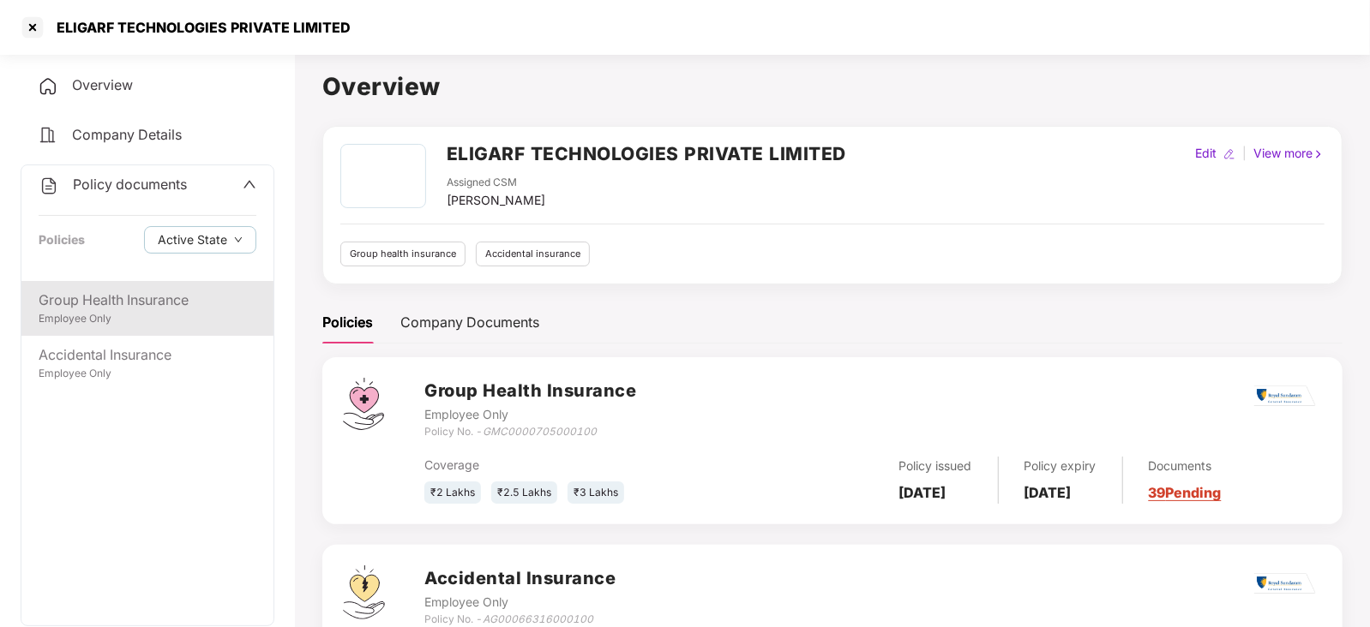
click at [103, 292] on div "Group Health Insurance" at bounding box center [148, 300] width 218 height 21
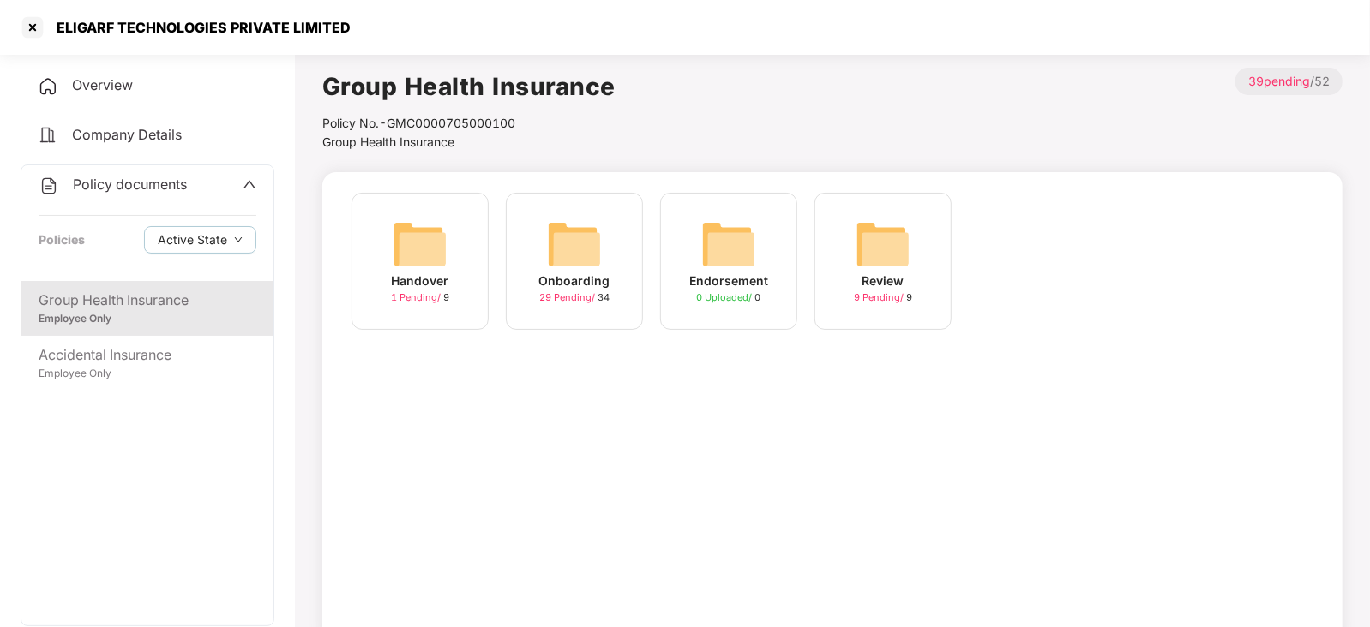
click at [447, 261] on img at bounding box center [420, 244] width 55 height 55
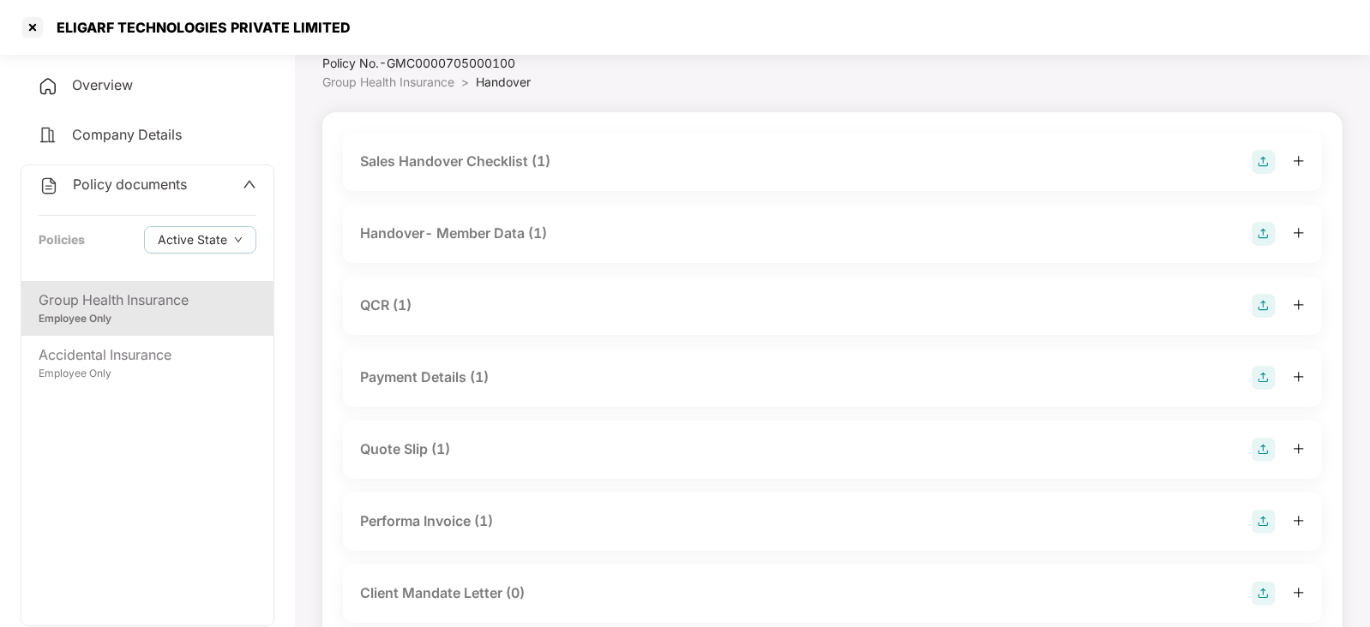
scroll to position [0, 0]
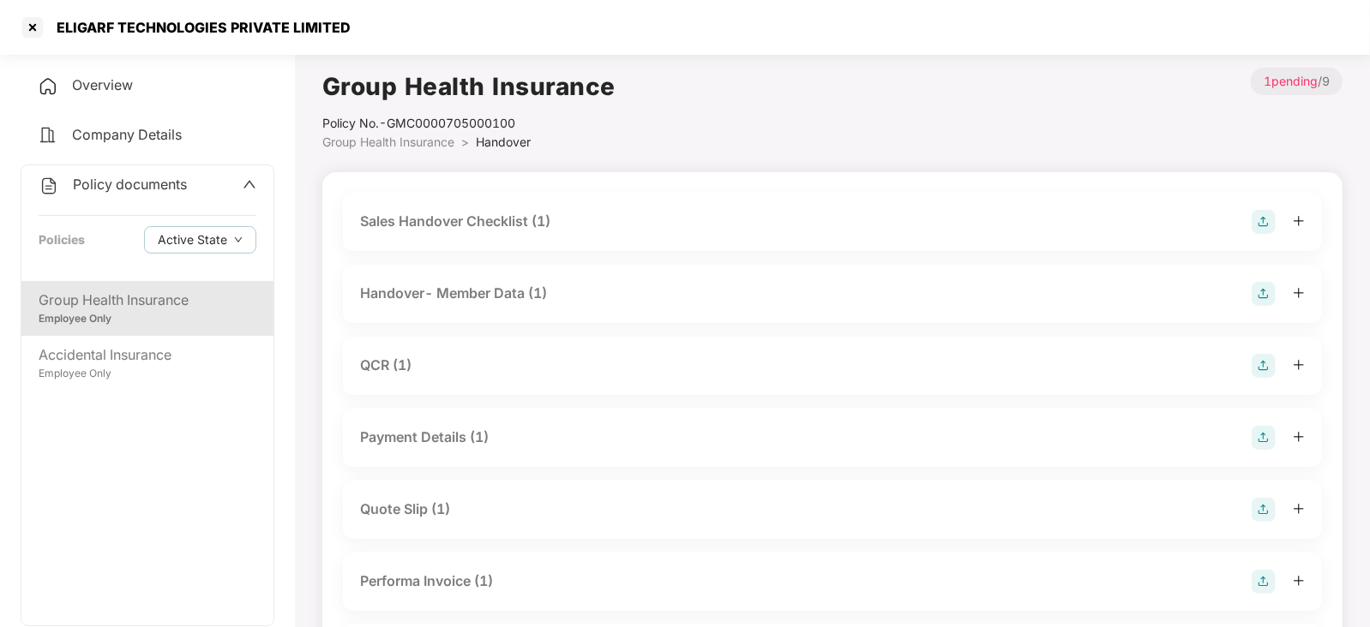
click at [381, 147] on span "Group Health Insurance" at bounding box center [388, 142] width 132 height 15
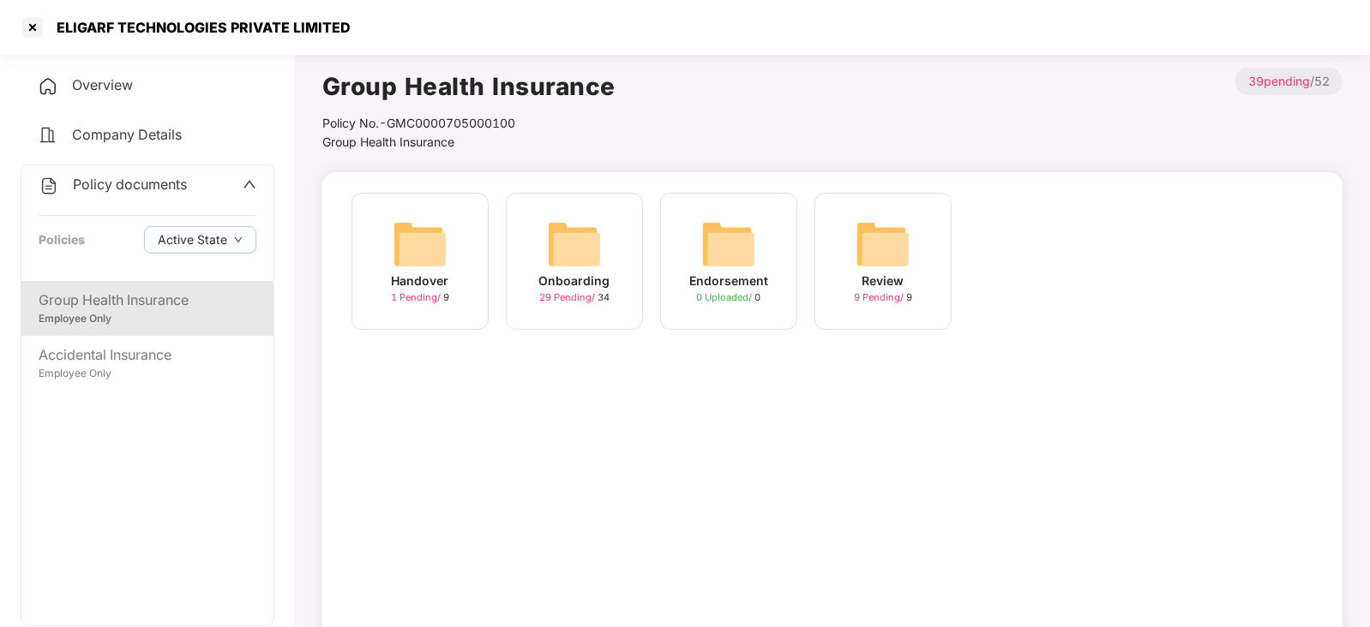
click at [575, 249] on img at bounding box center [574, 244] width 55 height 55
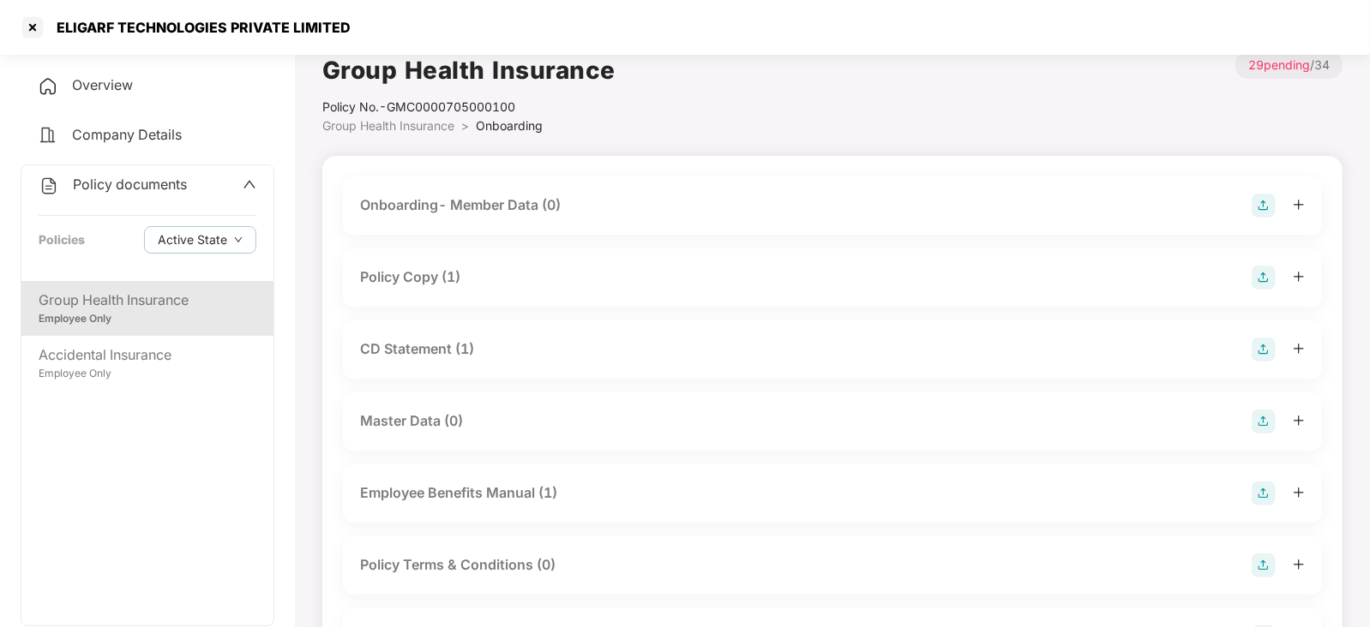
scroll to position [9, 0]
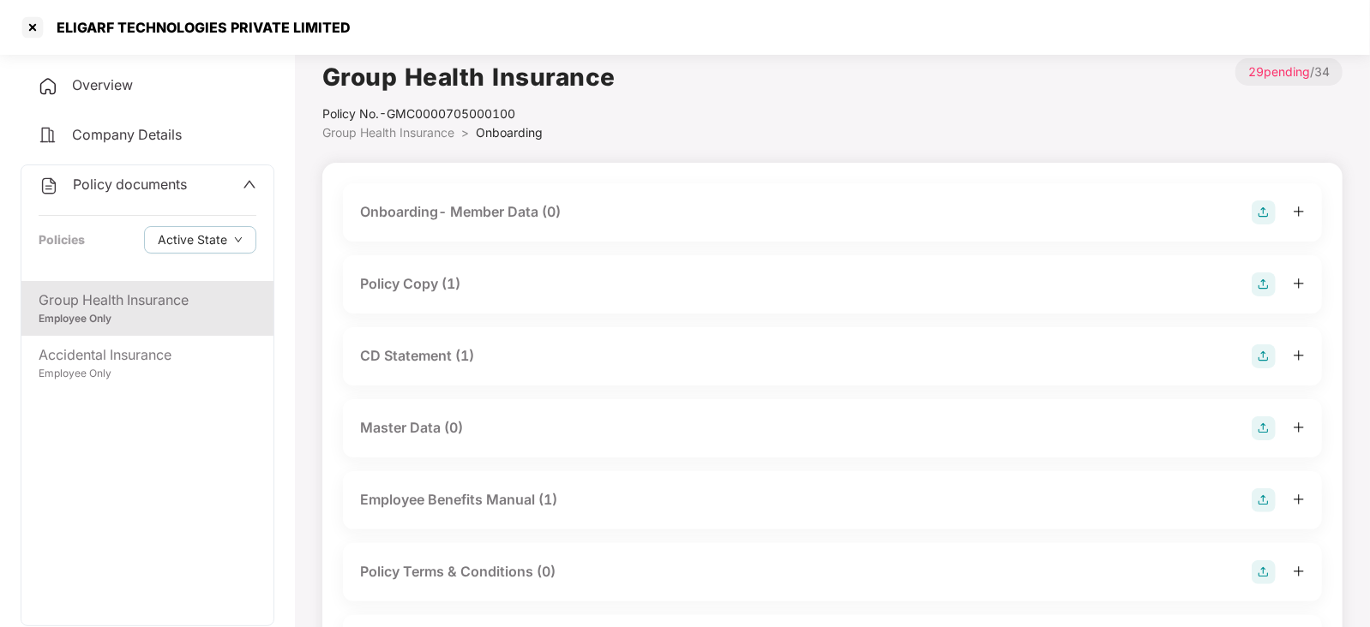
click at [429, 132] on span "Group Health Insurance" at bounding box center [388, 132] width 132 height 15
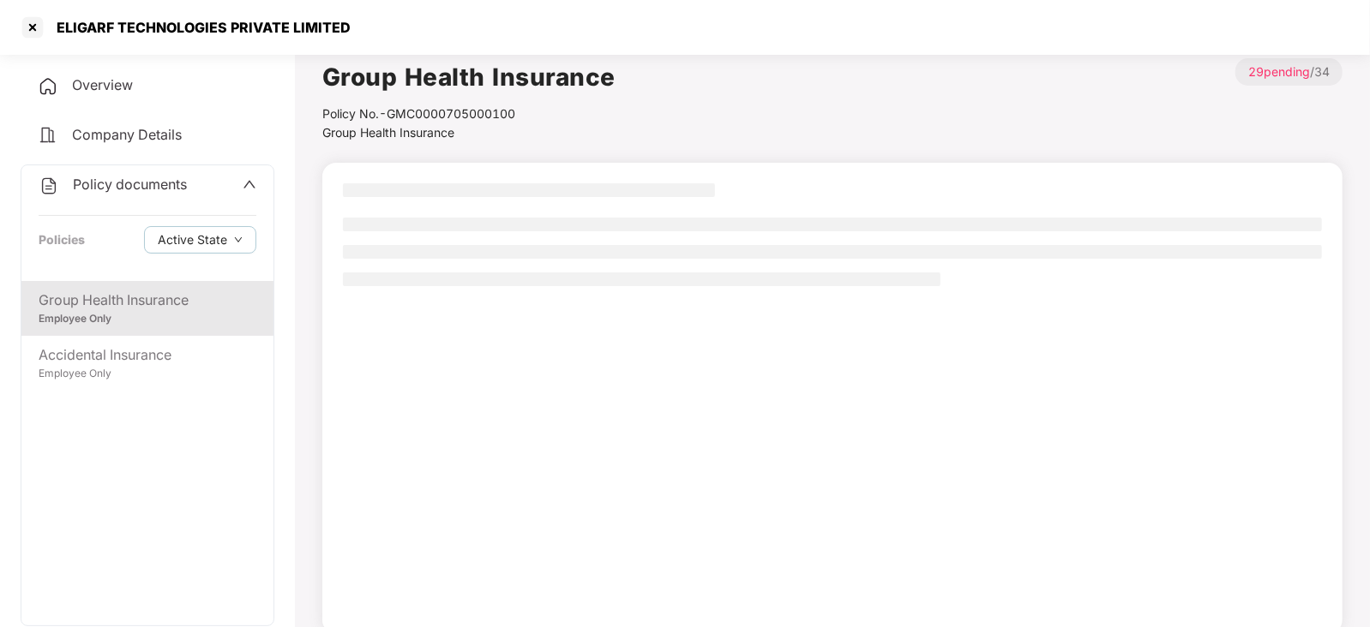
scroll to position [0, 0]
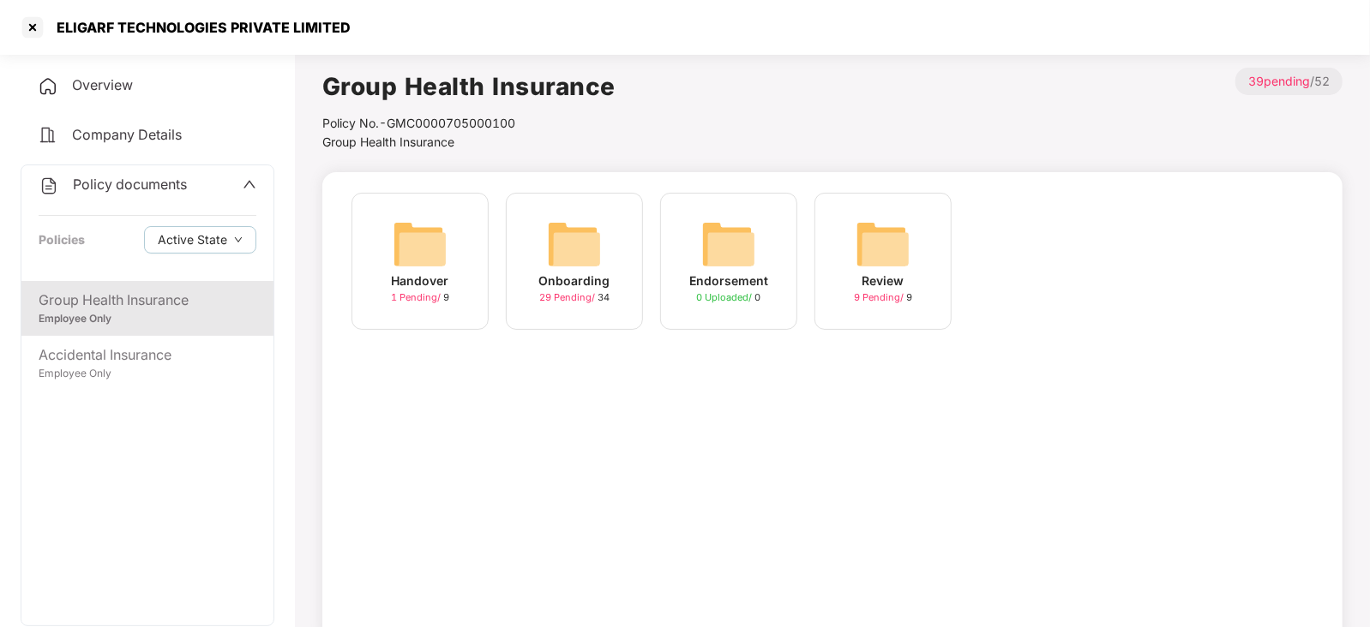
click at [566, 273] on div "Onboarding" at bounding box center [574, 281] width 71 height 19
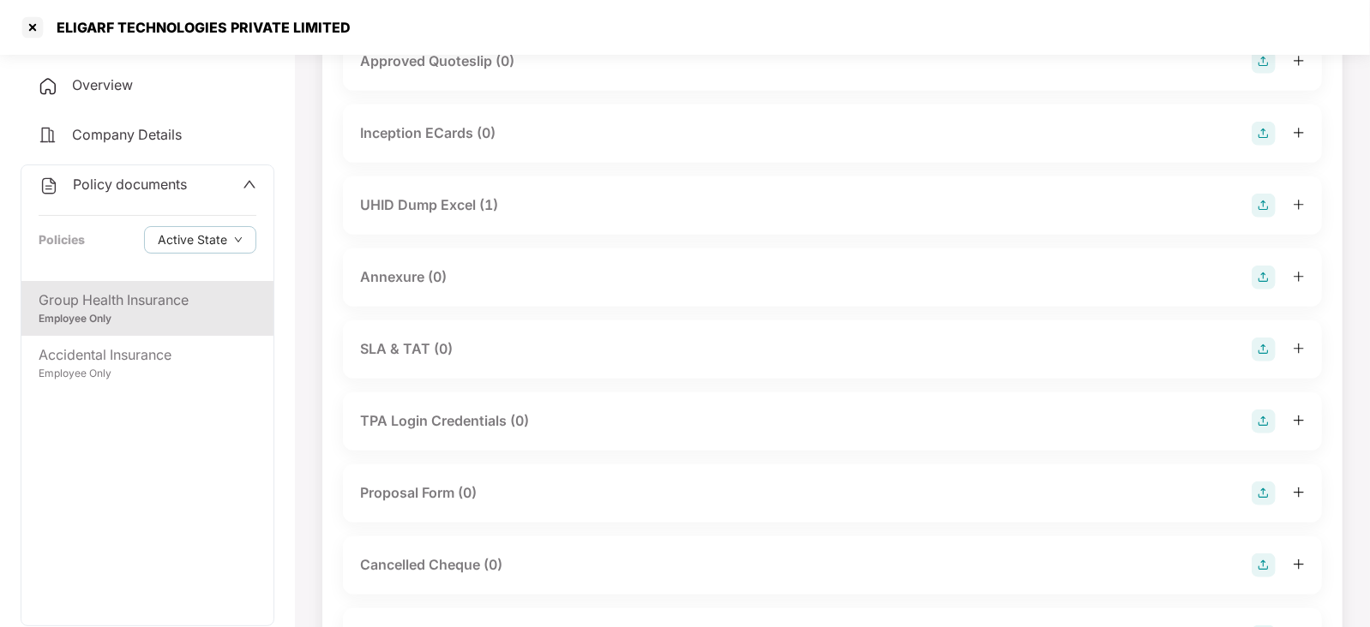
scroll to position [736, 0]
click at [1299, 204] on icon "plus" at bounding box center [1297, 204] width 9 height 1
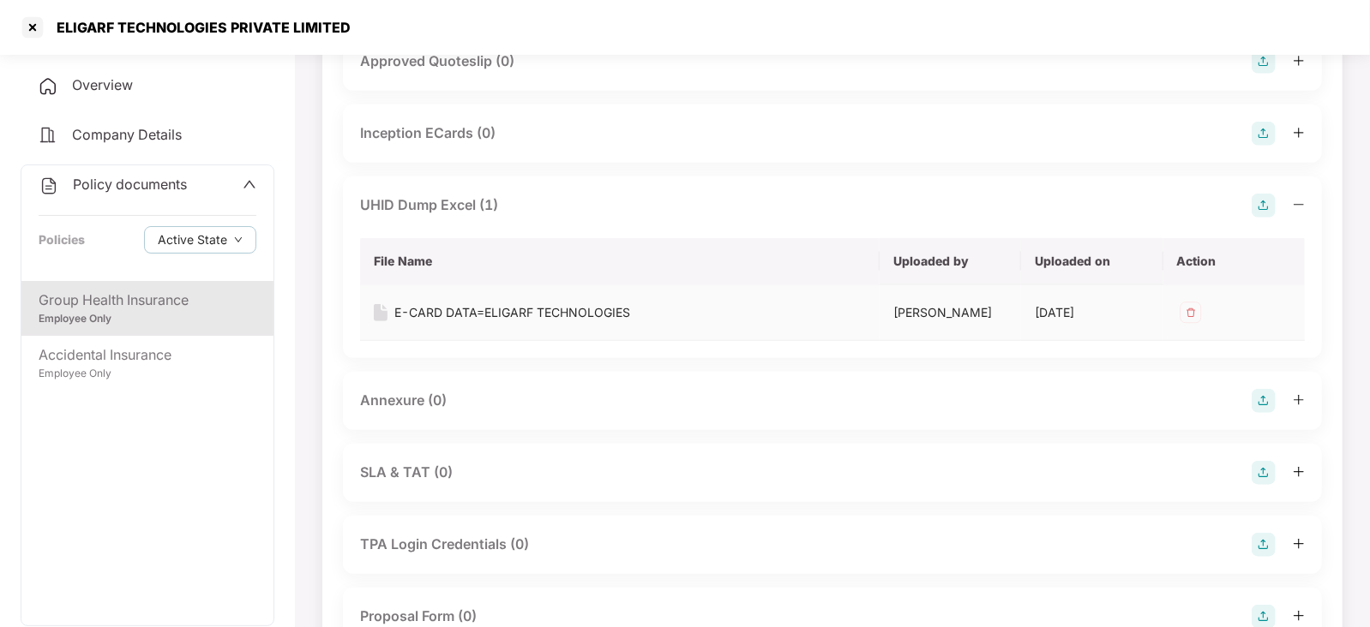
click at [561, 315] on div "E-CARD DATA=ELIGARF TECHNOLOGIES" at bounding box center [512, 312] width 236 height 19
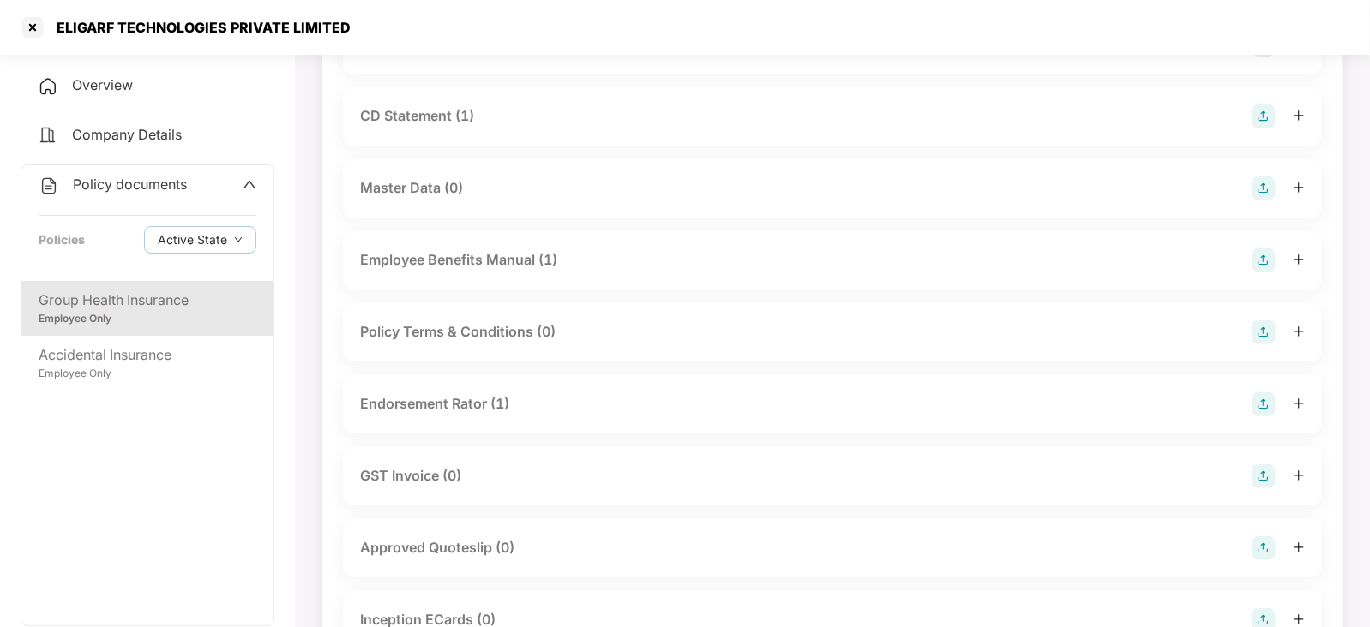
scroll to position [0, 0]
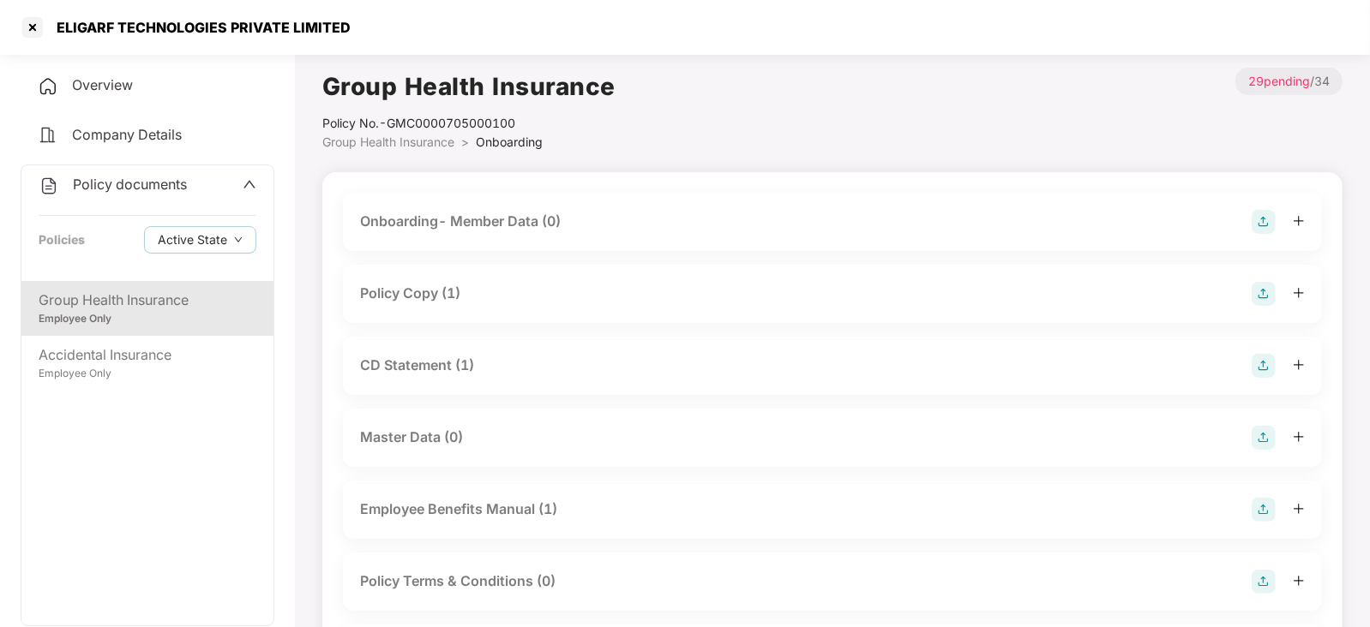
click at [182, 78] on div "Overview" at bounding box center [148, 85] width 254 height 39
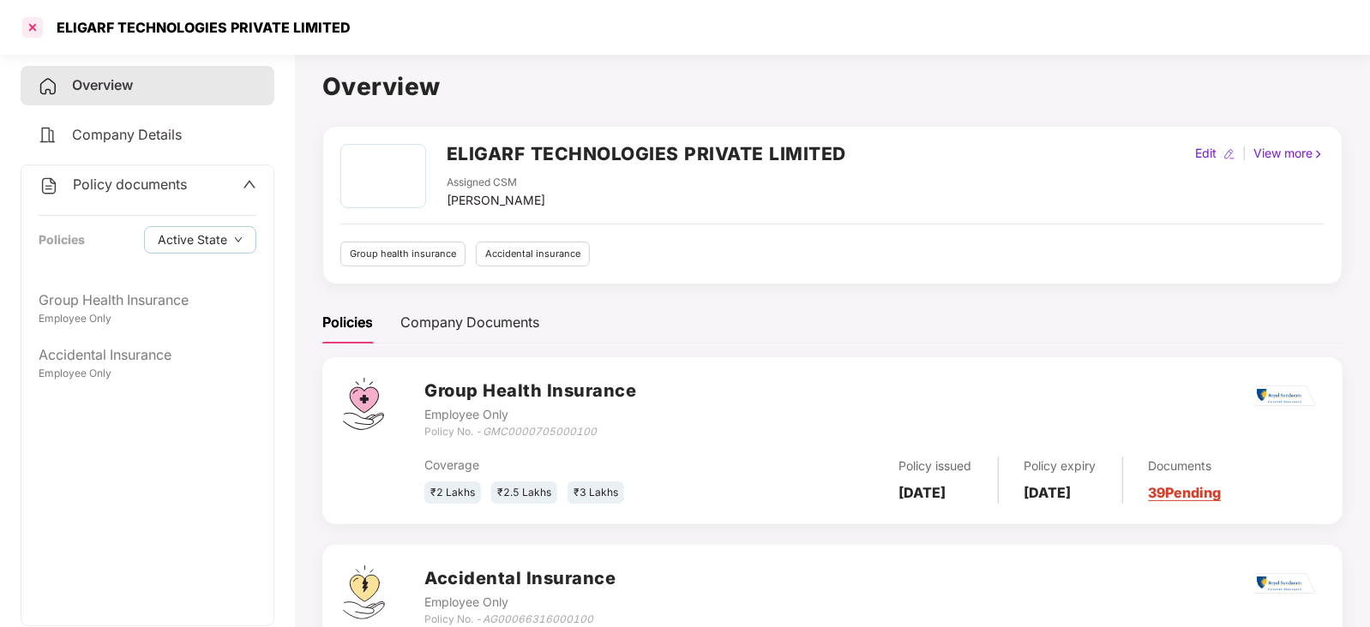
click at [20, 25] on div at bounding box center [32, 27] width 27 height 27
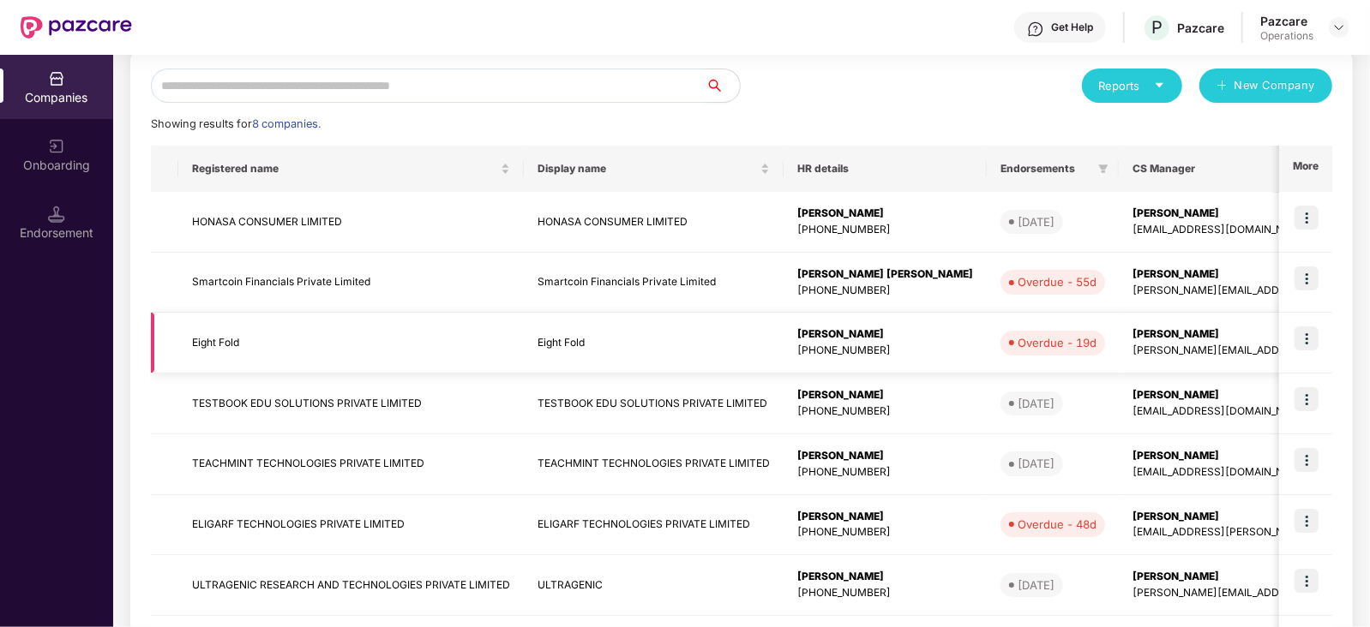
scroll to position [192, 0]
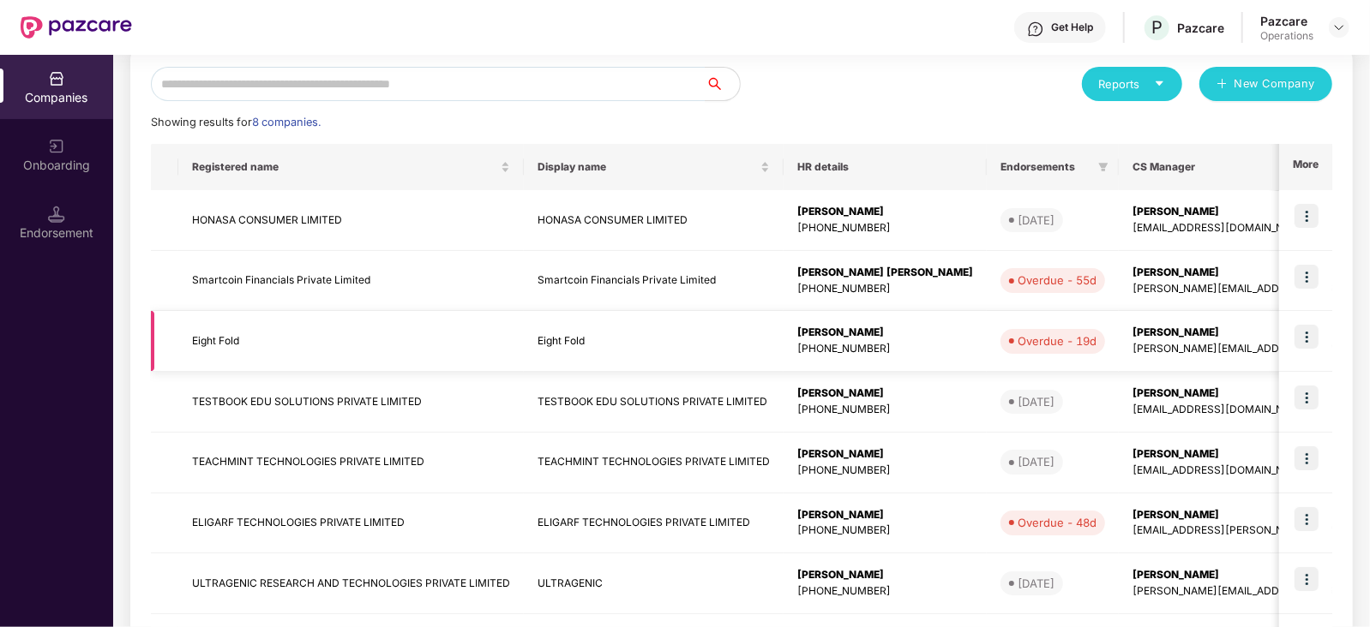
click at [1316, 327] on img at bounding box center [1306, 337] width 24 height 24
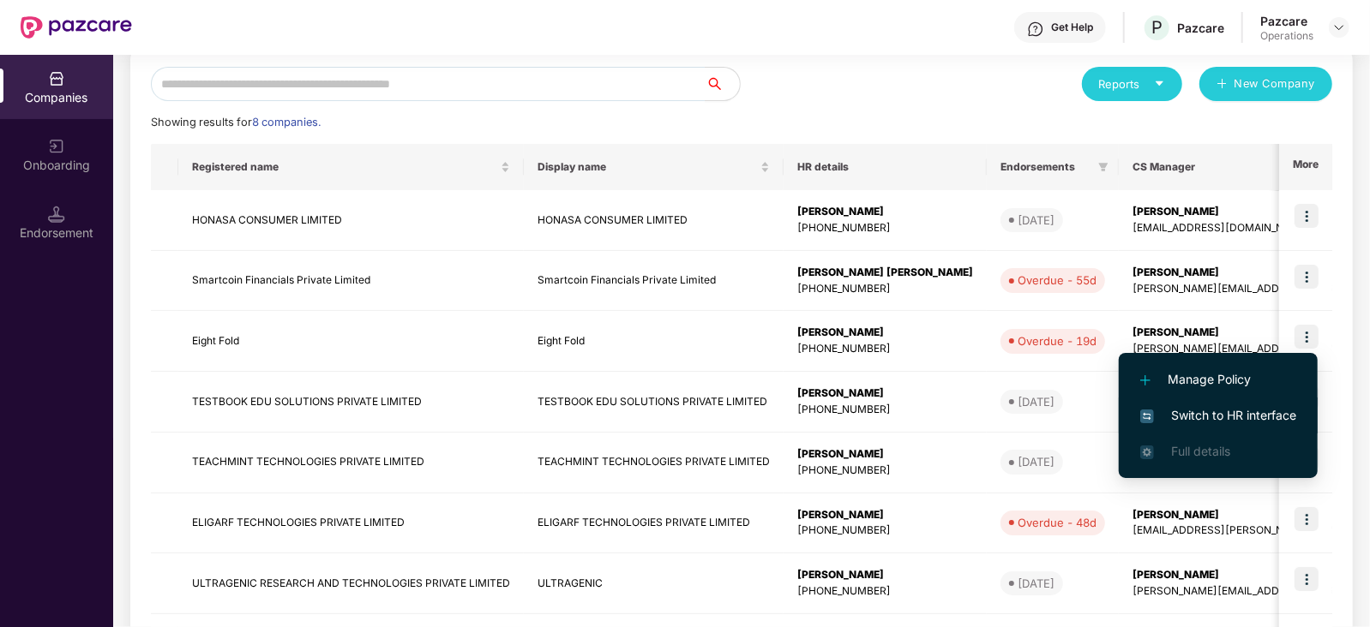
click at [1200, 408] on span "Switch to HR interface" at bounding box center [1218, 415] width 156 height 19
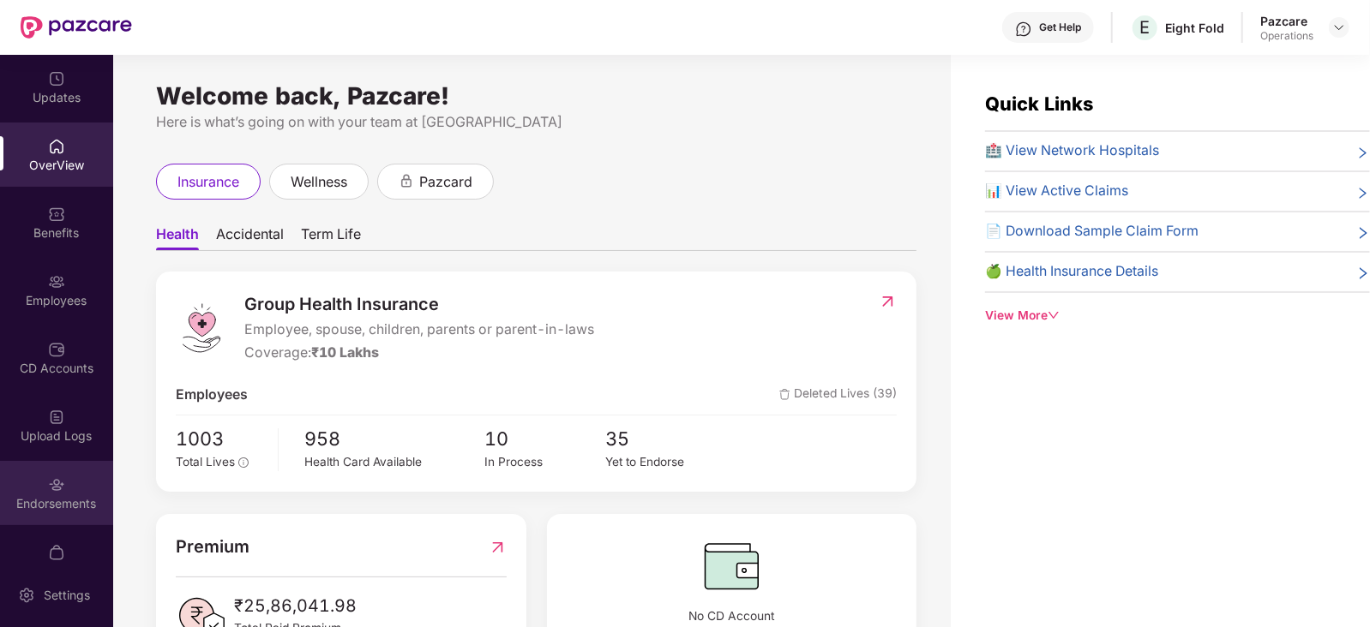
click at [47, 506] on div "Endorsements" at bounding box center [56, 503] width 113 height 17
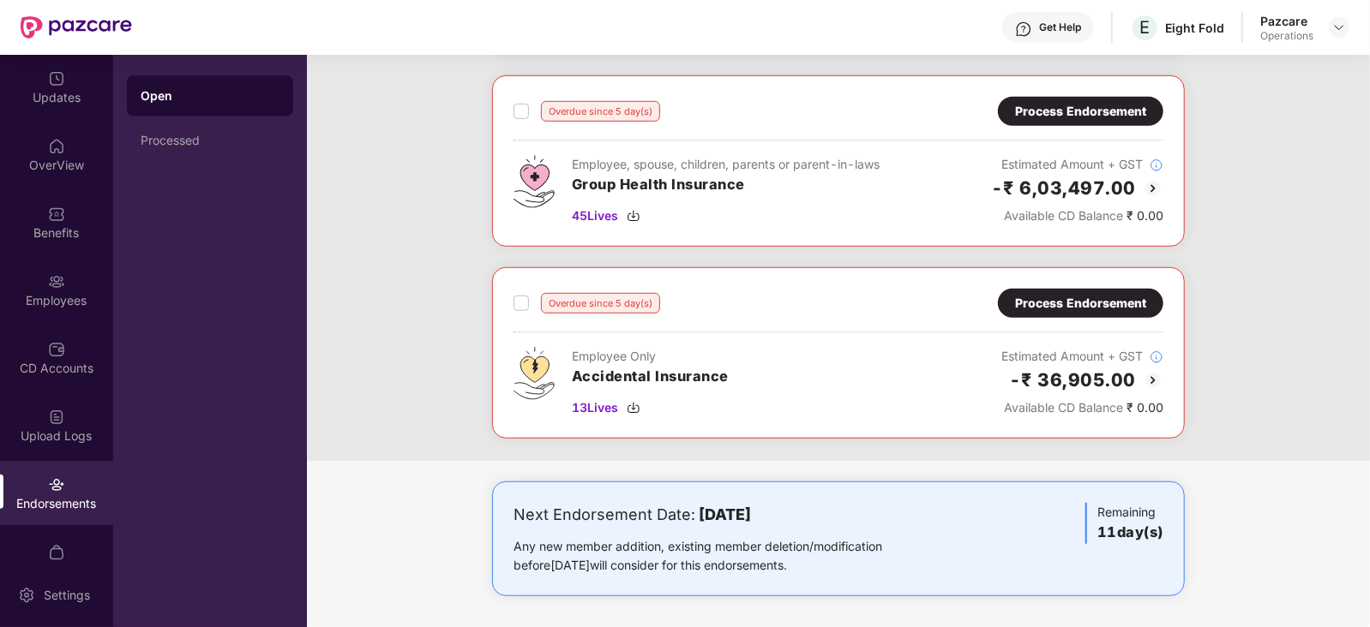
scroll to position [0, 0]
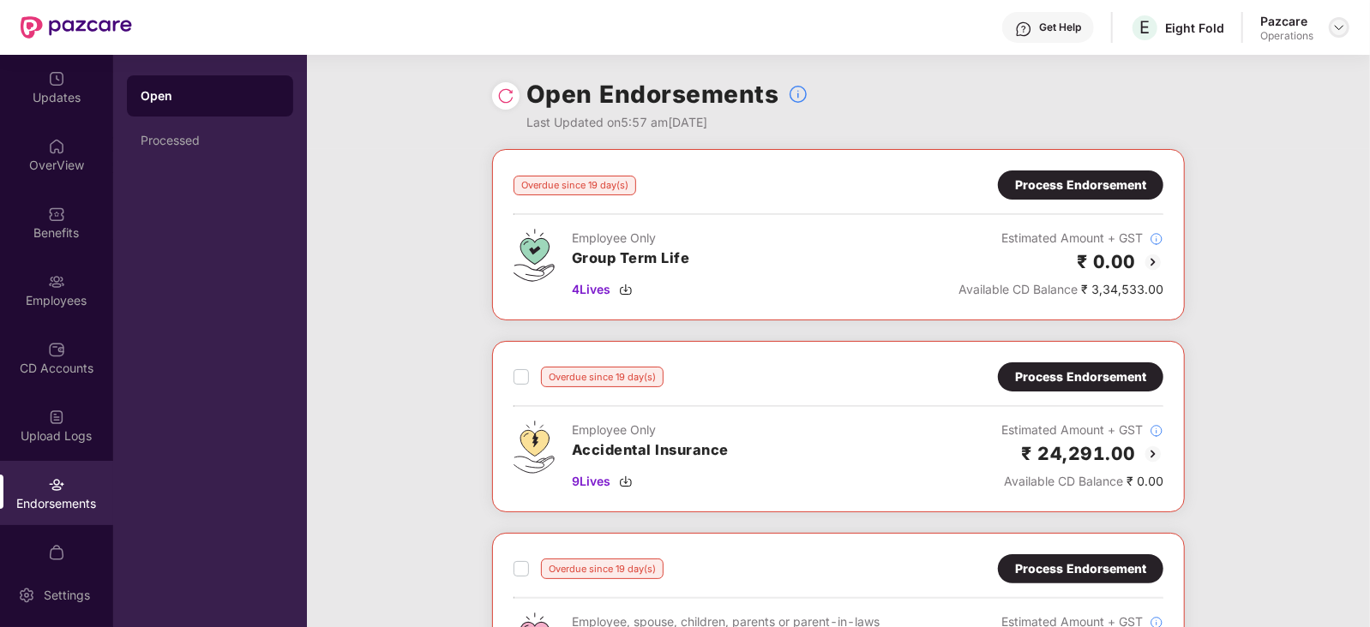
click at [1333, 22] on img at bounding box center [1339, 28] width 14 height 14
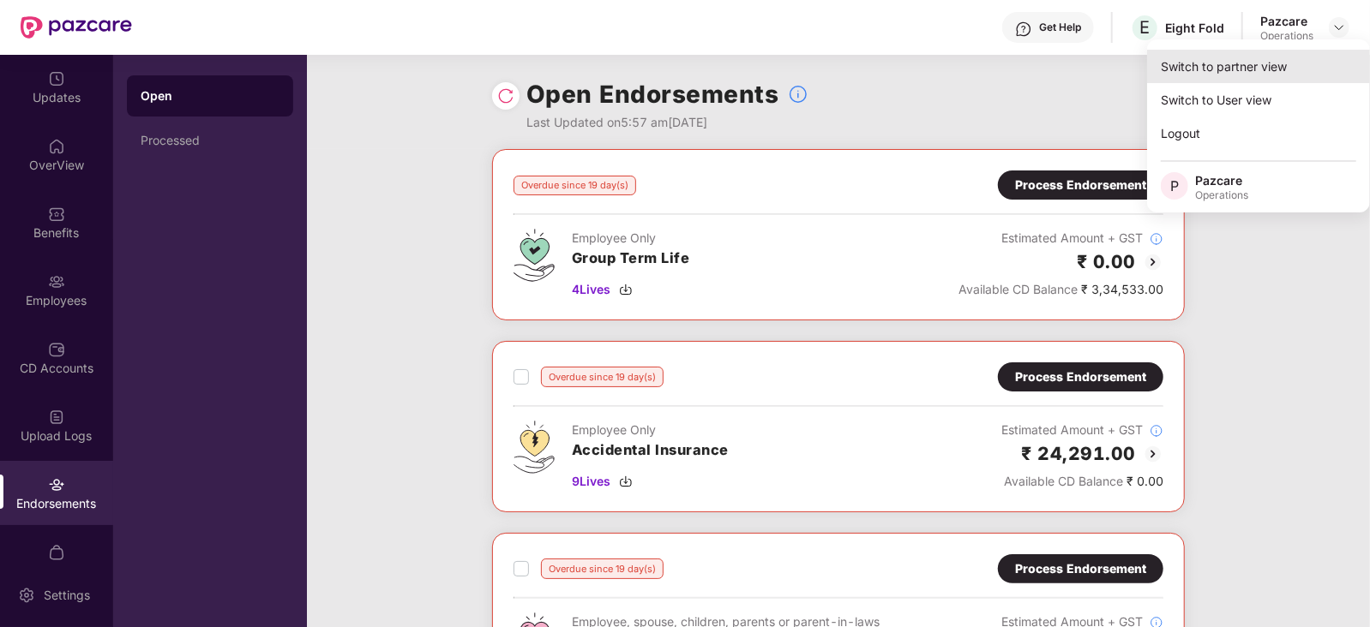
click at [1228, 61] on div "Switch to partner view" at bounding box center [1258, 66] width 223 height 33
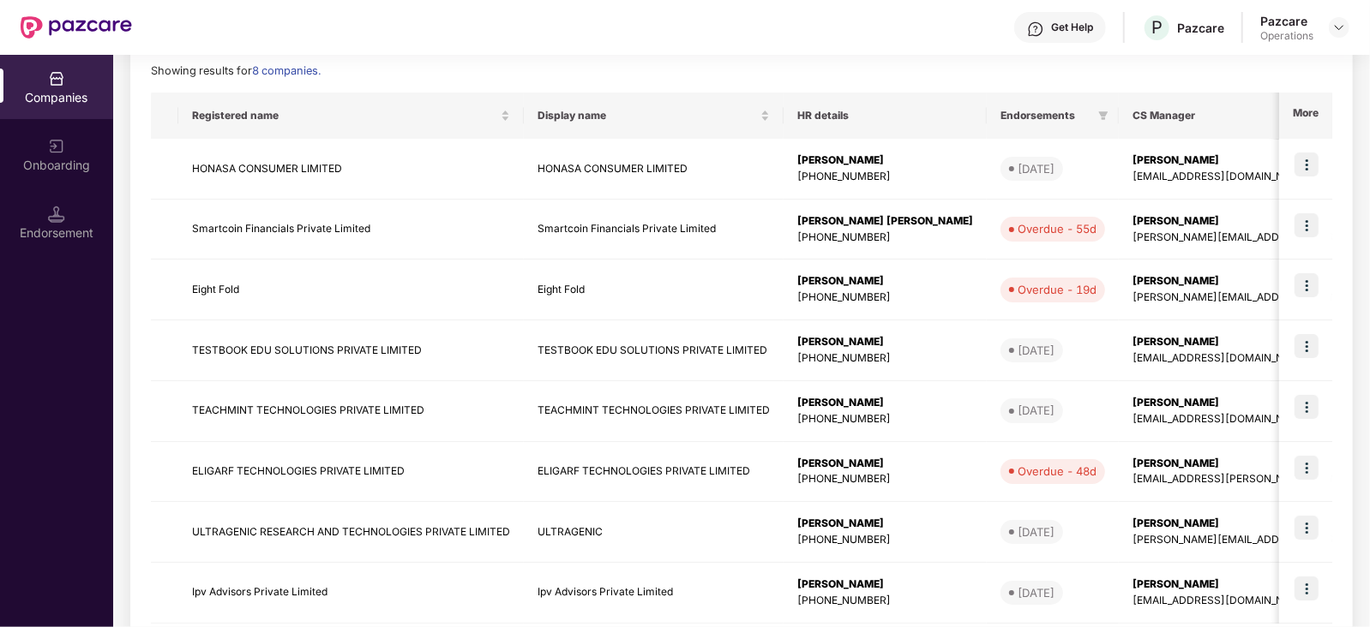
scroll to position [334, 0]
